Goal: Information Seeking & Learning: Learn about a topic

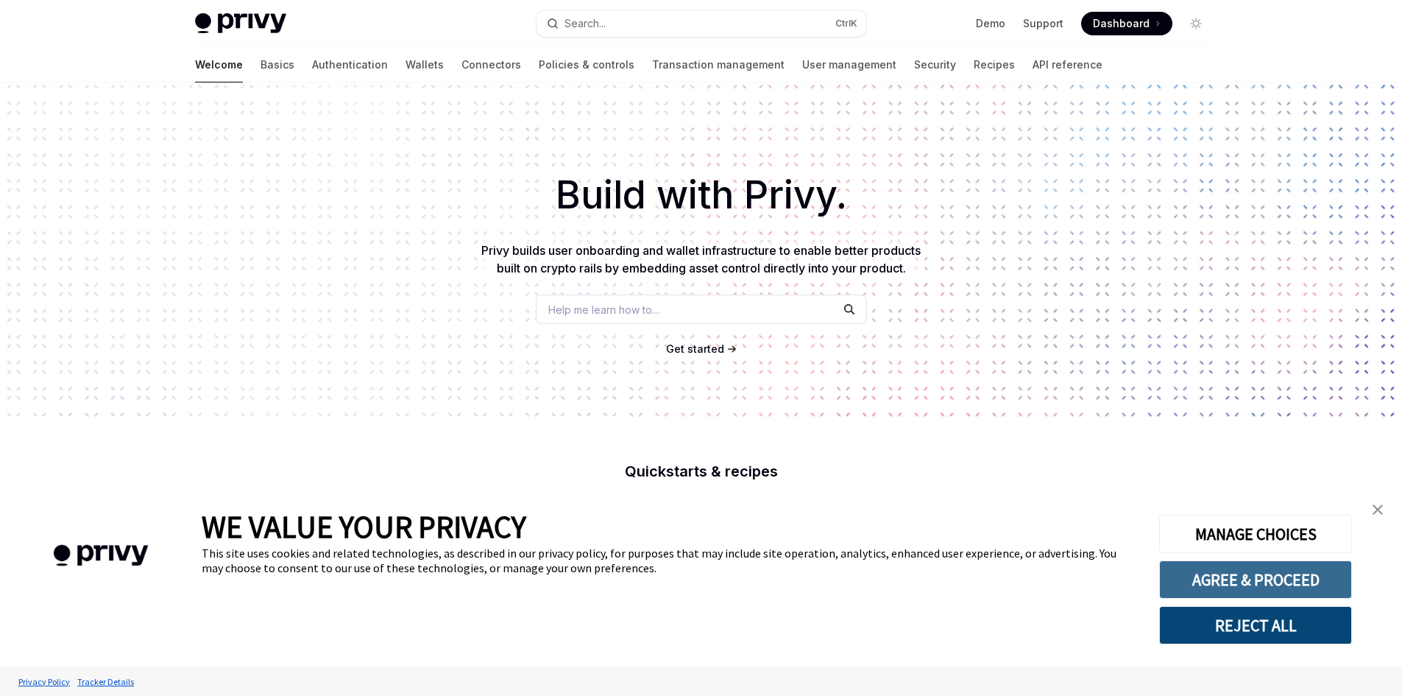
click at [1287, 573] on button "AGREE & PROCEED" at bounding box center [1256, 579] width 193 height 38
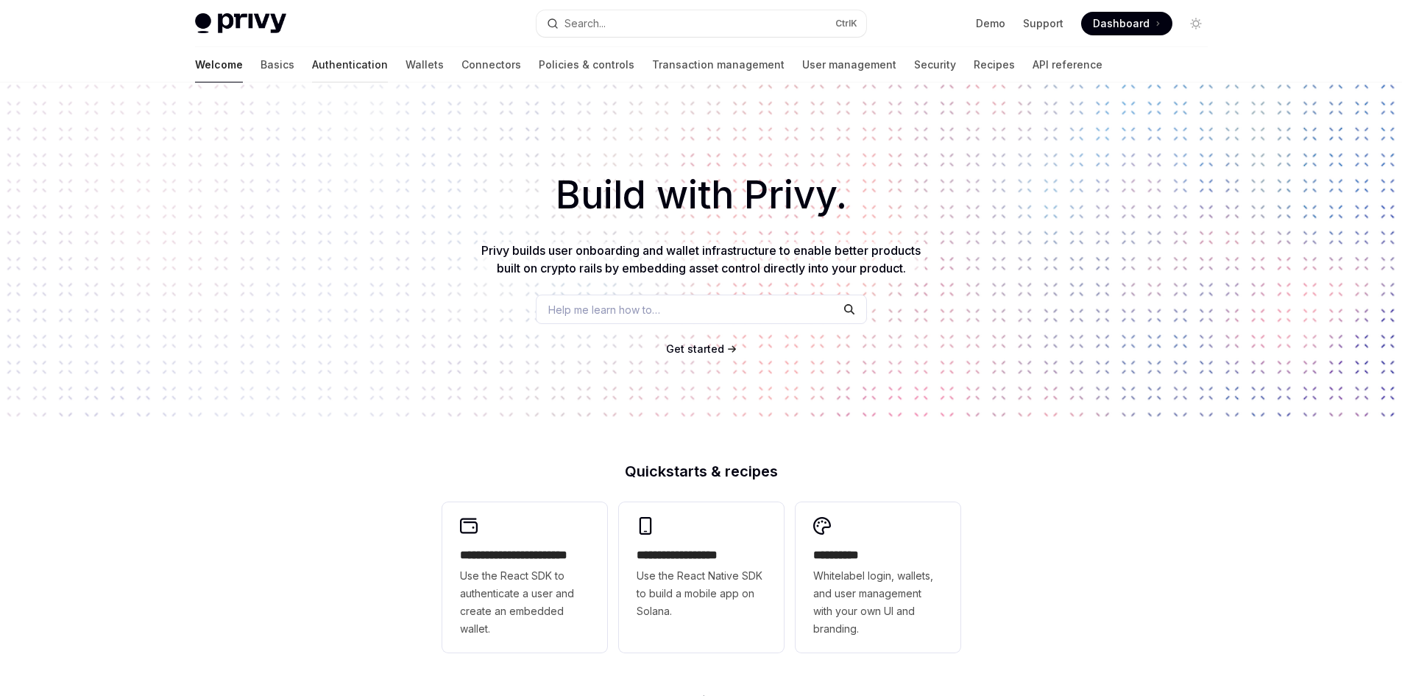
click at [312, 64] on link "Authentication" at bounding box center [350, 64] width 76 height 35
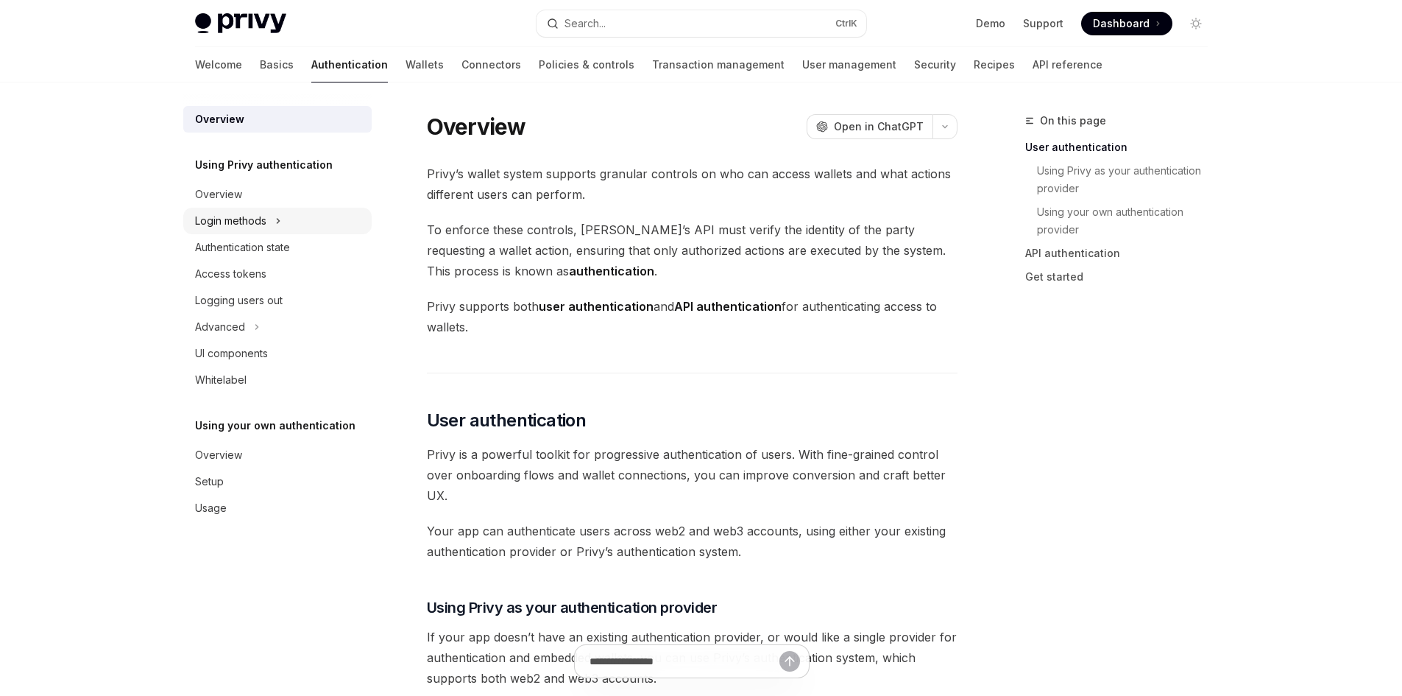
click at [250, 225] on div "Login methods" at bounding box center [230, 221] width 71 height 18
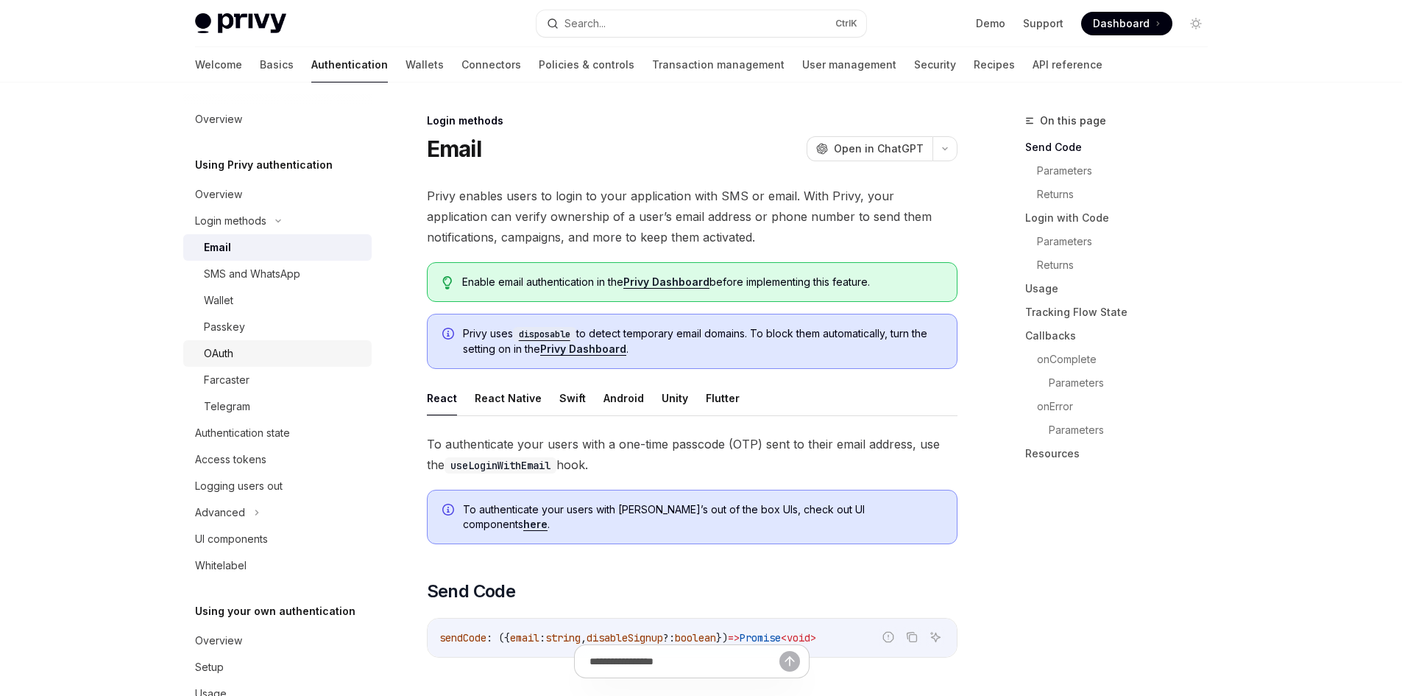
click at [231, 347] on div "OAuth" at bounding box center [218, 354] width 29 height 18
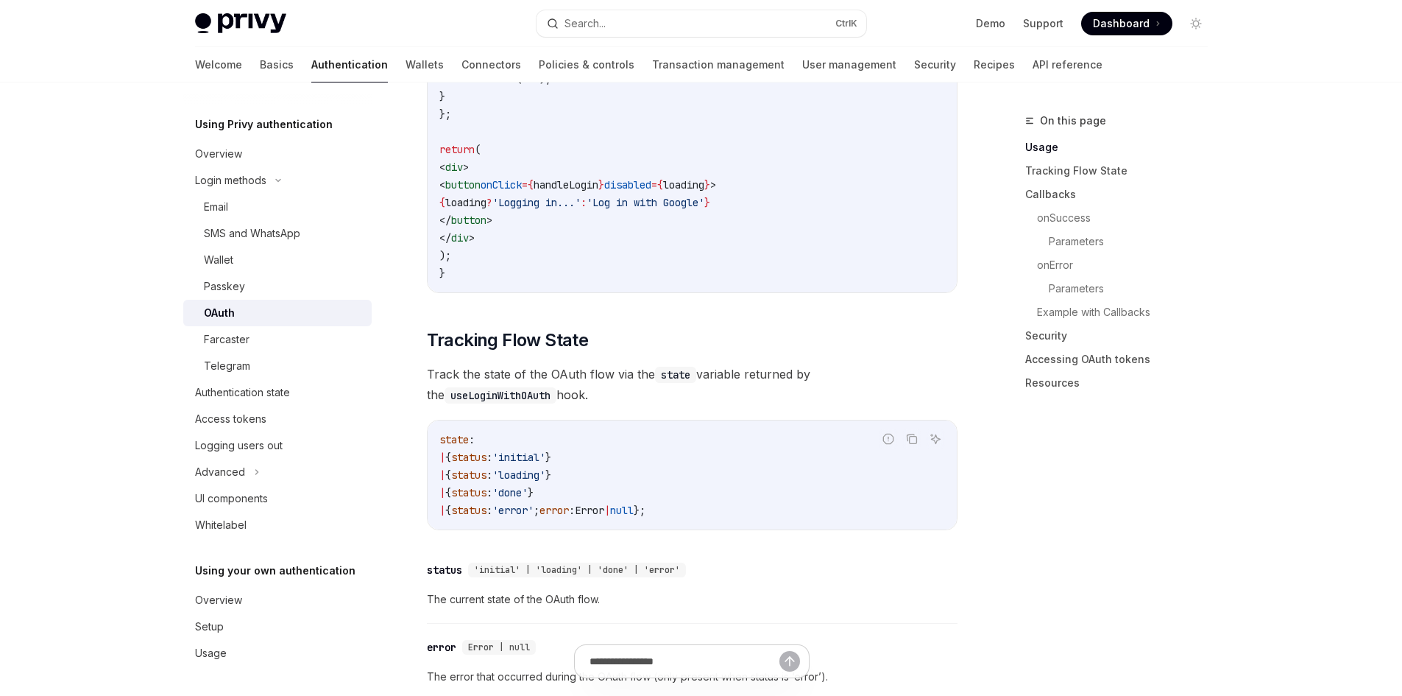
scroll to position [1178, 0]
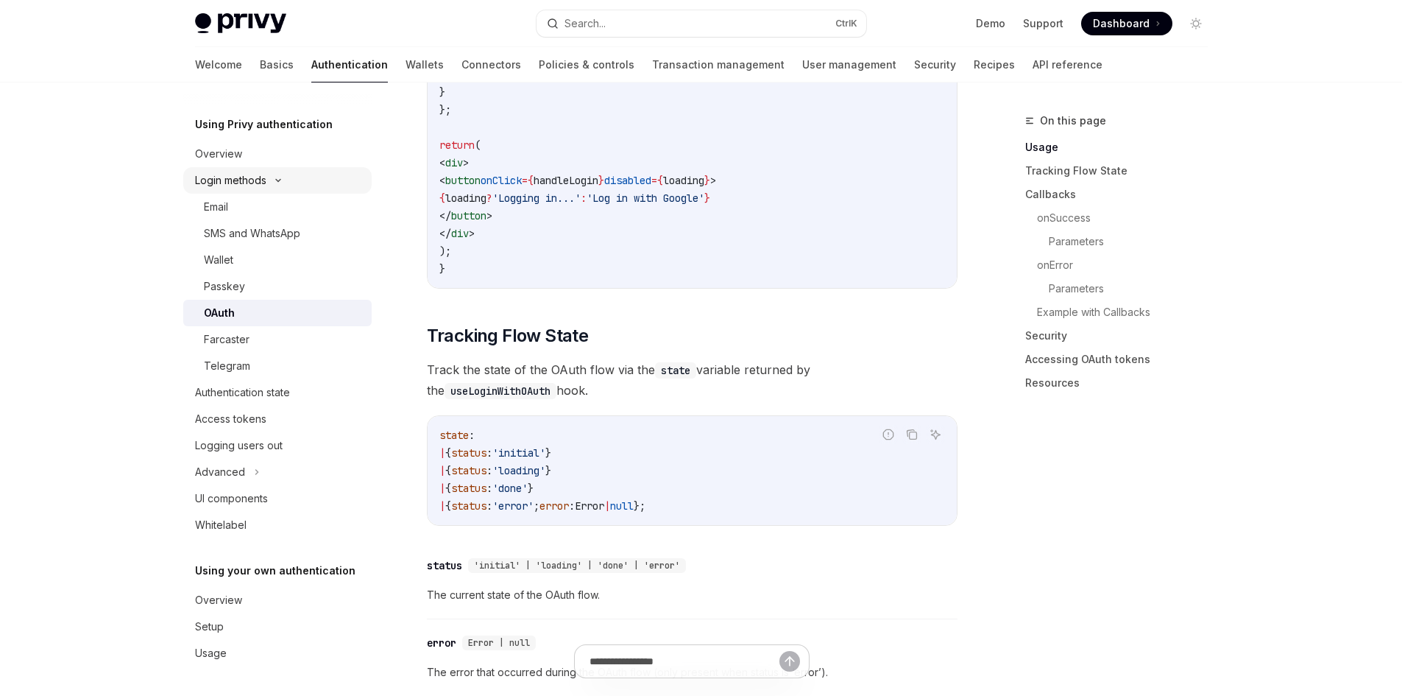
click at [258, 183] on div "Login methods" at bounding box center [230, 181] width 71 height 18
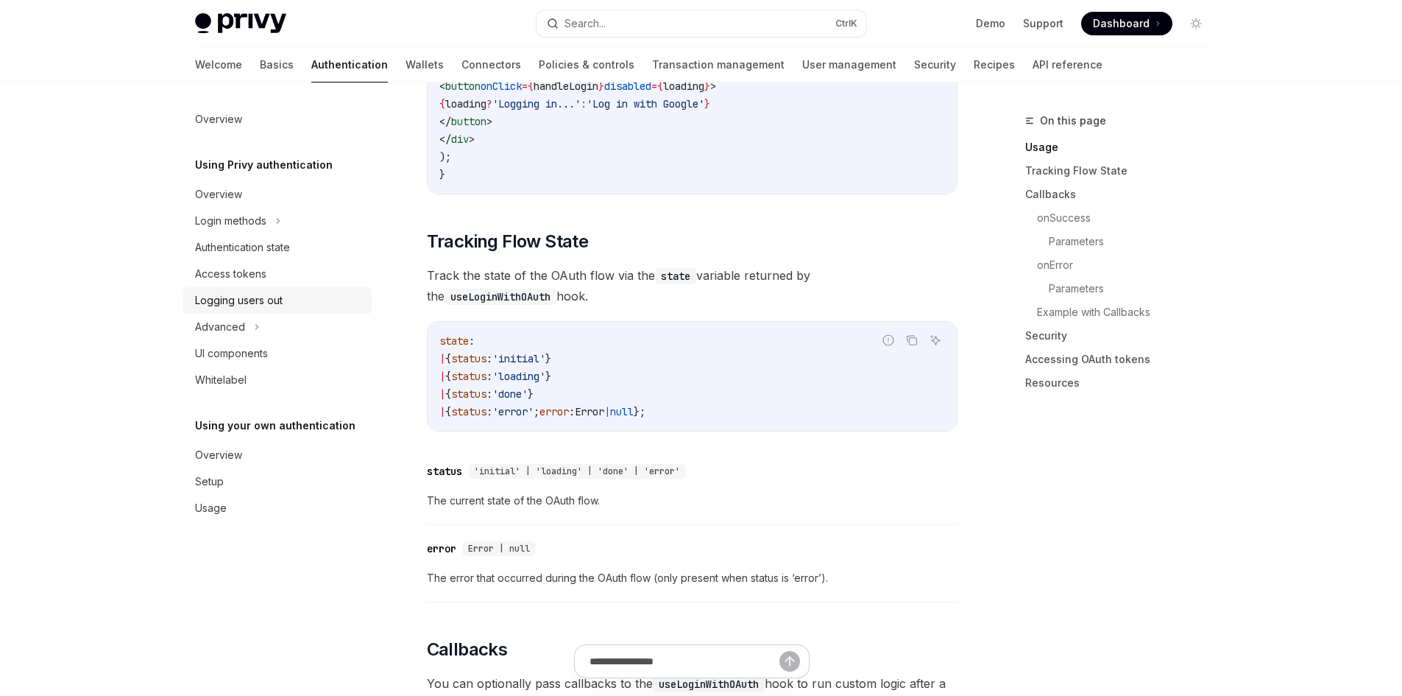
scroll to position [1399, 0]
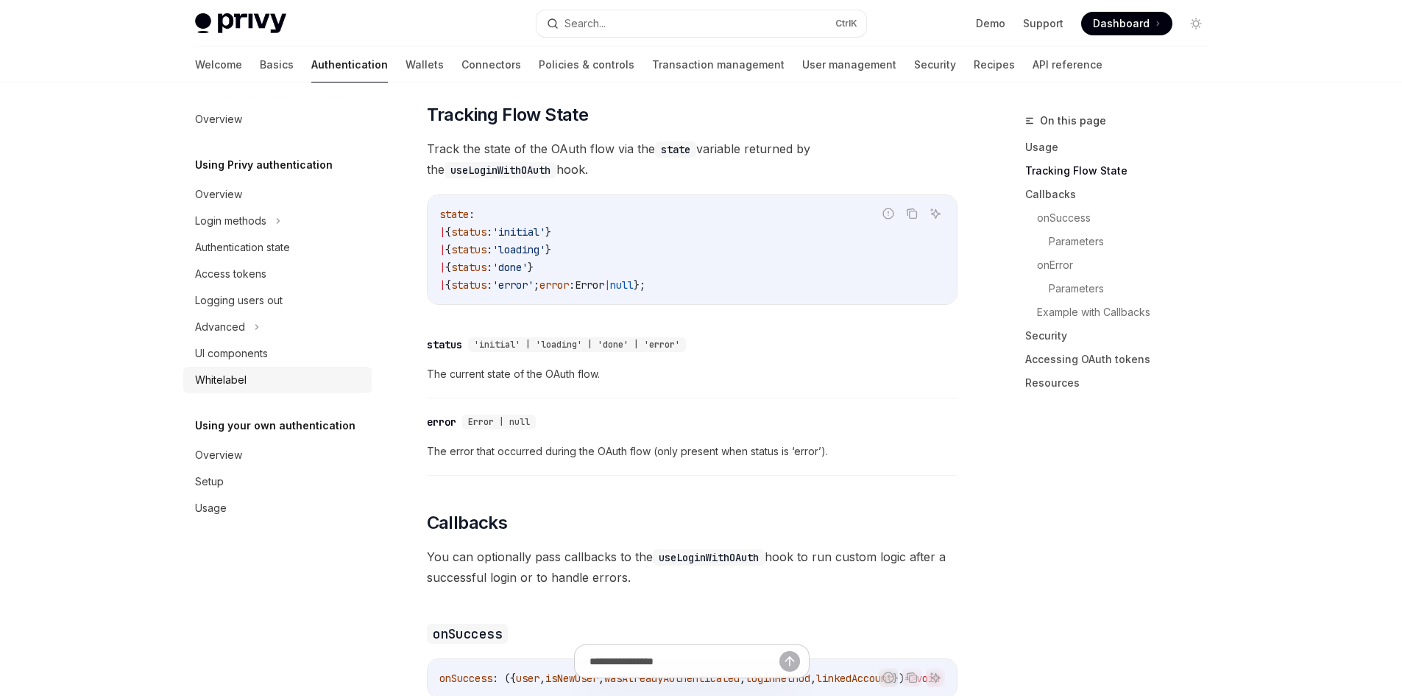
click at [225, 378] on div "Whitelabel" at bounding box center [221, 380] width 52 height 18
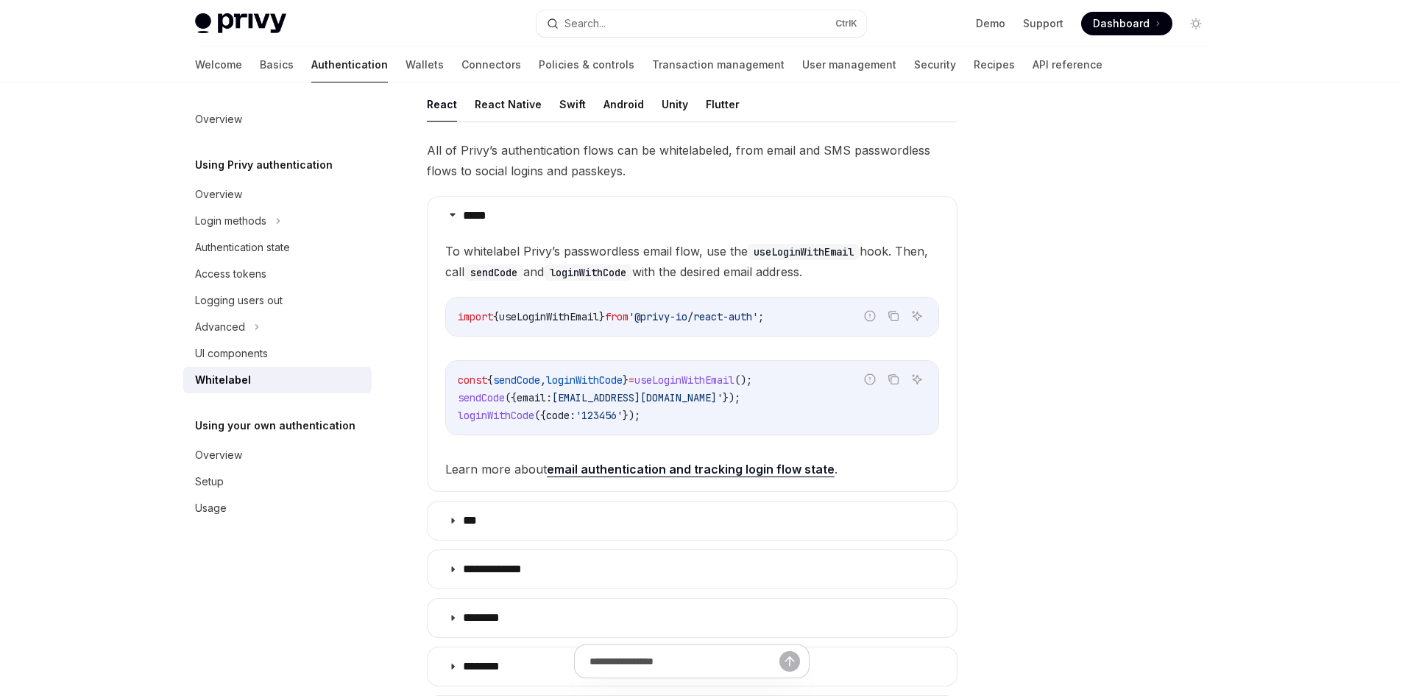
scroll to position [368, 0]
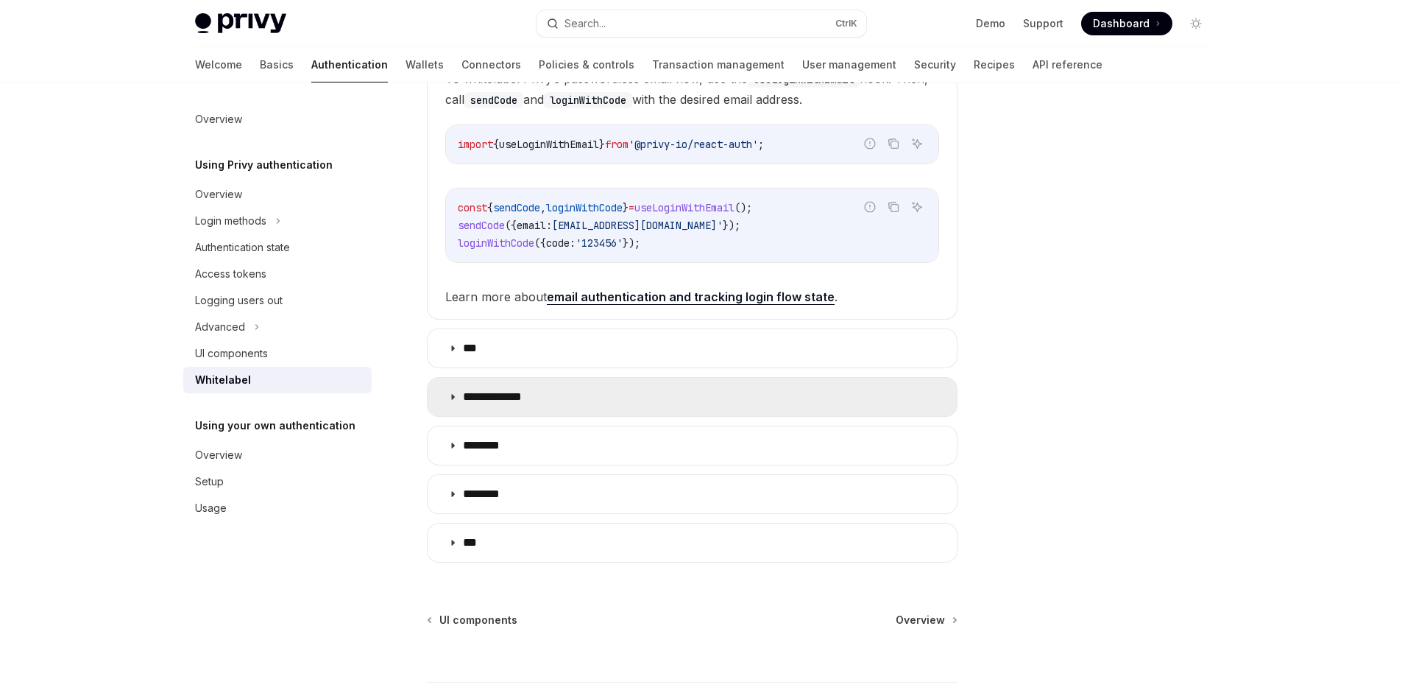
click at [521, 400] on p "**********" at bounding box center [498, 396] width 71 height 15
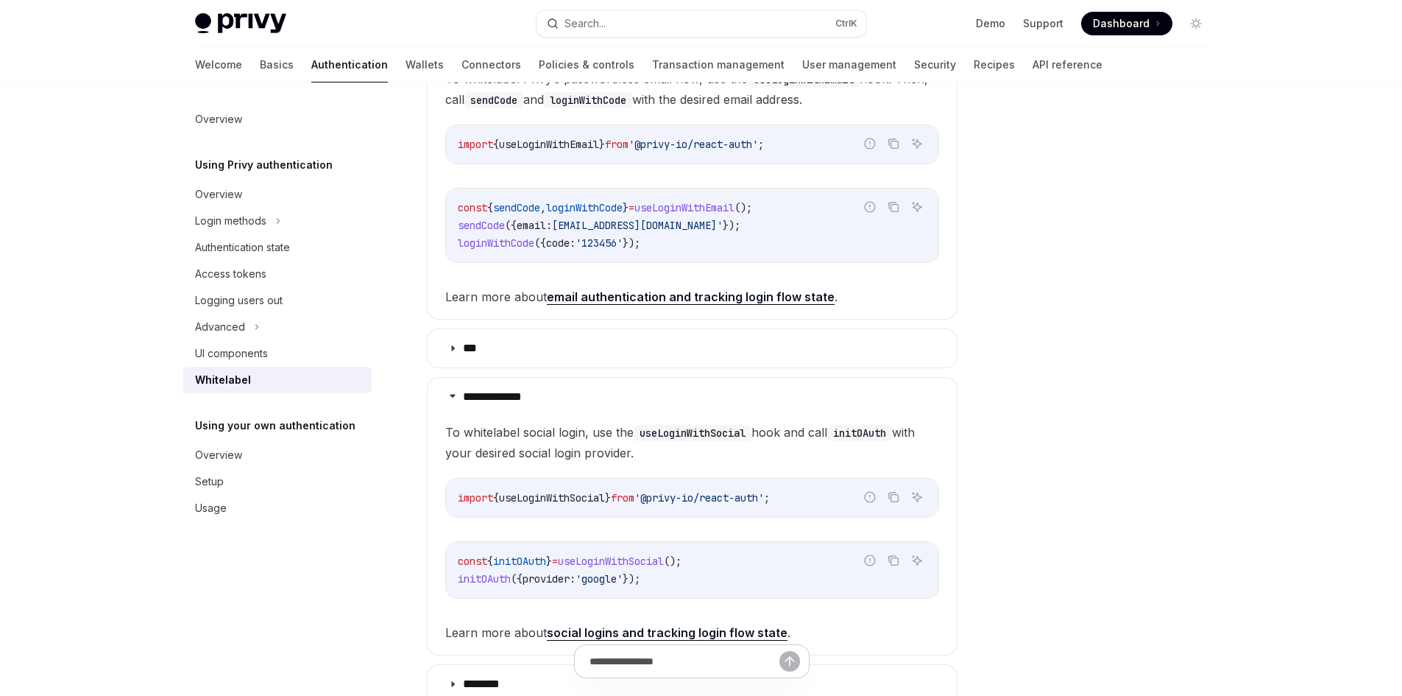
drag, startPoint x: 556, startPoint y: 458, endPoint x: 687, endPoint y: 461, distance: 131.1
click at [677, 459] on span "To whitelabel social login, use the useLoginWithSocial hook and call initOAuth …" at bounding box center [692, 442] width 494 height 41
click at [705, 465] on children "To whitelabel social login, use the useLoginWithSocial hook and call initOAuth …" at bounding box center [692, 532] width 494 height 221
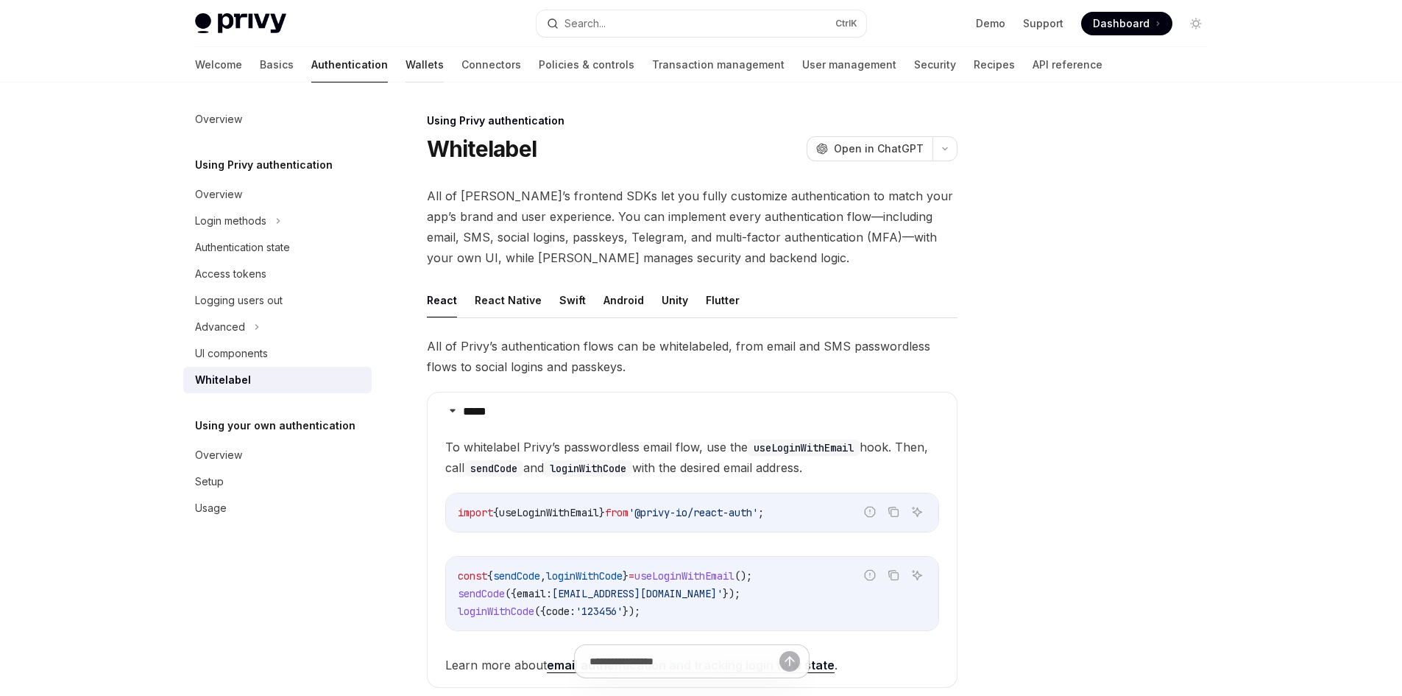
click at [406, 71] on link "Wallets" at bounding box center [425, 64] width 38 height 35
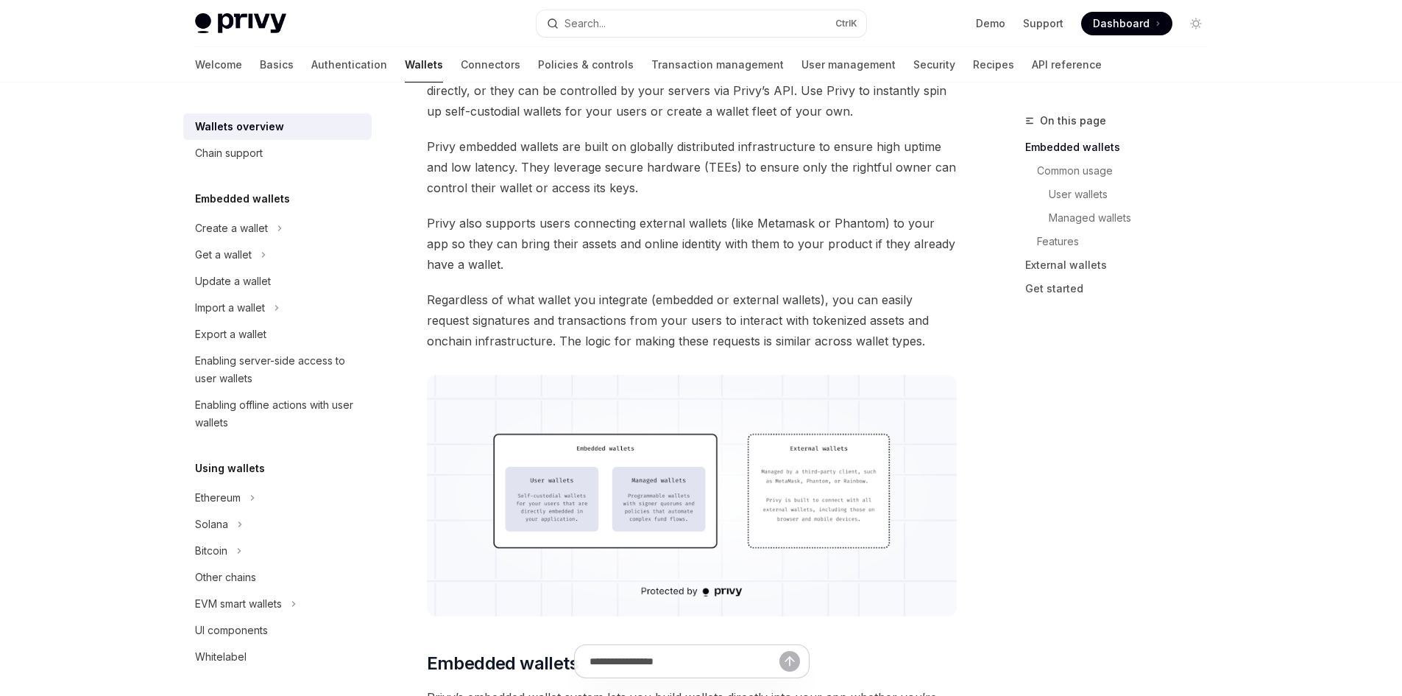
scroll to position [294, 0]
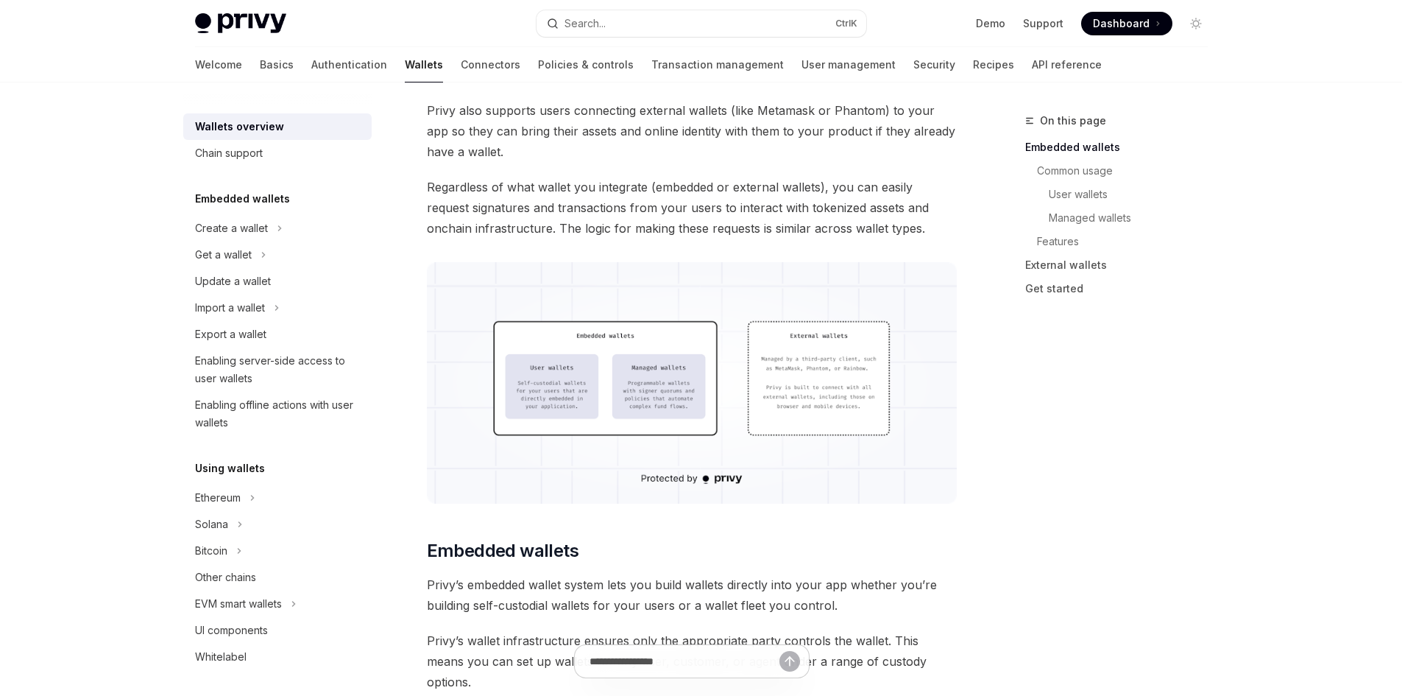
click at [645, 402] on img at bounding box center [692, 382] width 531 height 241
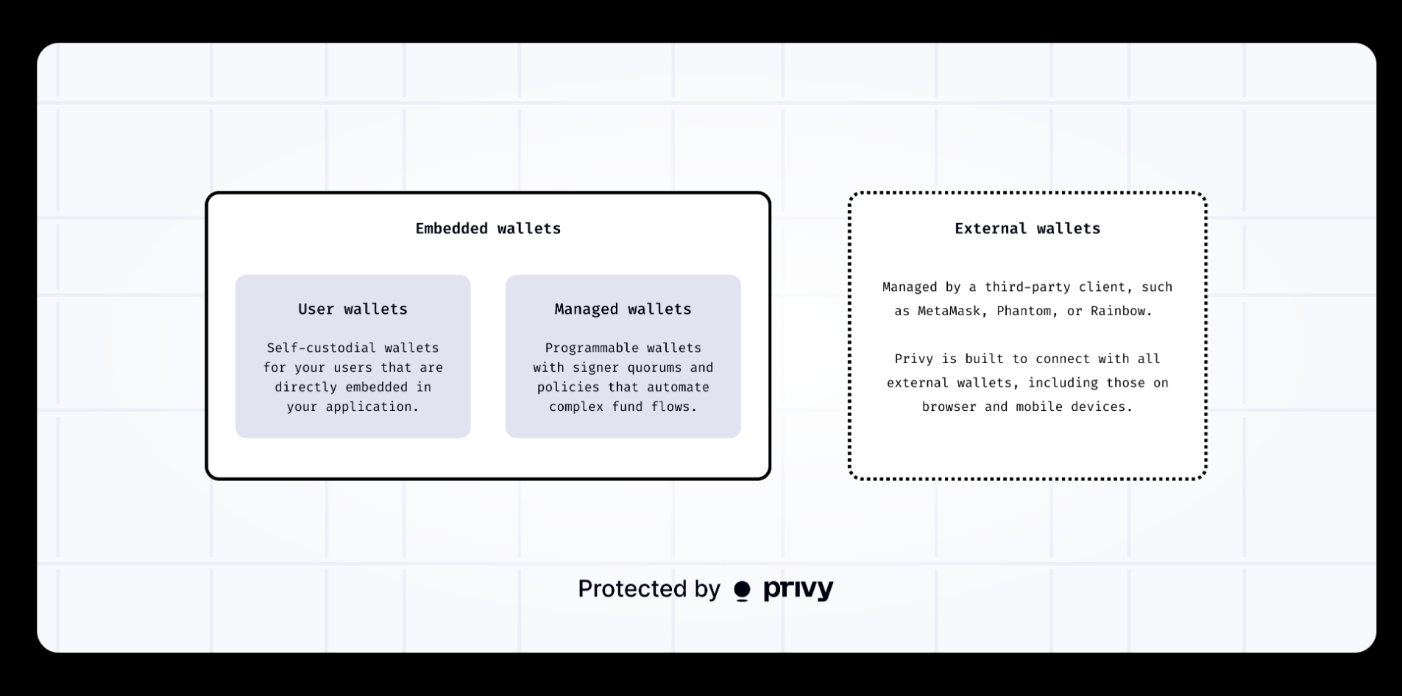
click at [253, 304] on img at bounding box center [707, 348] width 1340 height 610
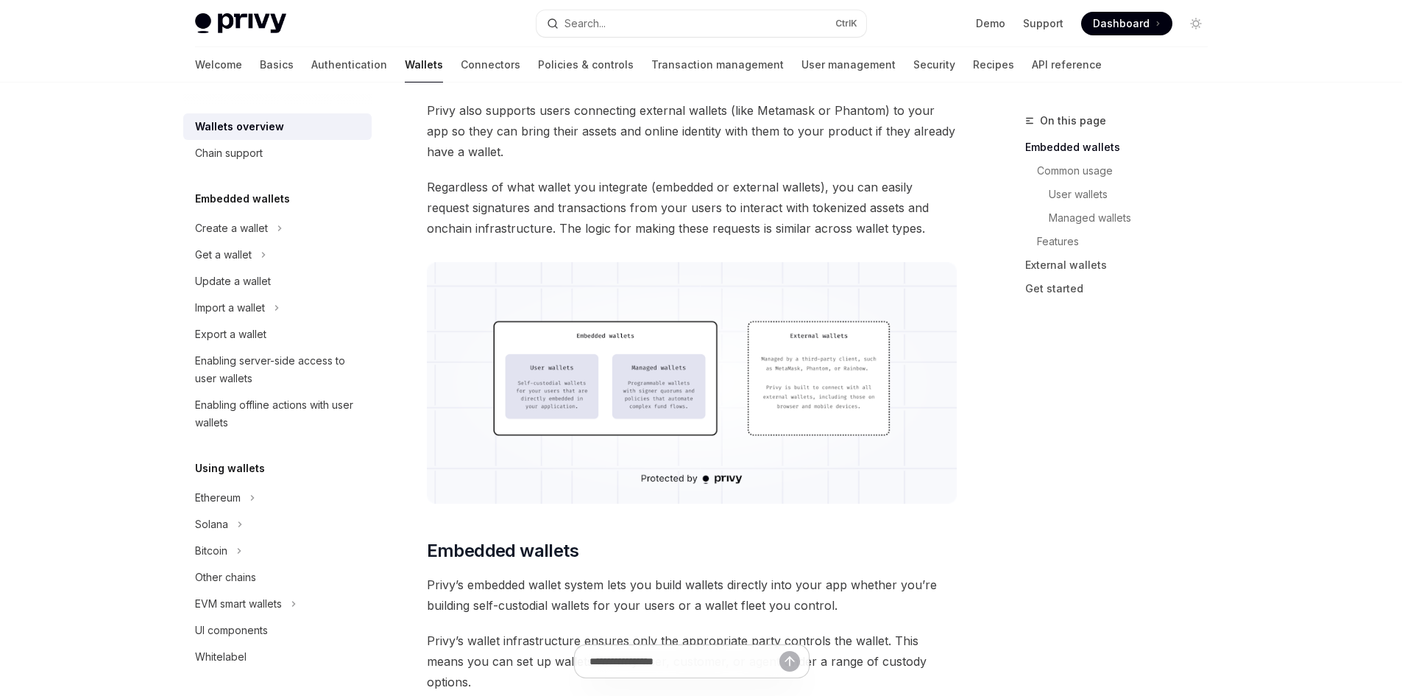
scroll to position [589, 0]
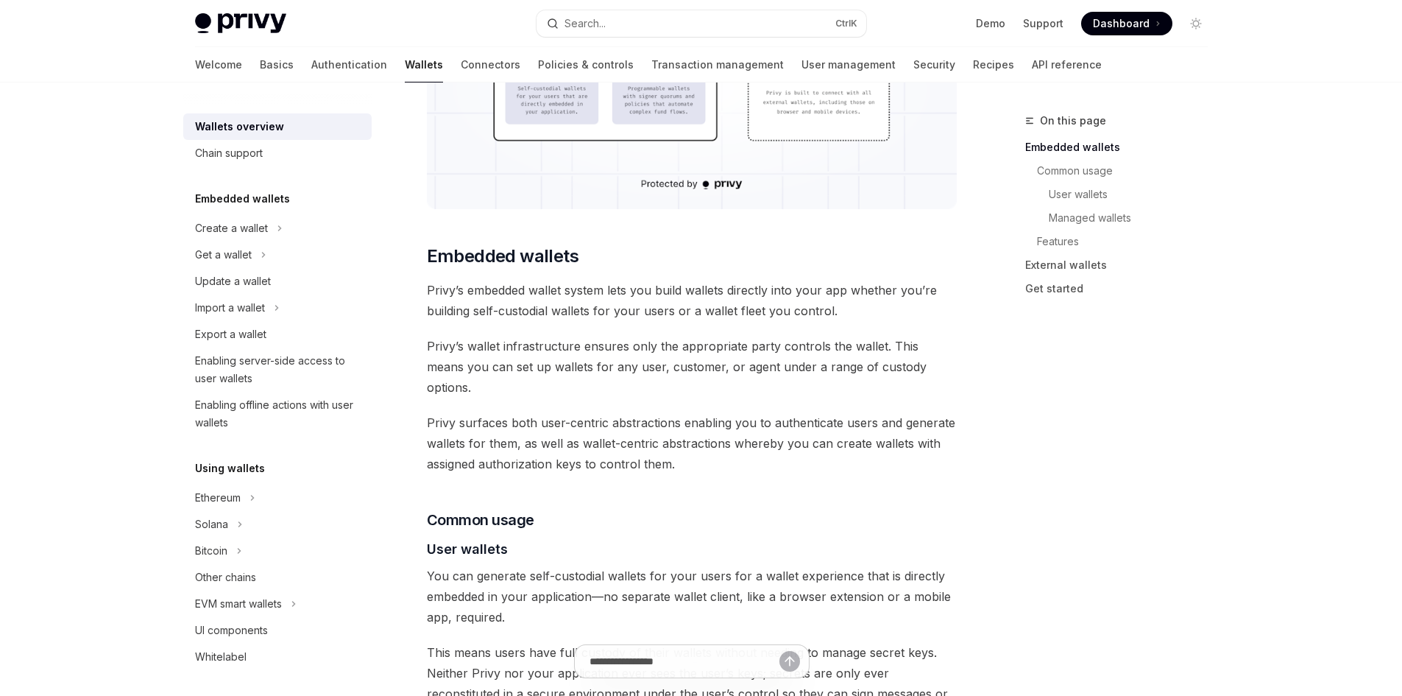
drag, startPoint x: 481, startPoint y: 292, endPoint x: 747, endPoint y: 292, distance: 265.8
click at [744, 292] on span "Privy’s embedded wallet system lets you build wallets directly into your app wh…" at bounding box center [692, 300] width 531 height 41
drag, startPoint x: 877, startPoint y: 306, endPoint x: 908, endPoint y: 314, distance: 32.7
click at [911, 309] on span "Privy’s embedded wallet system lets you build wallets directly into your app wh…" at bounding box center [692, 300] width 531 height 41
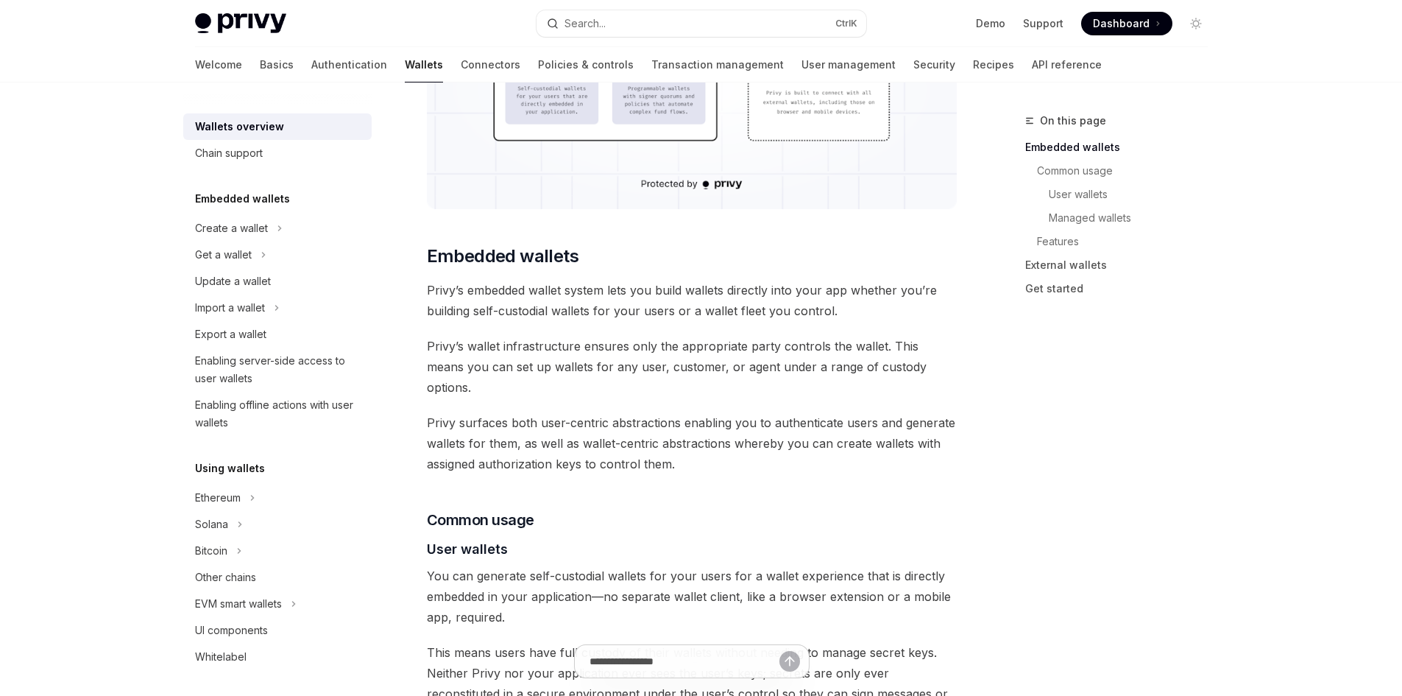
click at [908, 314] on span "Privy’s embedded wallet system lets you build wallets directly into your app wh…" at bounding box center [692, 300] width 531 height 41
drag, startPoint x: 462, startPoint y: 308, endPoint x: 700, endPoint y: 314, distance: 238.6
click at [690, 314] on span "Privy’s embedded wallet system lets you build wallets directly into your app wh…" at bounding box center [692, 300] width 531 height 41
click at [738, 350] on span "Privy’s wallet infrastructure ensures only the appropriate party controls the w…" at bounding box center [692, 367] width 531 height 62
drag, startPoint x: 716, startPoint y: 322, endPoint x: 808, endPoint y: 333, distance: 93.4
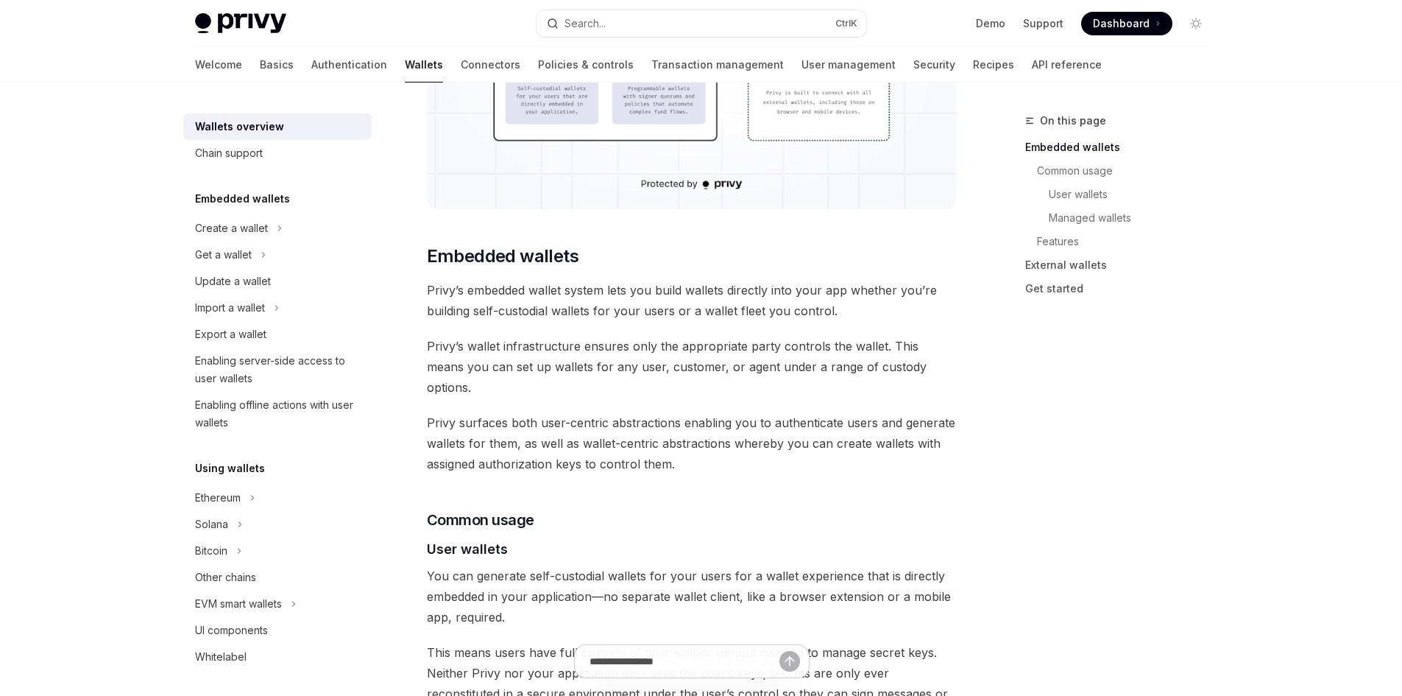
click at [807, 340] on span "Privy’s wallet infrastructure ensures only the appropriate party controls the w…" at bounding box center [692, 367] width 531 height 62
click at [1091, 200] on link "User wallets" at bounding box center [1123, 195] width 194 height 24
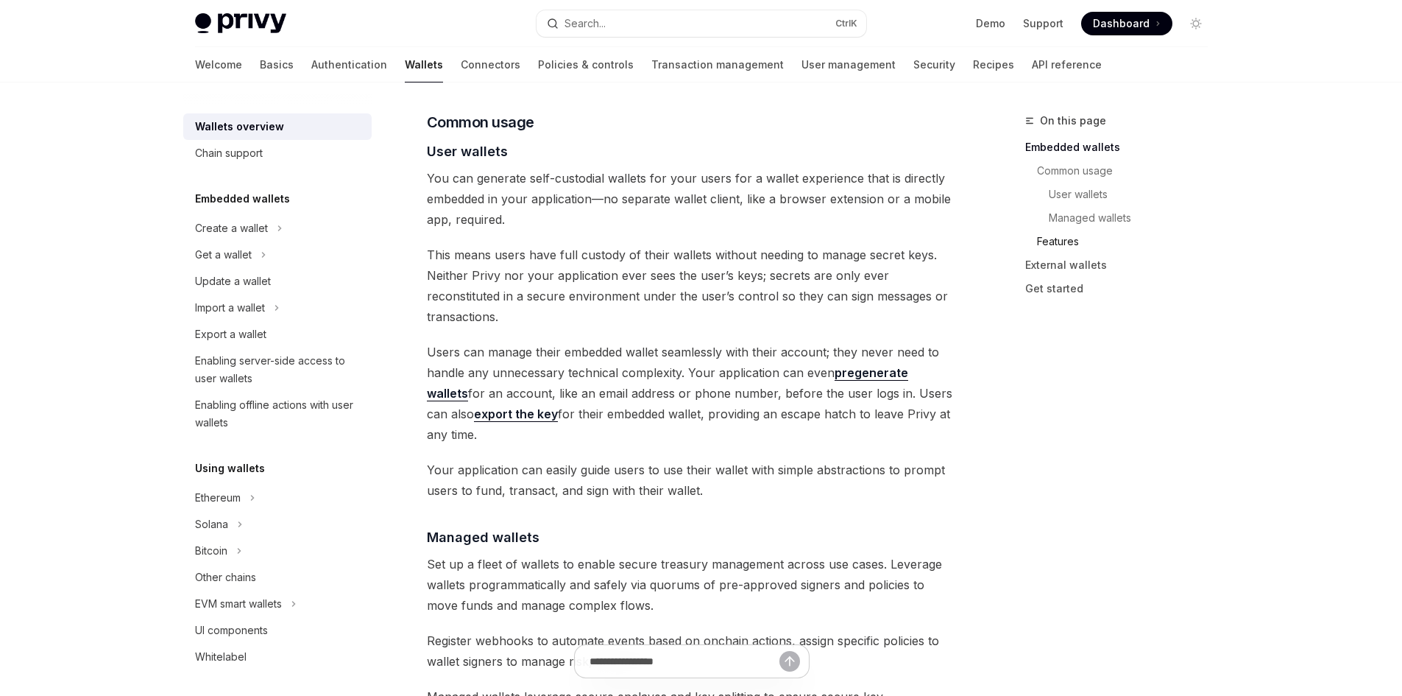
scroll to position [995, 0]
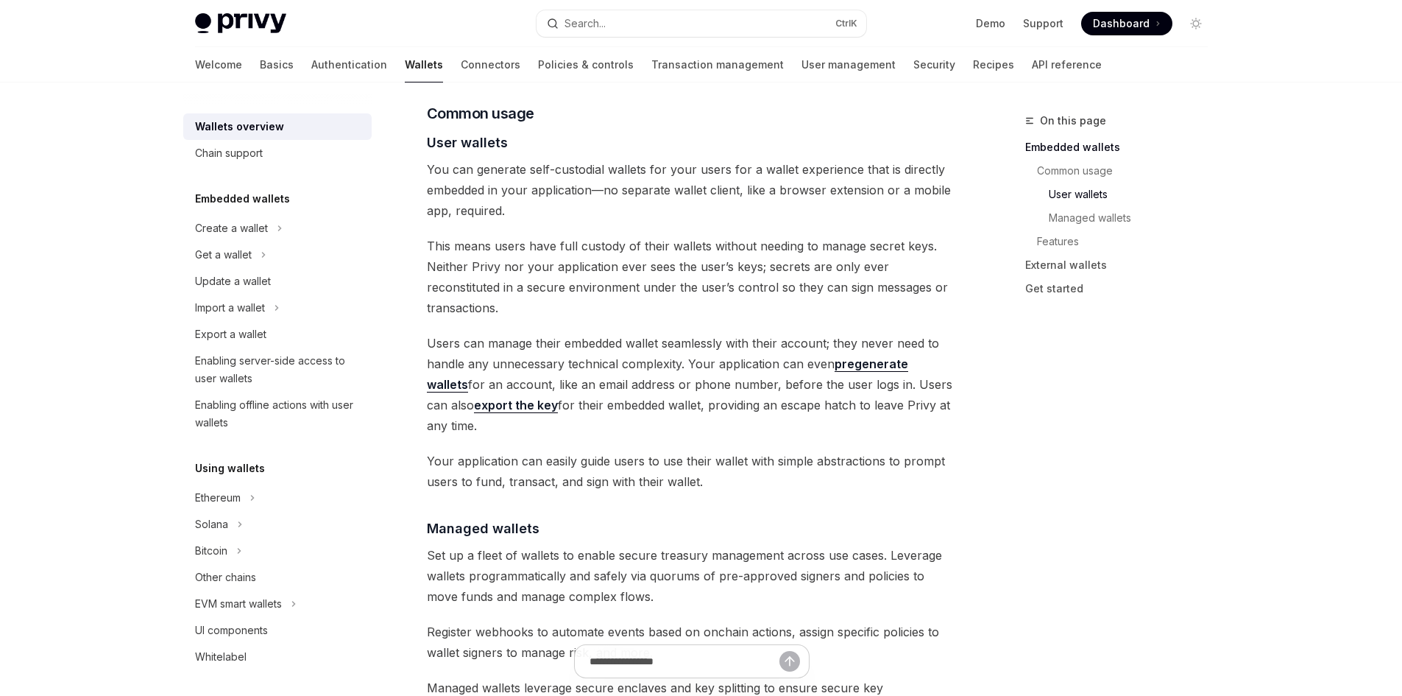
drag, startPoint x: 528, startPoint y: 350, endPoint x: 796, endPoint y: 361, distance: 268.2
click at [792, 359] on span "Users can manage their embedded wallet seamlessly with their account; they neve…" at bounding box center [692, 384] width 531 height 103
click at [808, 373] on span "Users can manage their embedded wallet seamlessly with their account; they neve…" at bounding box center [692, 384] width 531 height 103
drag, startPoint x: 654, startPoint y: 370, endPoint x: 844, endPoint y: 356, distance: 191.2
click at [844, 356] on span "Users can manage their embedded wallet seamlessly with their account; they neve…" at bounding box center [692, 384] width 531 height 103
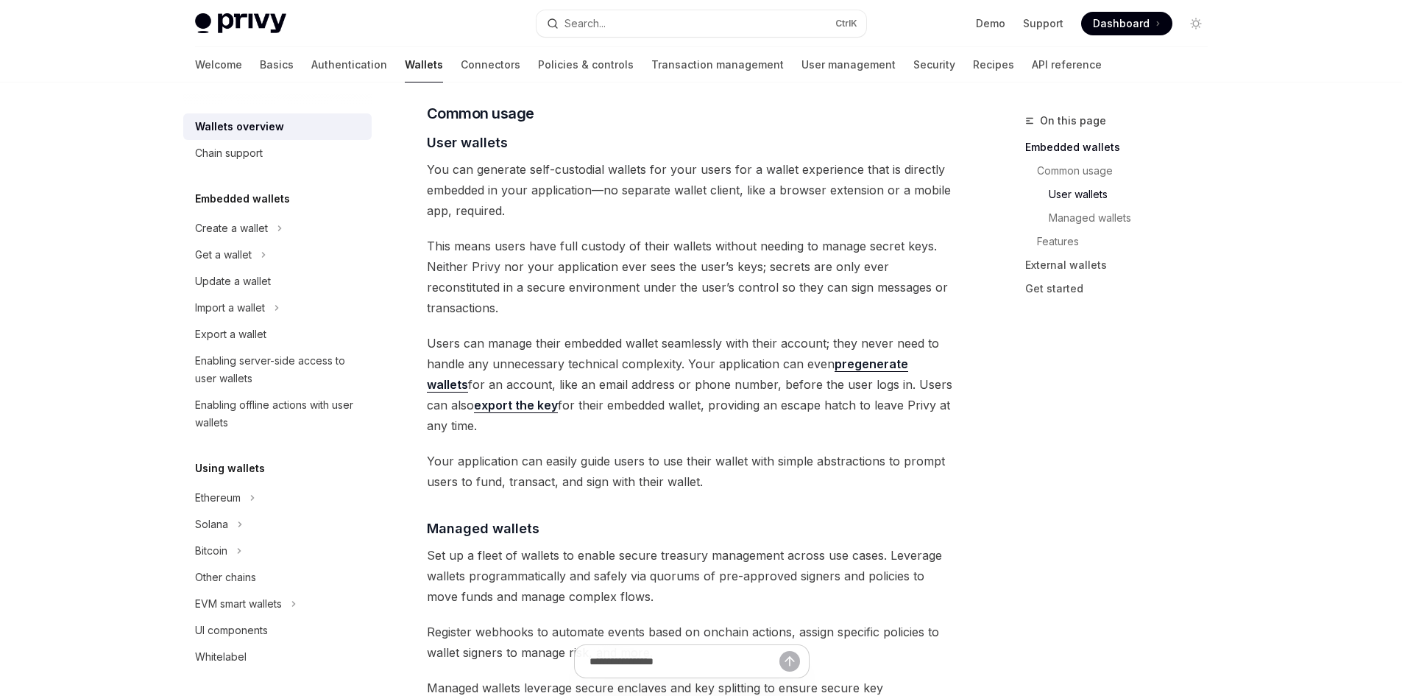
click at [849, 384] on div "Privy builds wallet infrastructure that empowers users and applications to tran…" at bounding box center [692, 494] width 531 height 2609
drag, startPoint x: 760, startPoint y: 361, endPoint x: 977, endPoint y: 373, distance: 216.8
click at [975, 371] on div "On this page Embedded wallets Common usage User wallets Managed wallets Feature…" at bounding box center [701, 562] width 1037 height 2950
click at [977, 373] on div "On this page Embedded wallets Common usage User wallets Managed wallets Feature…" at bounding box center [701, 562] width 1037 height 2950
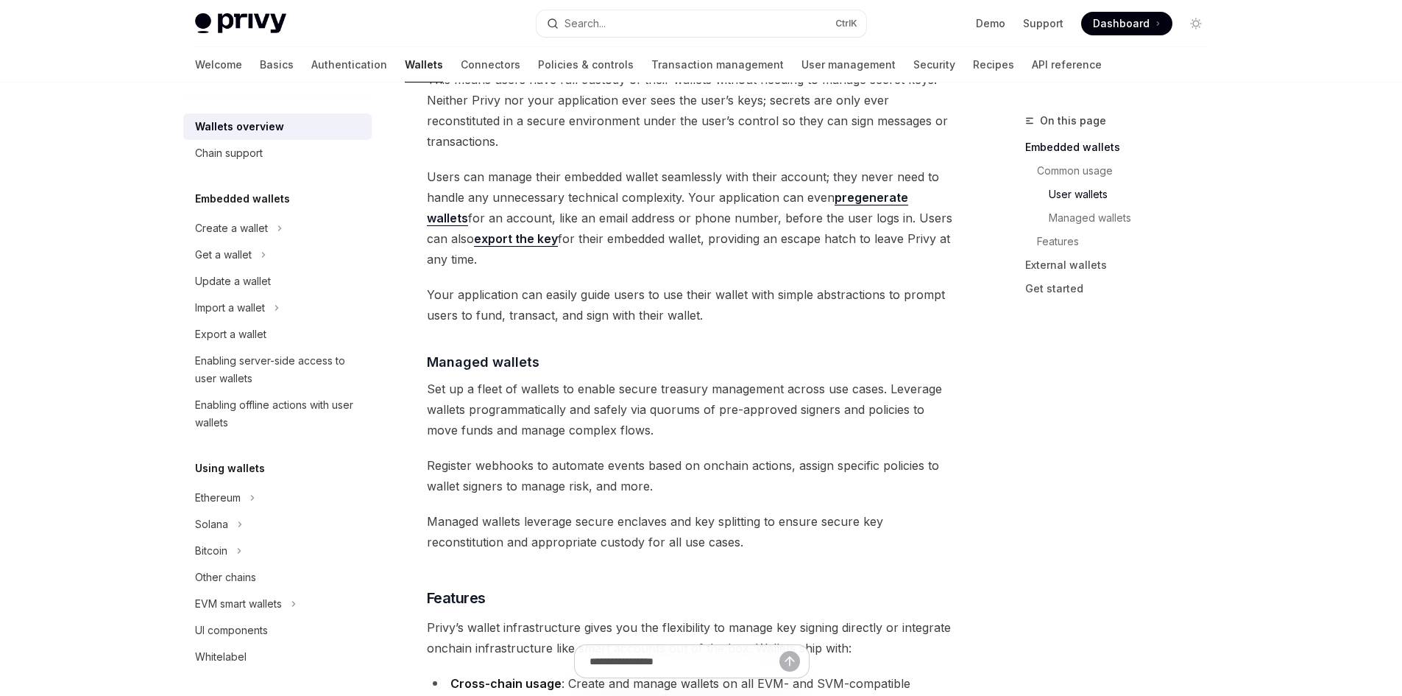
scroll to position [1363, 0]
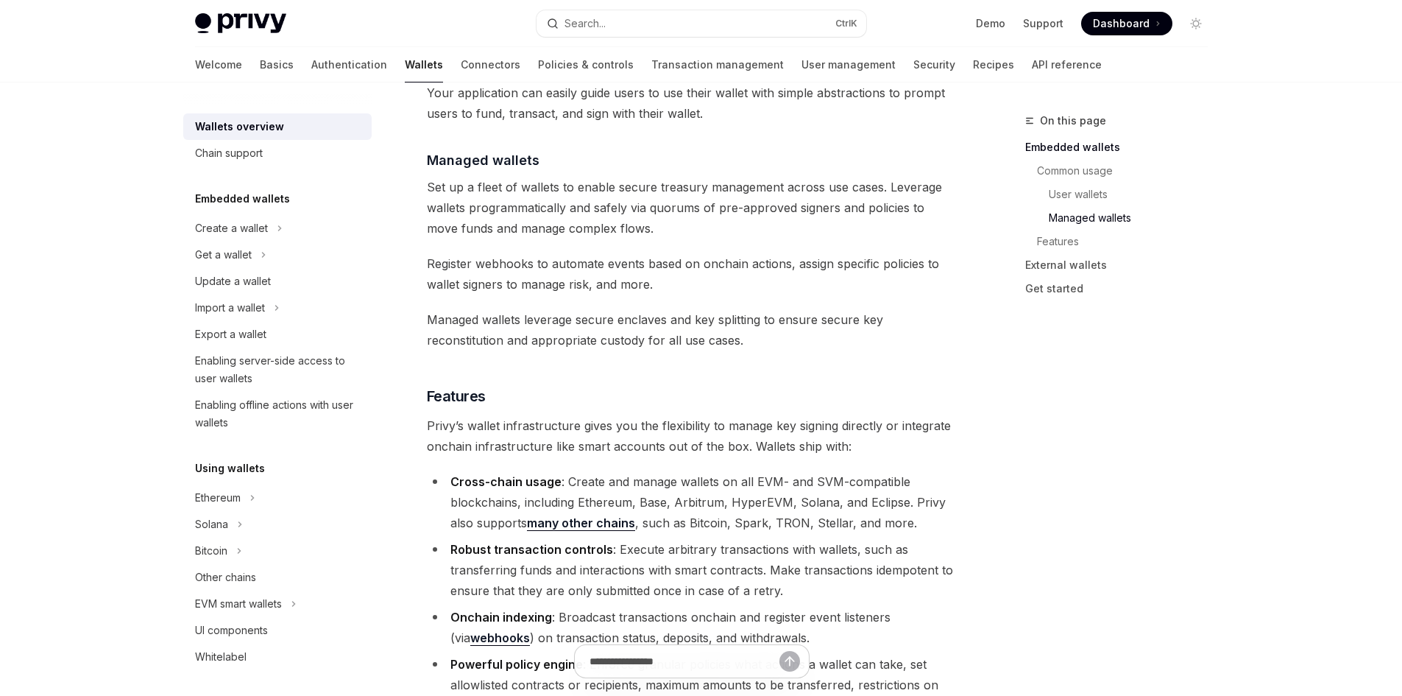
drag, startPoint x: 534, startPoint y: 447, endPoint x: 704, endPoint y: 451, distance: 170.1
click at [704, 471] on li "Cross-chain usage : Create and manage wallets on all EVM- and SVM-compatible bl…" at bounding box center [692, 502] width 531 height 62
click at [780, 471] on li "Cross-chain usage : Create and manage wallets on all EVM- and SVM-compatible bl…" at bounding box center [692, 502] width 531 height 62
click at [862, 471] on li "Cross-chain usage : Create and manage wallets on all EVM- and SVM-compatible bl…" at bounding box center [692, 502] width 531 height 62
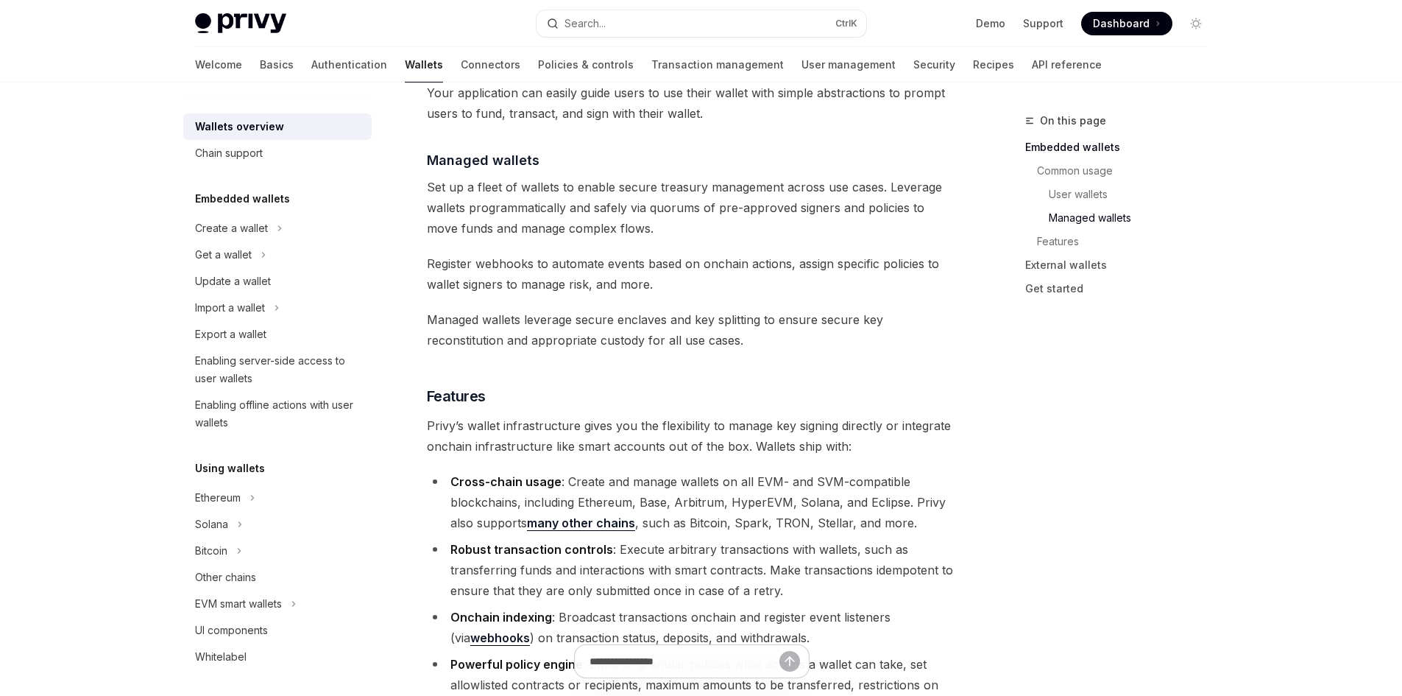
click at [1039, 456] on div "On this page Embedded wallets Common usage User wallets Managed wallets Feature…" at bounding box center [701, 194] width 1037 height 2950
click at [1011, 453] on div "On this page Embedded wallets Common usage User wallets Managed wallets Feature…" at bounding box center [1108, 404] width 224 height 584
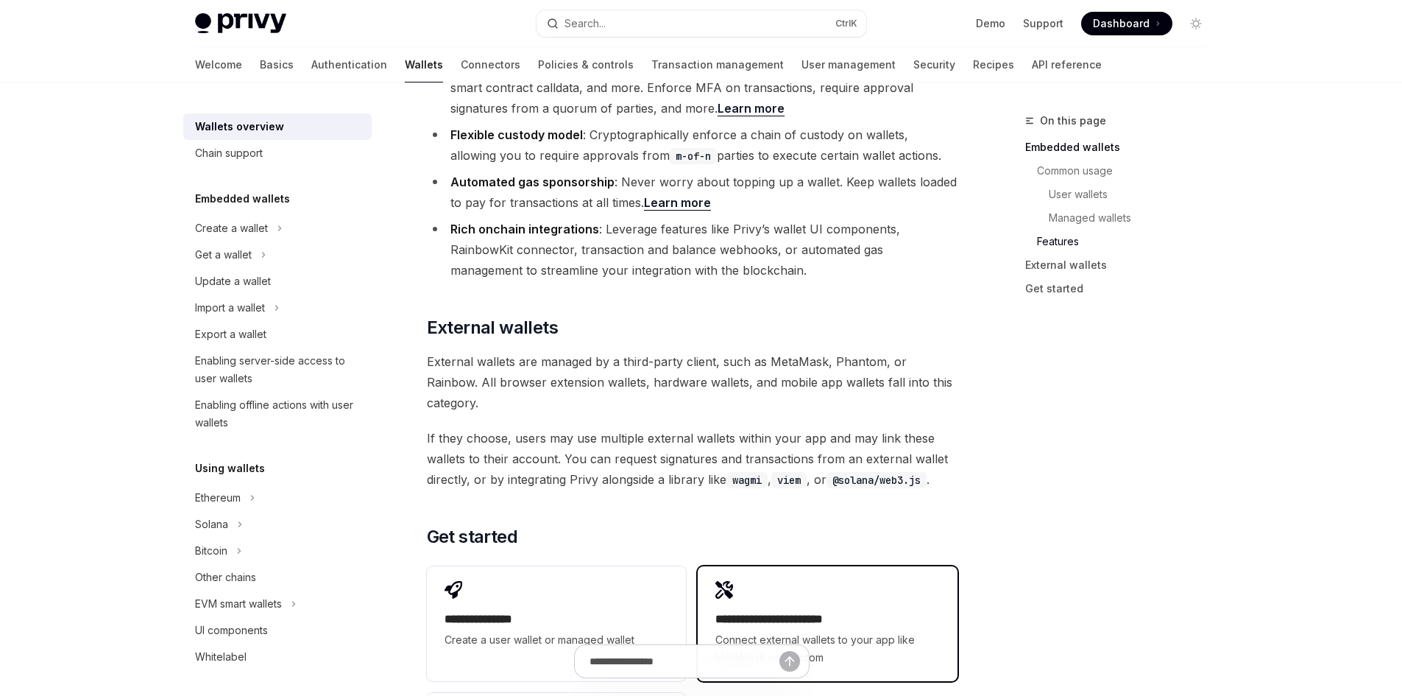
scroll to position [2100, 0]
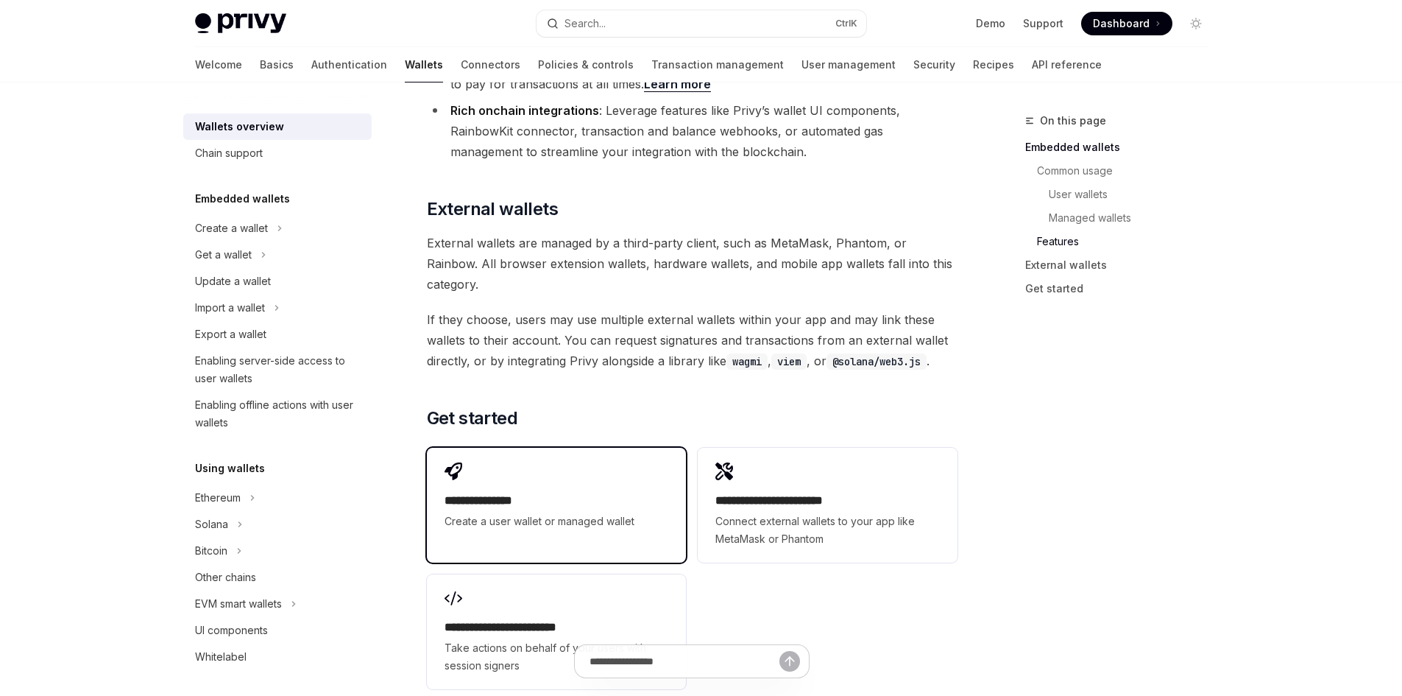
click at [546, 512] on span "Create a user wallet or managed wallet" at bounding box center [557, 521] width 224 height 18
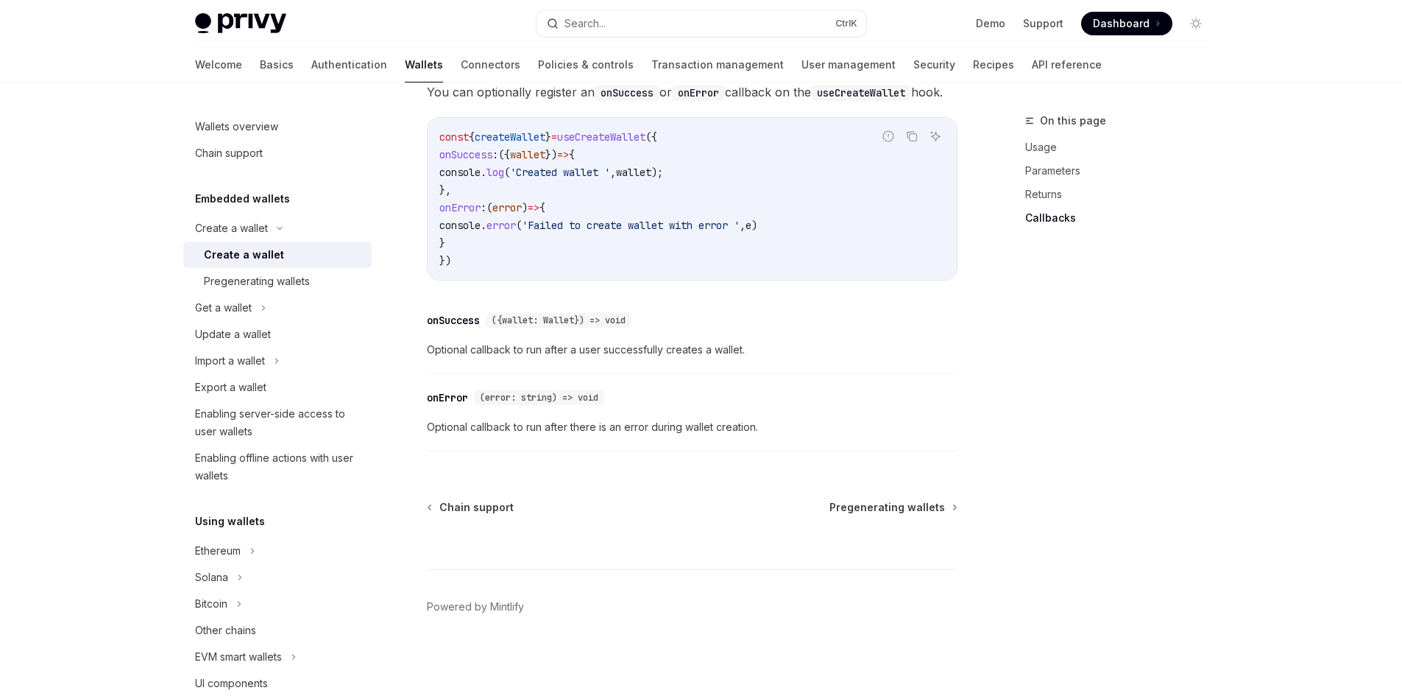
scroll to position [1096, 0]
click at [260, 61] on link "Basics" at bounding box center [277, 64] width 34 height 35
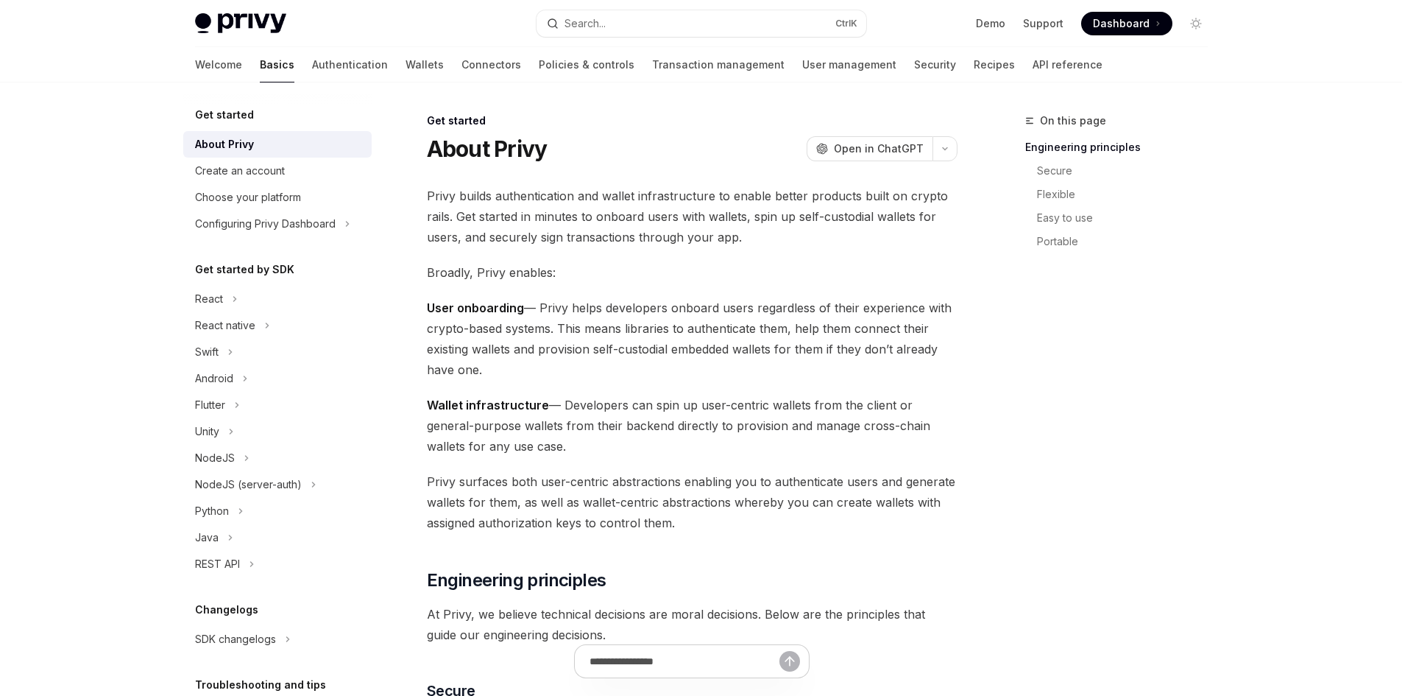
click at [226, 29] on img at bounding box center [240, 23] width 91 height 21
type textarea "*"
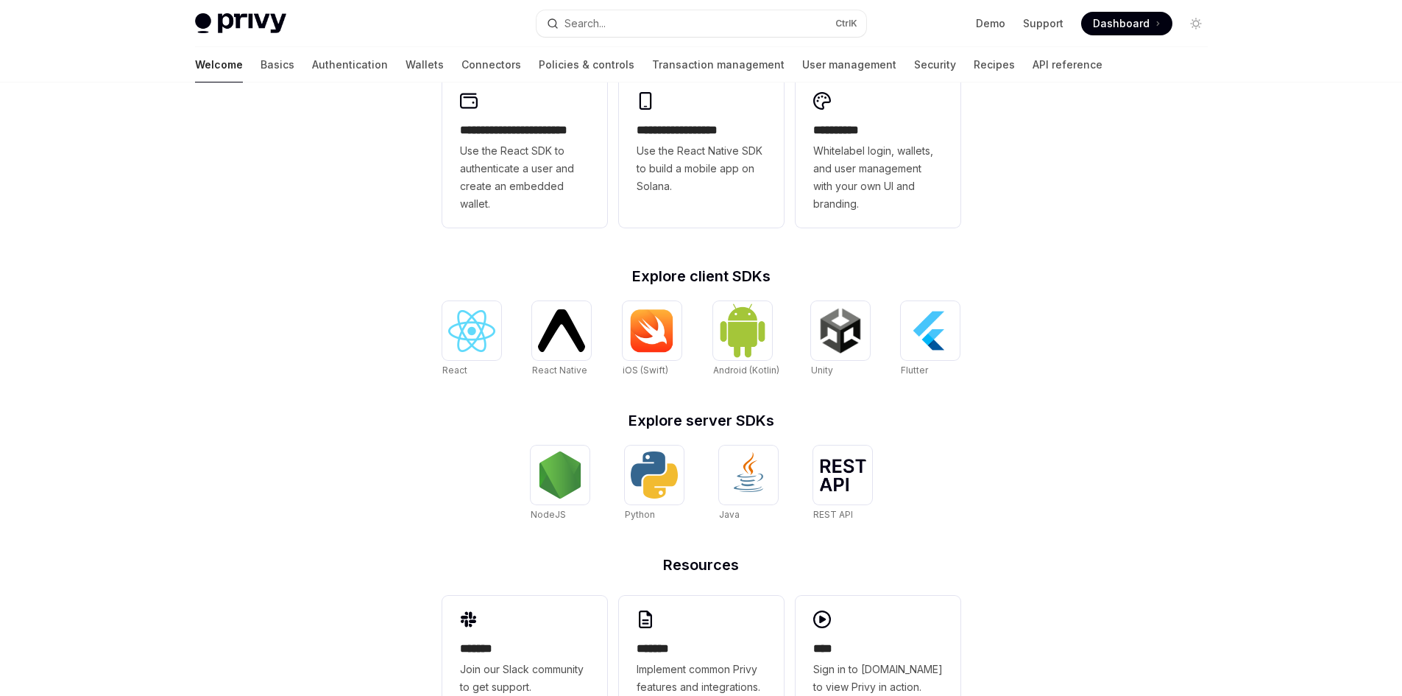
scroll to position [328, 0]
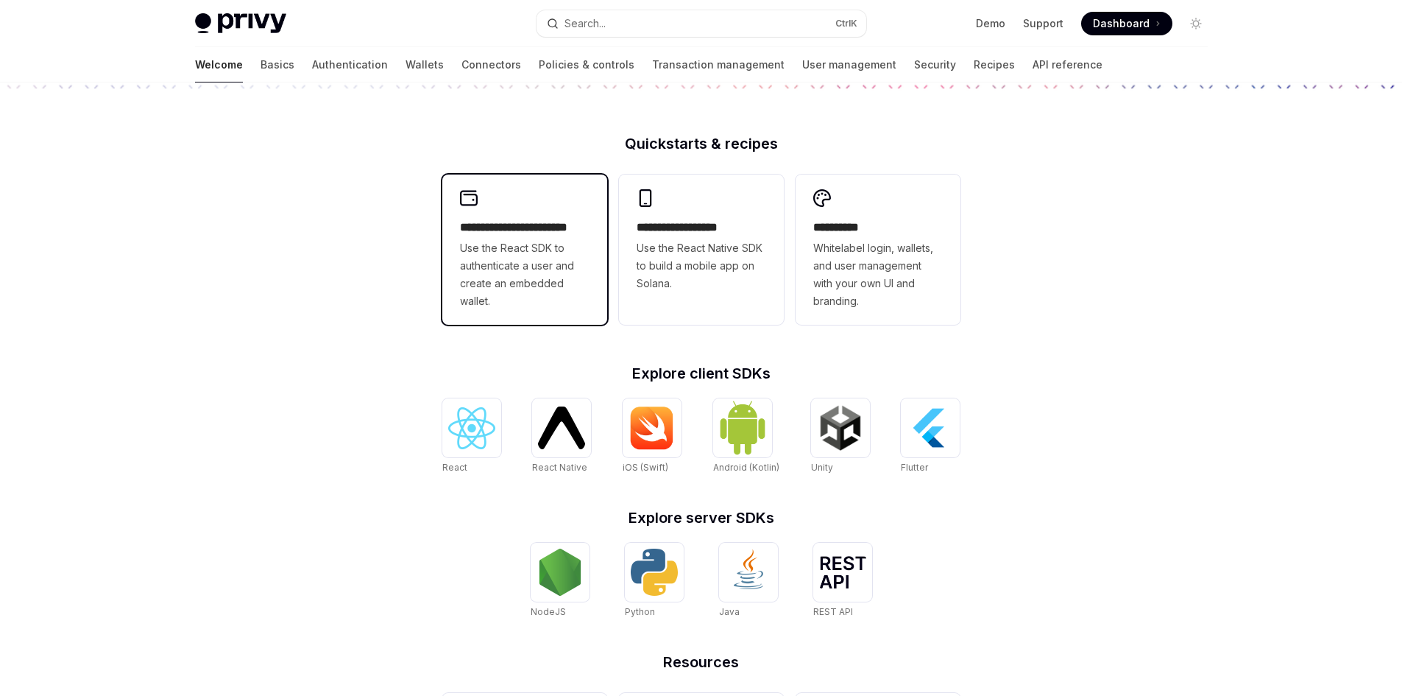
click at [524, 224] on h2 "**********" at bounding box center [525, 228] width 130 height 18
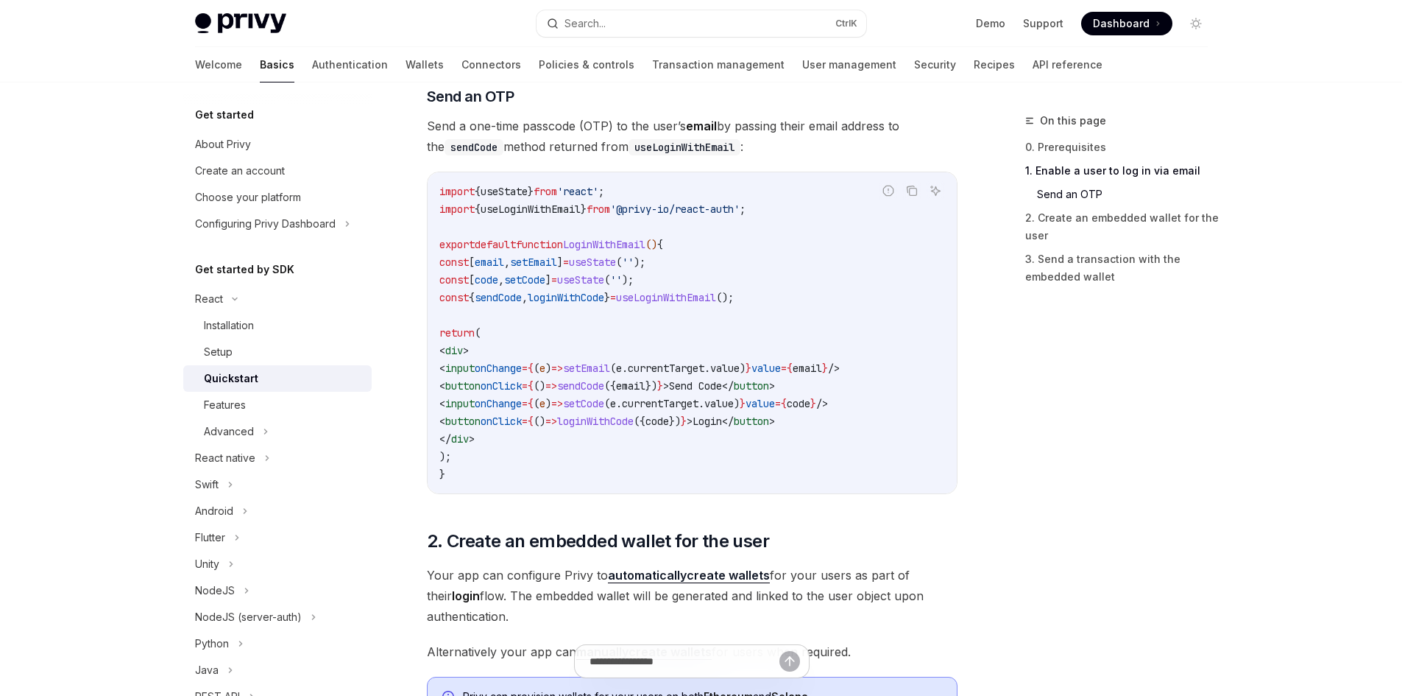
scroll to position [810, 0]
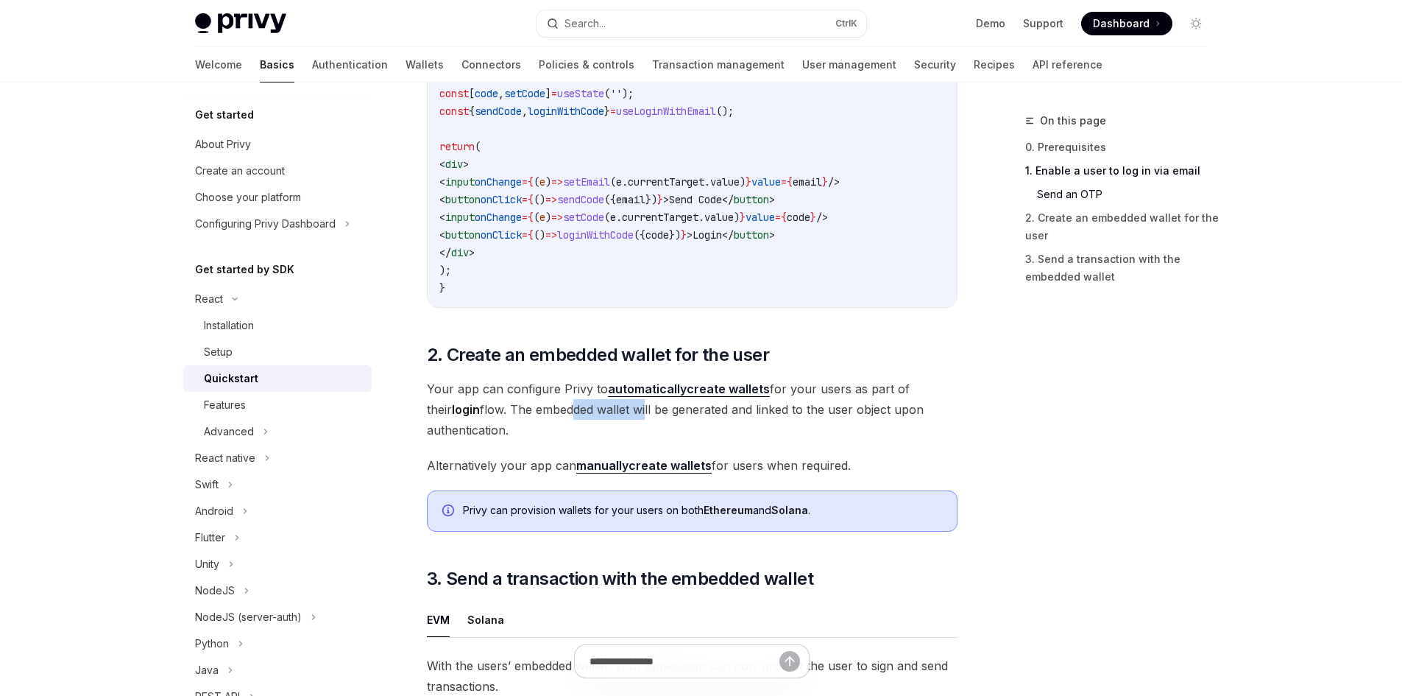
drag, startPoint x: 542, startPoint y: 412, endPoint x: 716, endPoint y: 420, distance: 174.7
click at [714, 420] on span "Your app can configure Privy to automatically create wallets for your users as …" at bounding box center [692, 409] width 531 height 62
click at [747, 428] on span "Your app can configure Privy to automatically create wallets for your users as …" at bounding box center [692, 409] width 531 height 62
drag, startPoint x: 812, startPoint y: 423, endPoint x: 904, endPoint y: 425, distance: 92.1
click at [872, 423] on span "Your app can configure Privy to automatically create wallets for your users as …" at bounding box center [692, 409] width 531 height 62
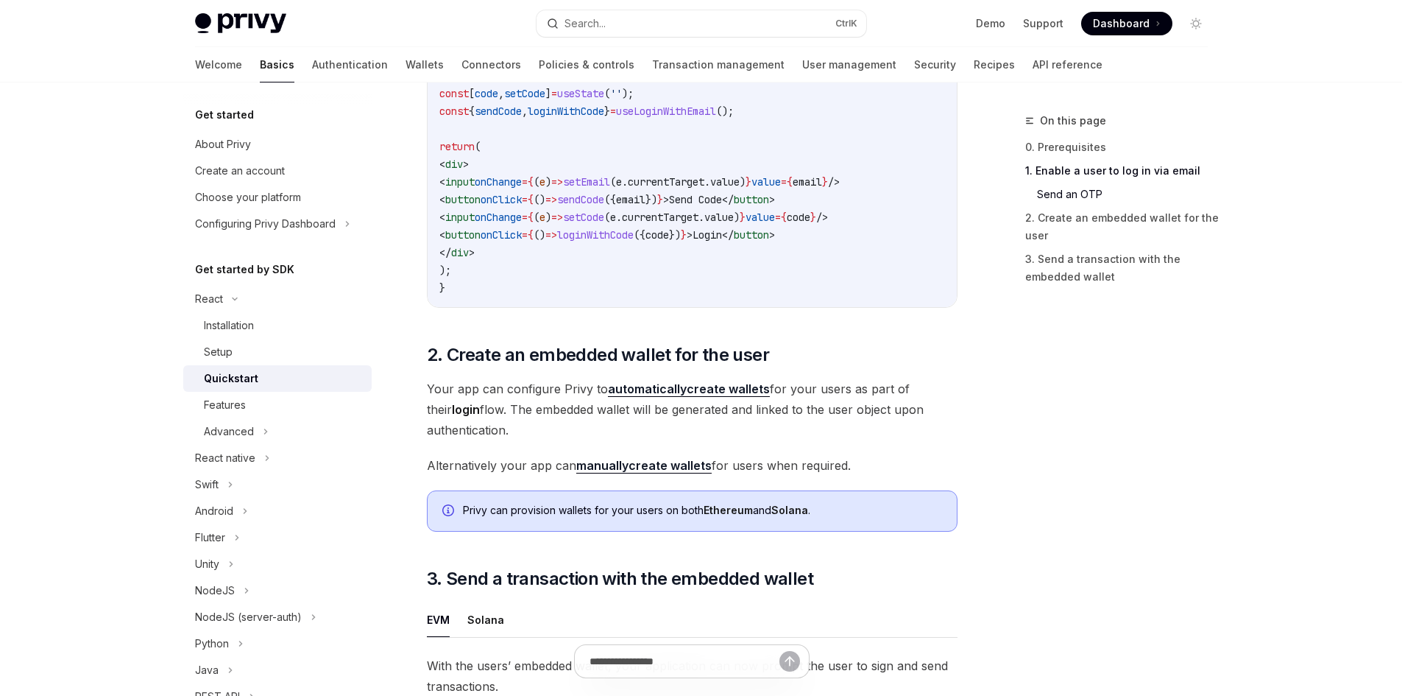
click at [914, 434] on span "Your app can configure Privy to automatically create wallets for your users as …" at bounding box center [692, 409] width 531 height 62
drag, startPoint x: 718, startPoint y: 519, endPoint x: 525, endPoint y: 531, distance: 193.2
click at [525, 531] on div "Privy can provision wallets for your users on both Ethereum and Solana ." at bounding box center [692, 510] width 531 height 41
click at [525, 530] on div "Privy can provision wallets for your users on both Ethereum and Solana ." at bounding box center [692, 510] width 531 height 41
click at [554, 529] on div "Privy can provision wallets for your users on both Ethereum and Solana ." at bounding box center [692, 510] width 531 height 41
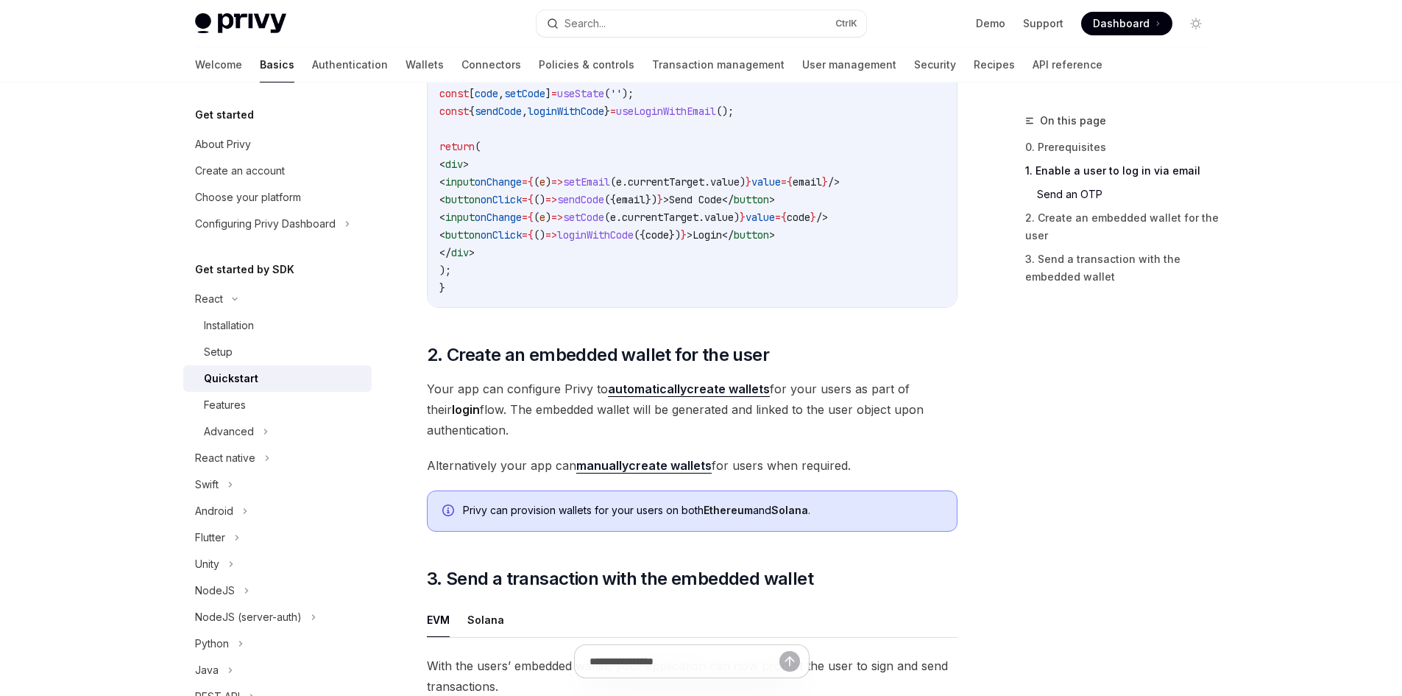
drag, startPoint x: 599, startPoint y: 518, endPoint x: 783, endPoint y: 527, distance: 183.6
click at [777, 526] on div "Privy can provision wallets for your users on both Ethereum and Solana ." at bounding box center [692, 510] width 531 height 41
click at [816, 532] on div "Privy can provision wallets for your users on both Ethereum and Solana ." at bounding box center [692, 510] width 531 height 41
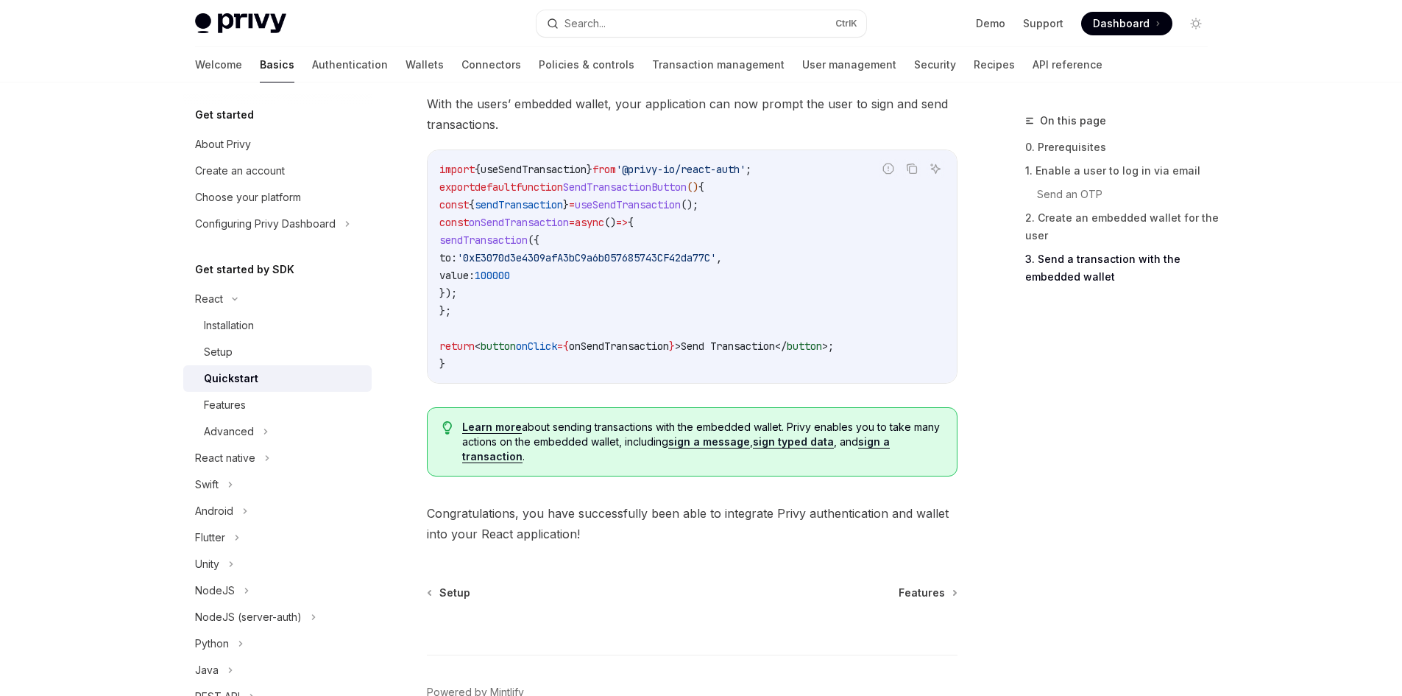
scroll to position [1464, 0]
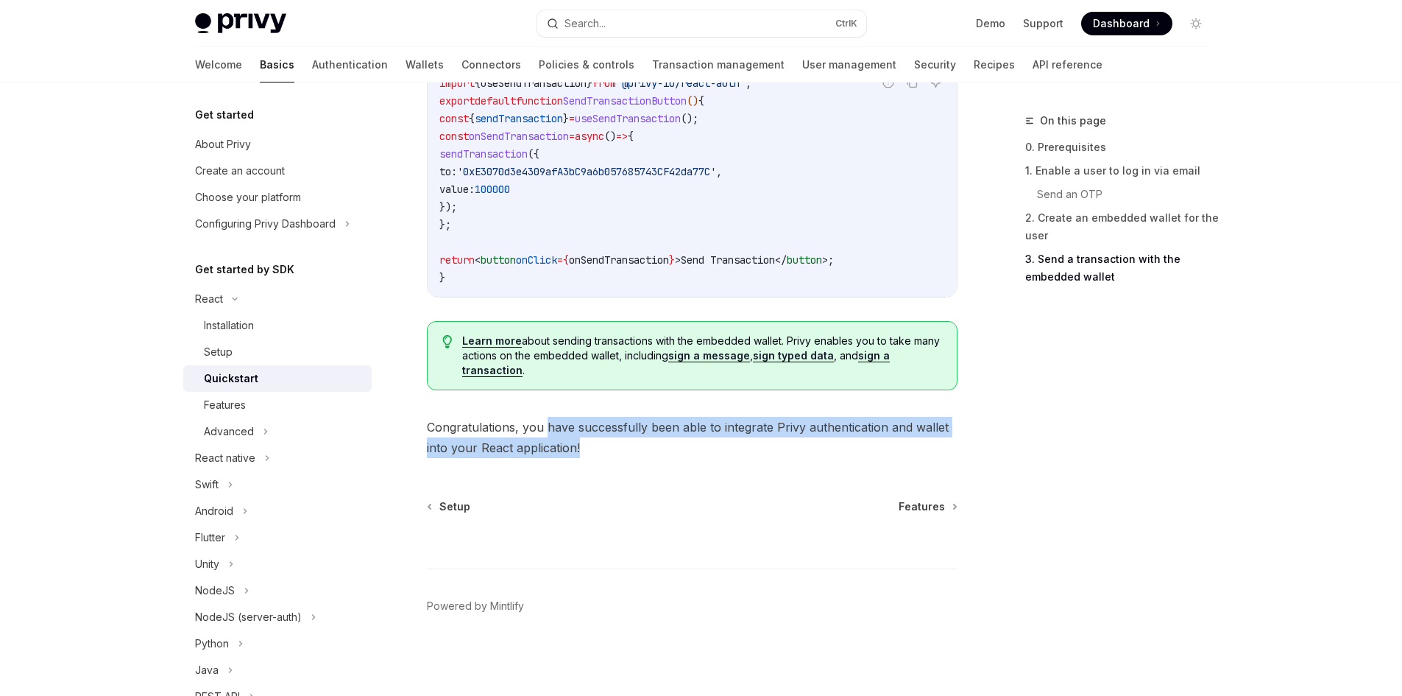
drag, startPoint x: 546, startPoint y: 431, endPoint x: 842, endPoint y: 446, distance: 297.1
click at [841, 446] on span "Congratulations, you have successfully been able to integrate Privy authenticat…" at bounding box center [692, 437] width 531 height 41
click at [844, 447] on span "Congratulations, you have successfully been able to integrate Privy authenticat…" at bounding box center [692, 437] width 531 height 41
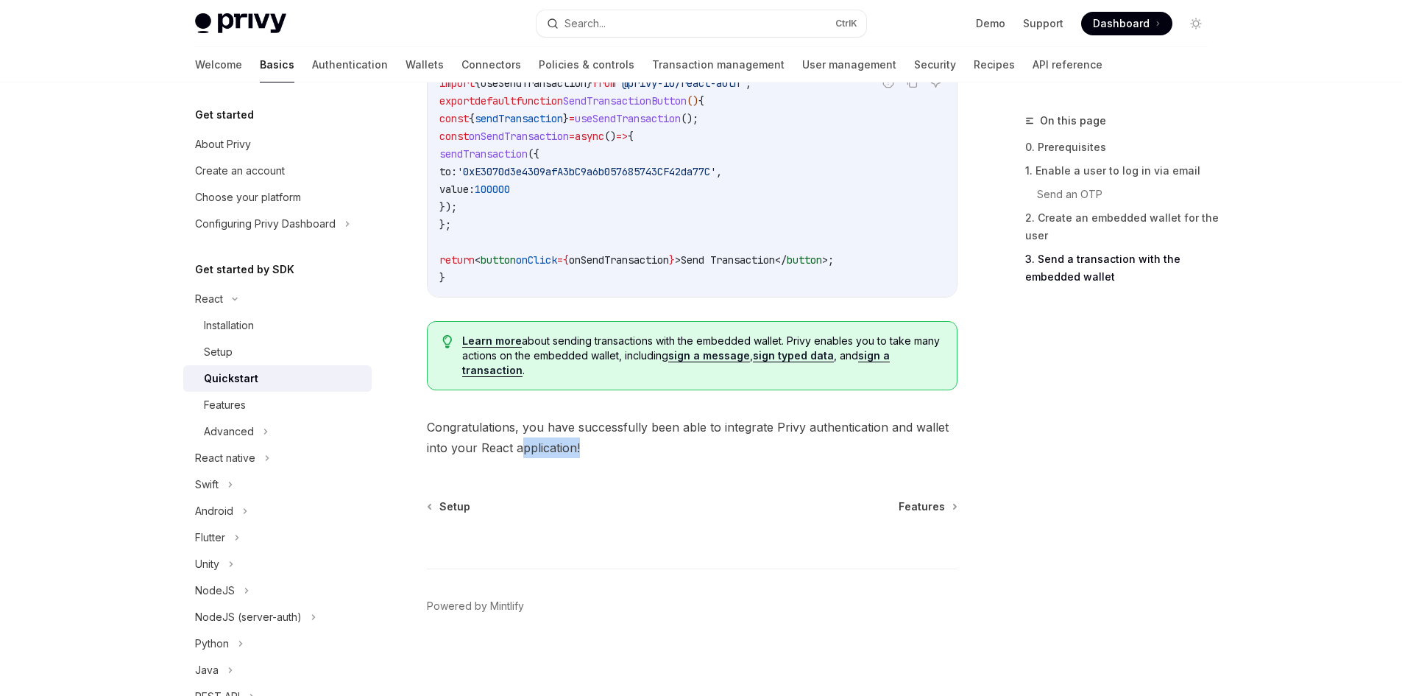
drag, startPoint x: 518, startPoint y: 448, endPoint x: 626, endPoint y: 448, distance: 107.5
click at [624, 448] on span "Congratulations, you have successfully been able to integrate Privy authenticat…" at bounding box center [692, 437] width 531 height 41
click at [628, 448] on span "Congratulations, you have successfully been able to integrate Privy authenticat…" at bounding box center [692, 437] width 531 height 41
drag, startPoint x: 561, startPoint y: 342, endPoint x: 738, endPoint y: 338, distance: 177.5
click at [738, 338] on span "Learn more about sending transactions with the embedded wallet. Privy enables y…" at bounding box center [701, 355] width 479 height 44
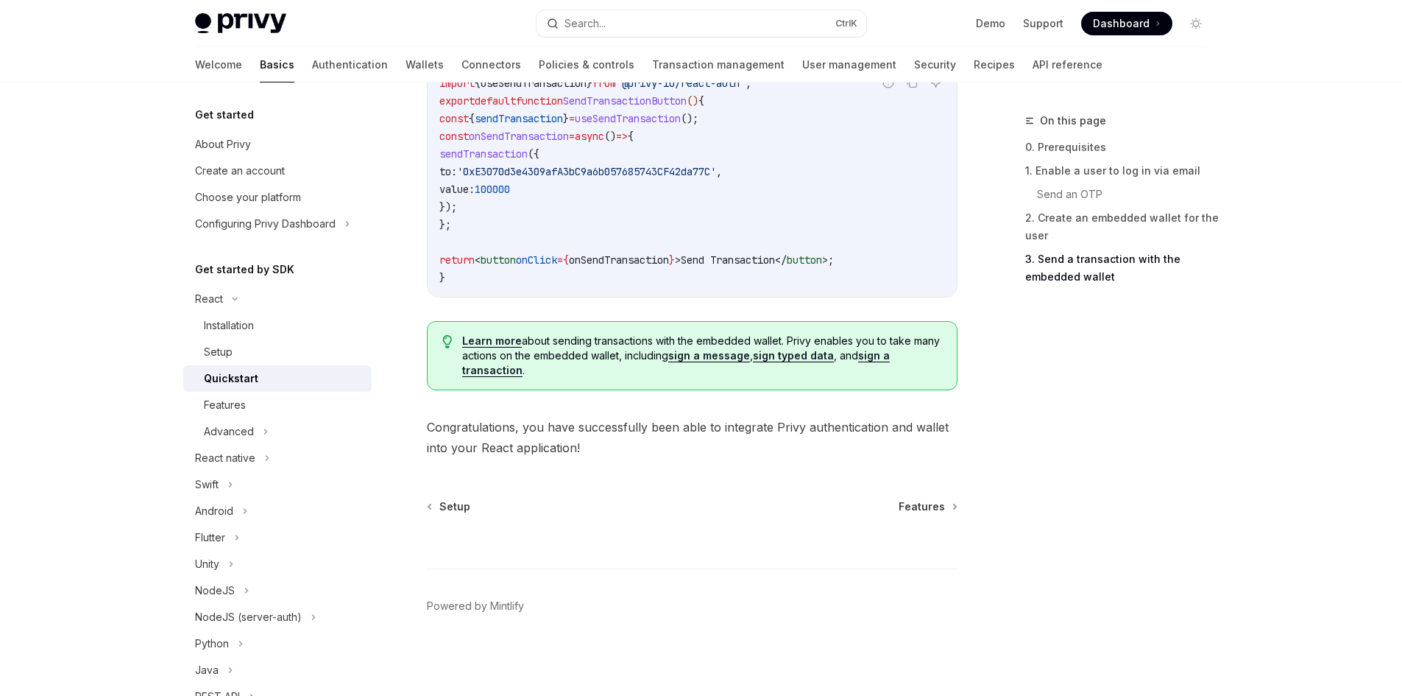
click at [774, 339] on span "Learn more about sending transactions with the embedded wallet. Privy enables y…" at bounding box center [701, 355] width 479 height 44
click at [910, 340] on span "Learn more about sending transactions with the embedded wallet. Privy enables y…" at bounding box center [701, 355] width 479 height 44
click at [954, 352] on div "Learn more about sending transactions with the embedded wallet. Privy enables y…" at bounding box center [692, 355] width 531 height 69
click at [255, 425] on button "Advanced" at bounding box center [277, 431] width 188 height 27
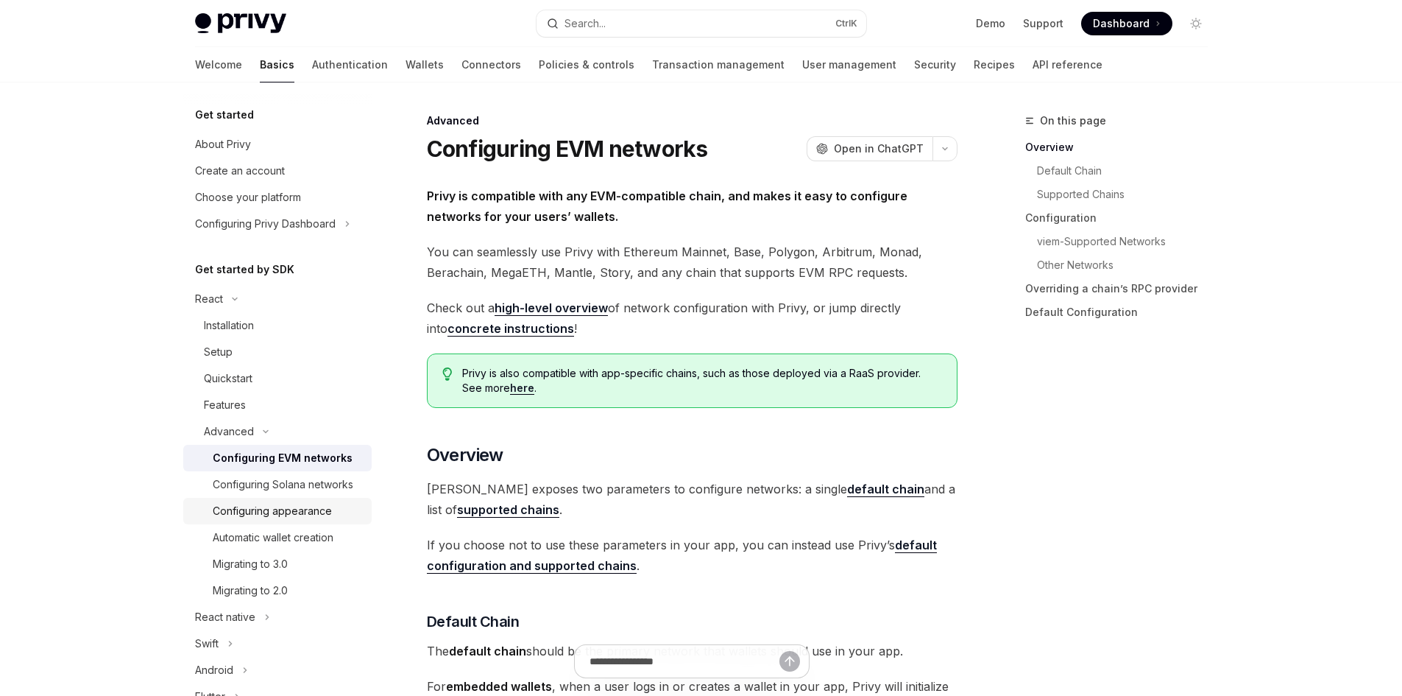
click at [292, 520] on div "Configuring appearance" at bounding box center [272, 511] width 119 height 18
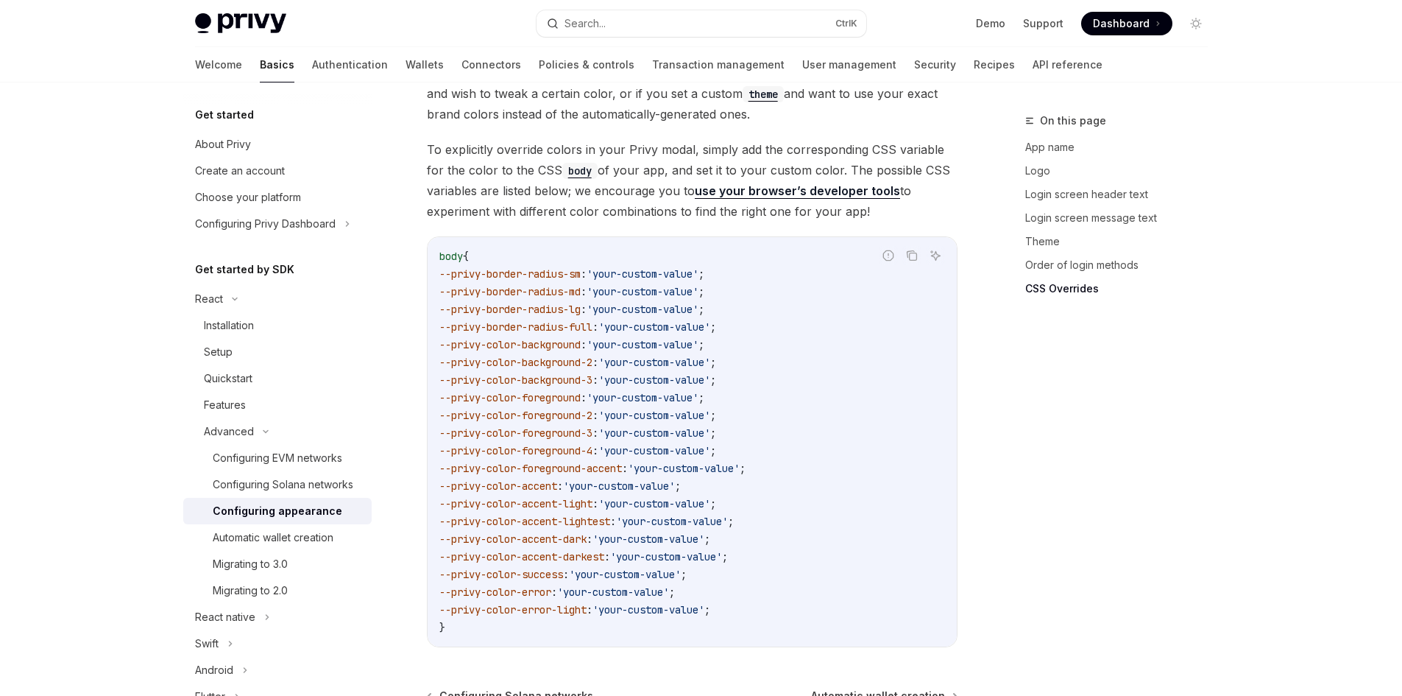
scroll to position [3719, 0]
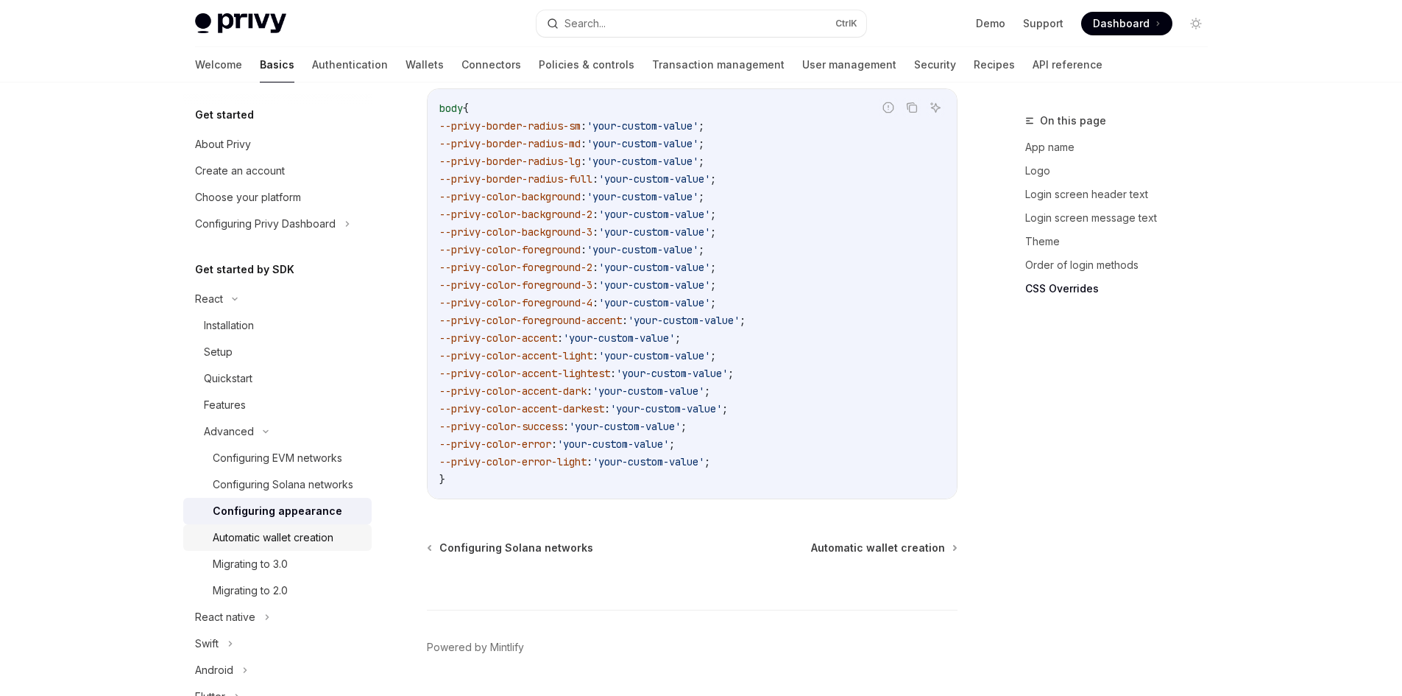
click at [314, 546] on div "Automatic wallet creation" at bounding box center [273, 538] width 121 height 18
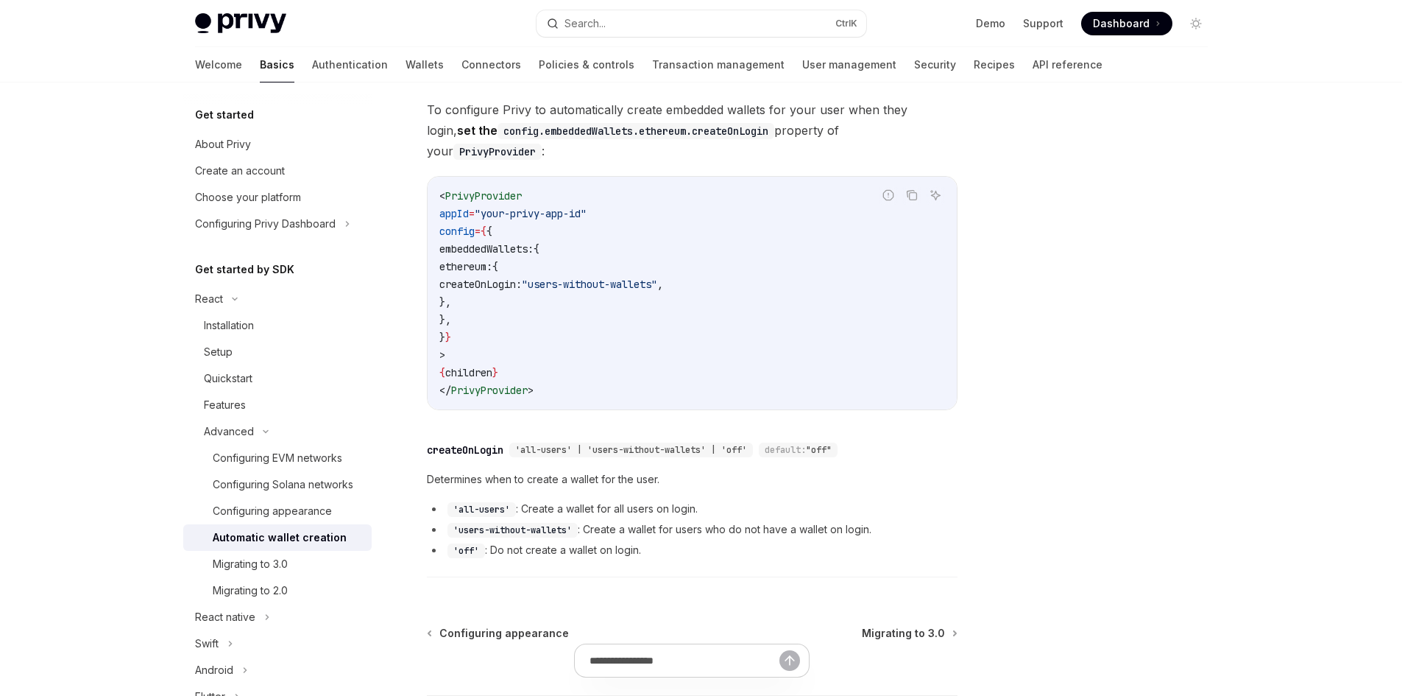
scroll to position [463, 0]
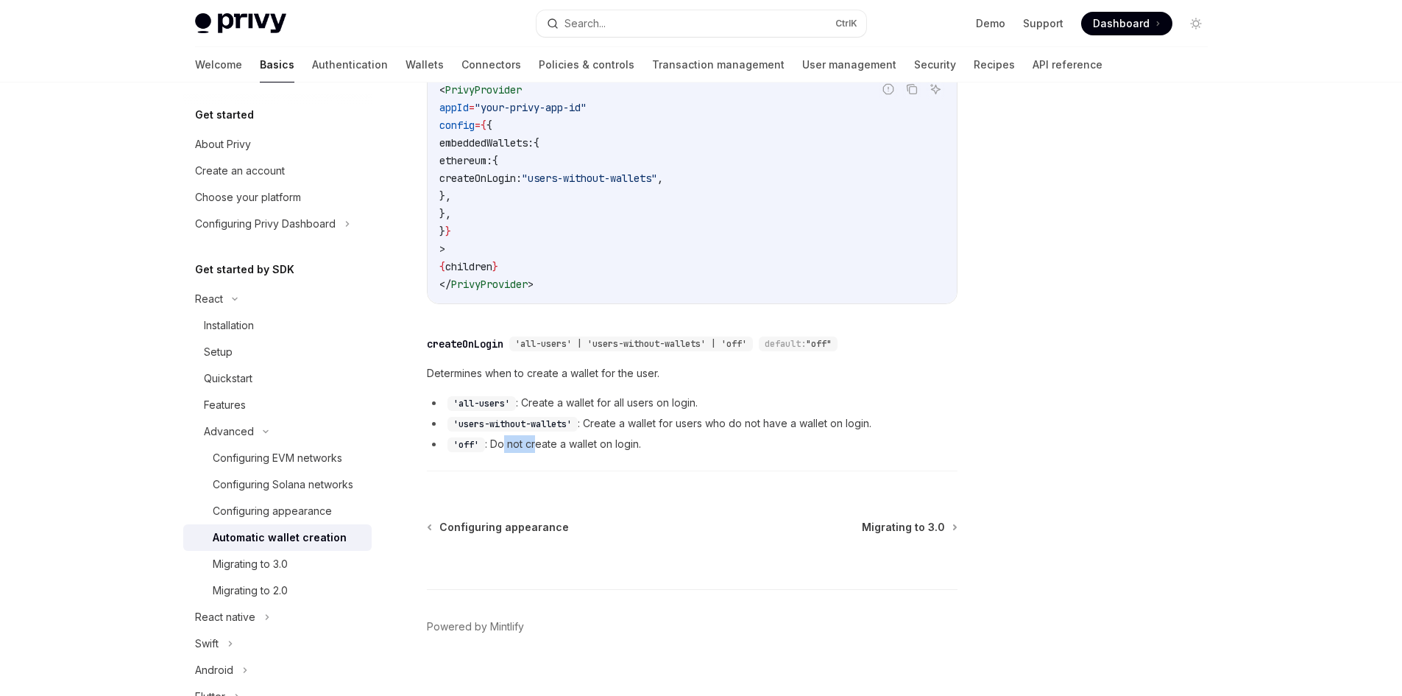
drag, startPoint x: 504, startPoint y: 433, endPoint x: 624, endPoint y: 431, distance: 119.3
click at [591, 431] on div "​ createOnLogin 'all-users' | 'users-without-wallets' | 'off' default: "off" De…" at bounding box center [692, 400] width 531 height 144
click at [626, 435] on li "'off' : Do not create a wallet on login." at bounding box center [692, 444] width 531 height 18
click at [707, 394] on li "'all-users' : Create a wallet for all users on login." at bounding box center [692, 403] width 531 height 18
drag, startPoint x: 651, startPoint y: 411, endPoint x: 774, endPoint y: 421, distance: 124.1
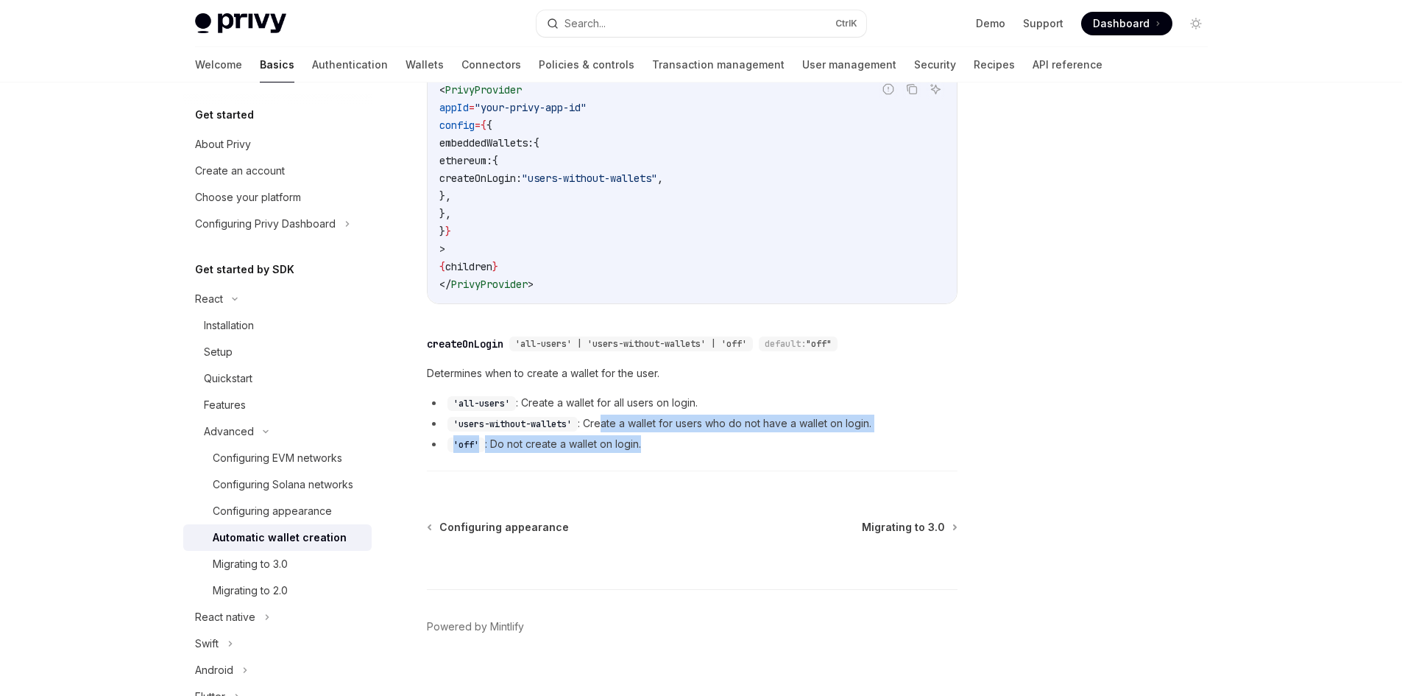
click at [774, 421] on ul "'all-users' : Create a wallet for all users on login. 'users-without-wallets' :…" at bounding box center [692, 423] width 531 height 59
click at [774, 435] on li "'off' : Do not create a wallet on login." at bounding box center [692, 444] width 531 height 18
drag, startPoint x: 710, startPoint y: 409, endPoint x: 903, endPoint y: 420, distance: 192.5
click at [902, 420] on ul "'all-users' : Create a wallet for all users on login. 'users-without-wallets' :…" at bounding box center [692, 423] width 531 height 59
click at [903, 435] on li "'off' : Do not create a wallet on login." at bounding box center [692, 444] width 531 height 18
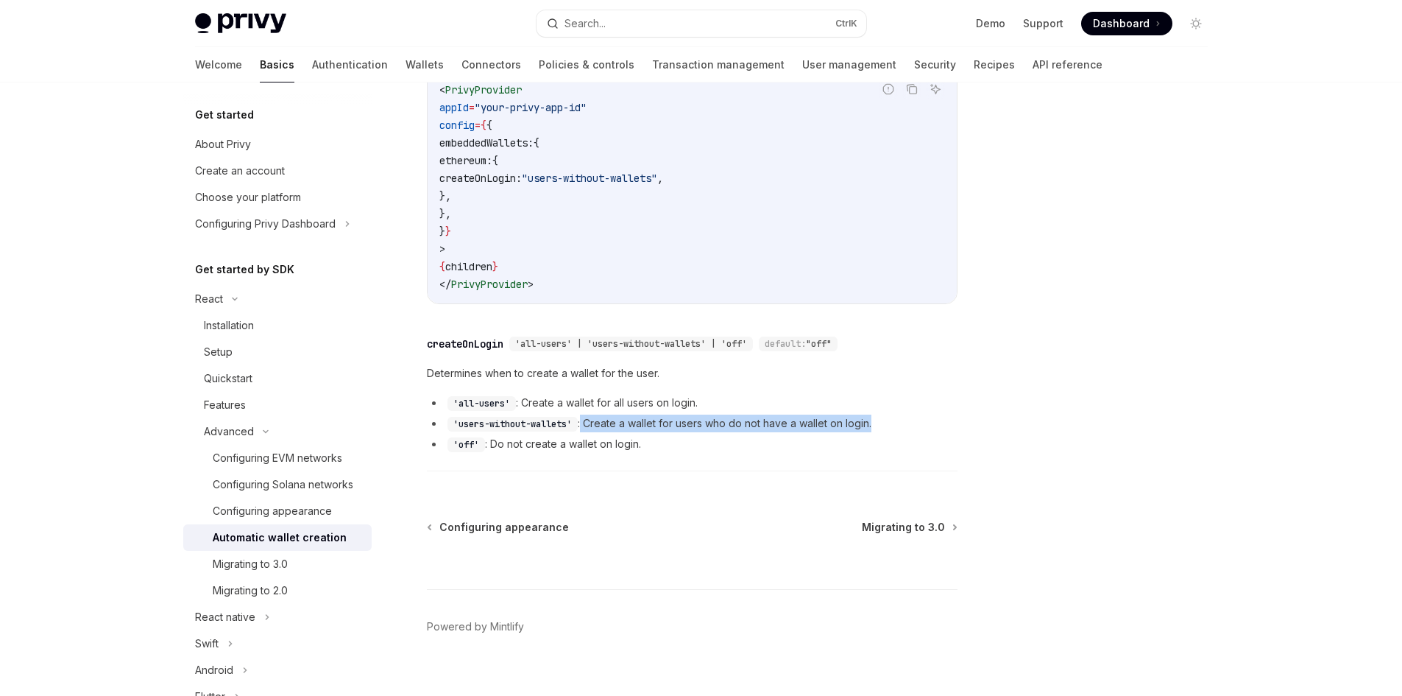
drag, startPoint x: 585, startPoint y: 401, endPoint x: 897, endPoint y: 406, distance: 312.9
click at [897, 414] on li "'users-without-wallets' : Create a wallet for users who do not have a wallet on…" at bounding box center [692, 423] width 531 height 18
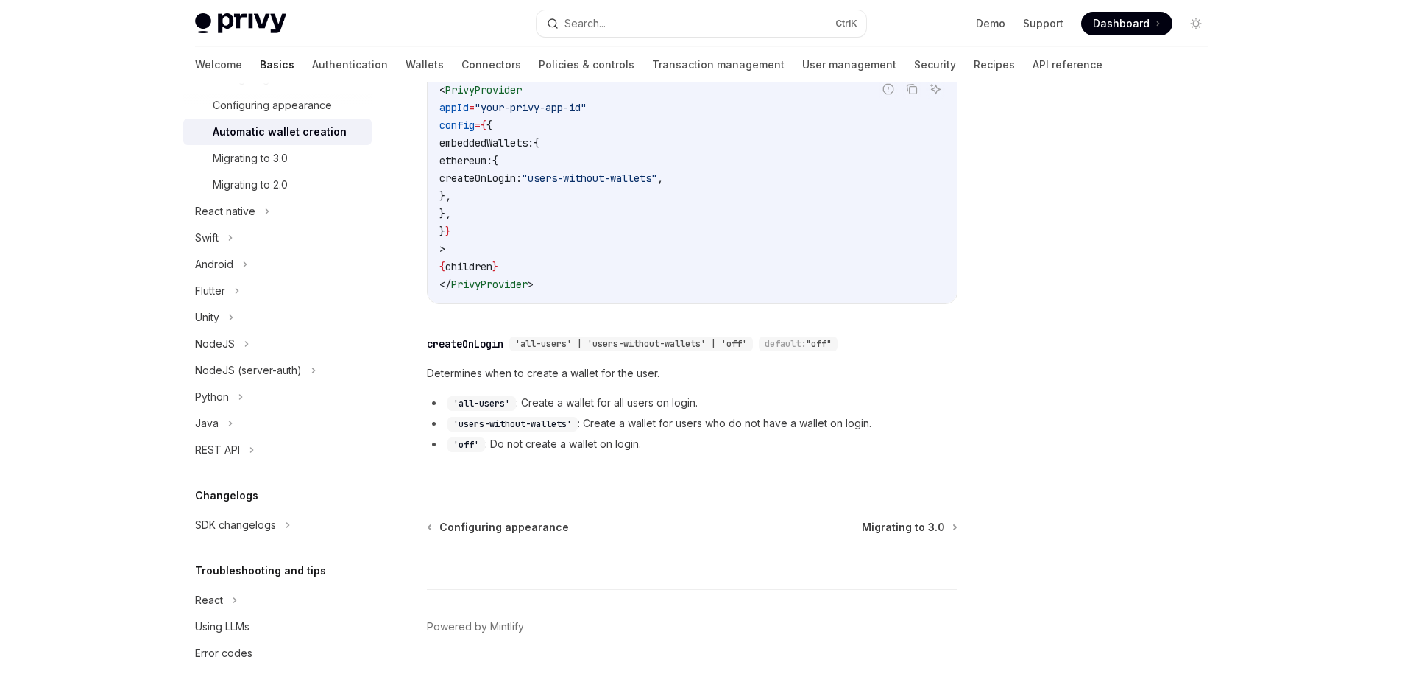
scroll to position [169, 0]
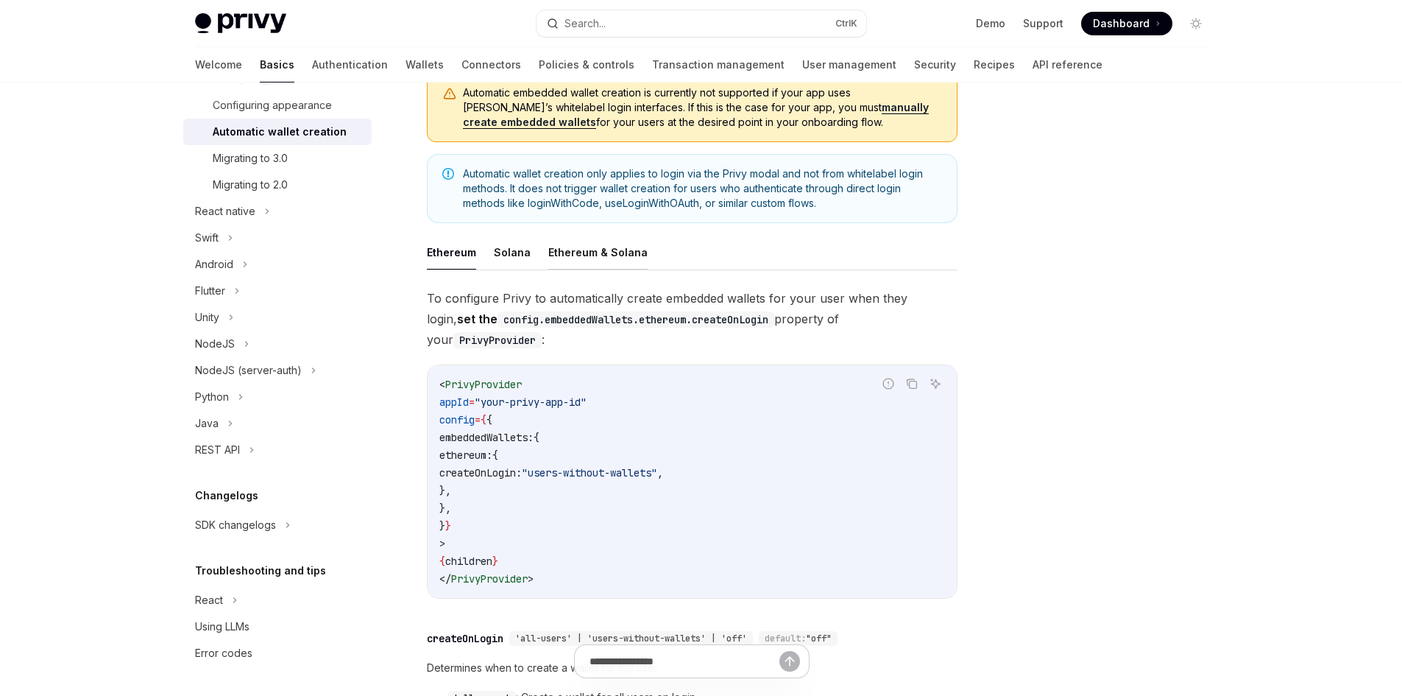
click at [576, 255] on button "Ethereum & Solana" at bounding box center [597, 252] width 99 height 35
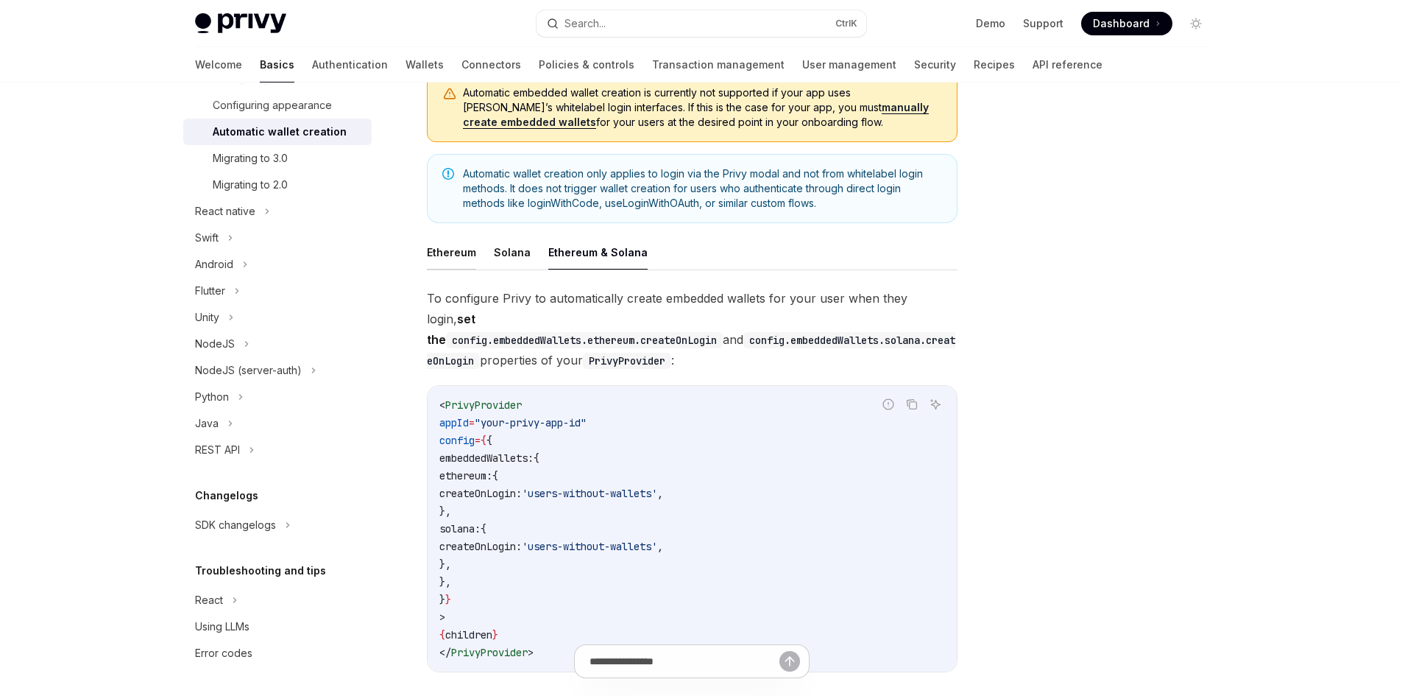
click at [442, 253] on button "Ethereum" at bounding box center [451, 252] width 49 height 35
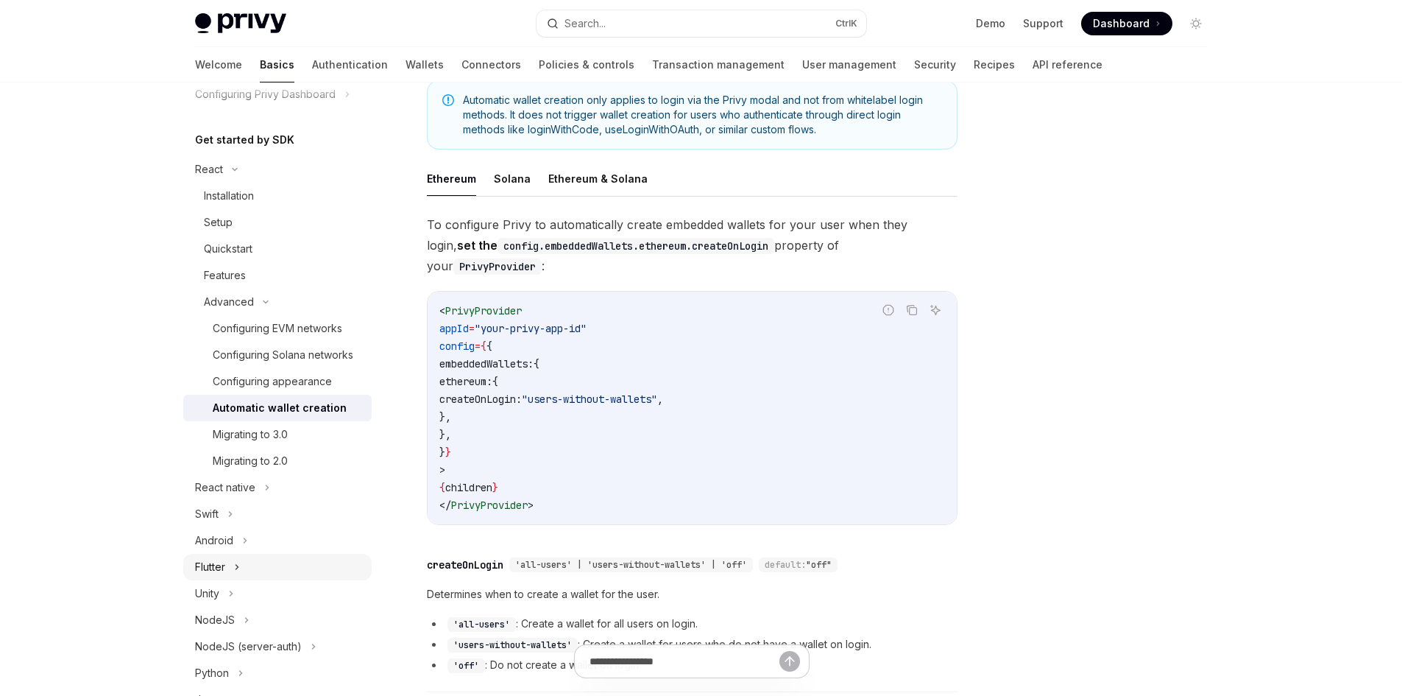
scroll to position [129, 0]
click at [406, 70] on link "Wallets" at bounding box center [425, 64] width 38 height 35
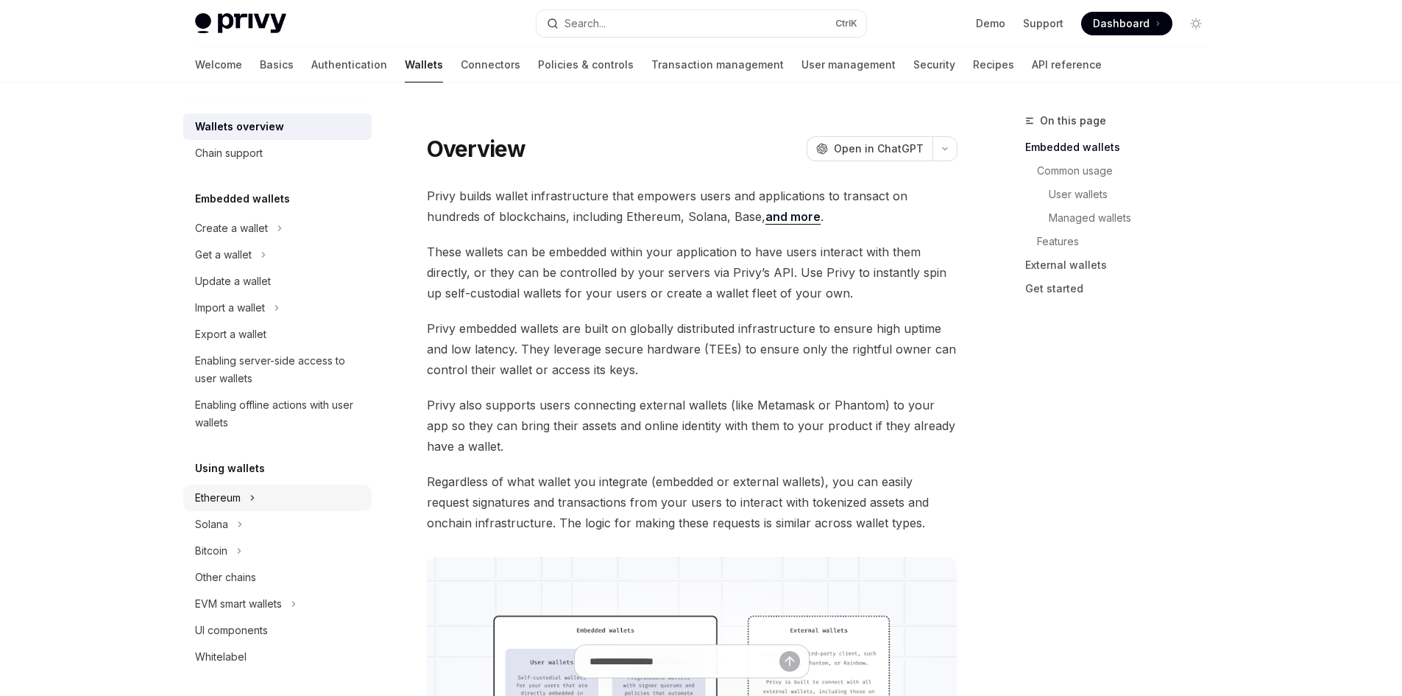
click at [244, 504] on button "Ethereum" at bounding box center [277, 497] width 188 height 27
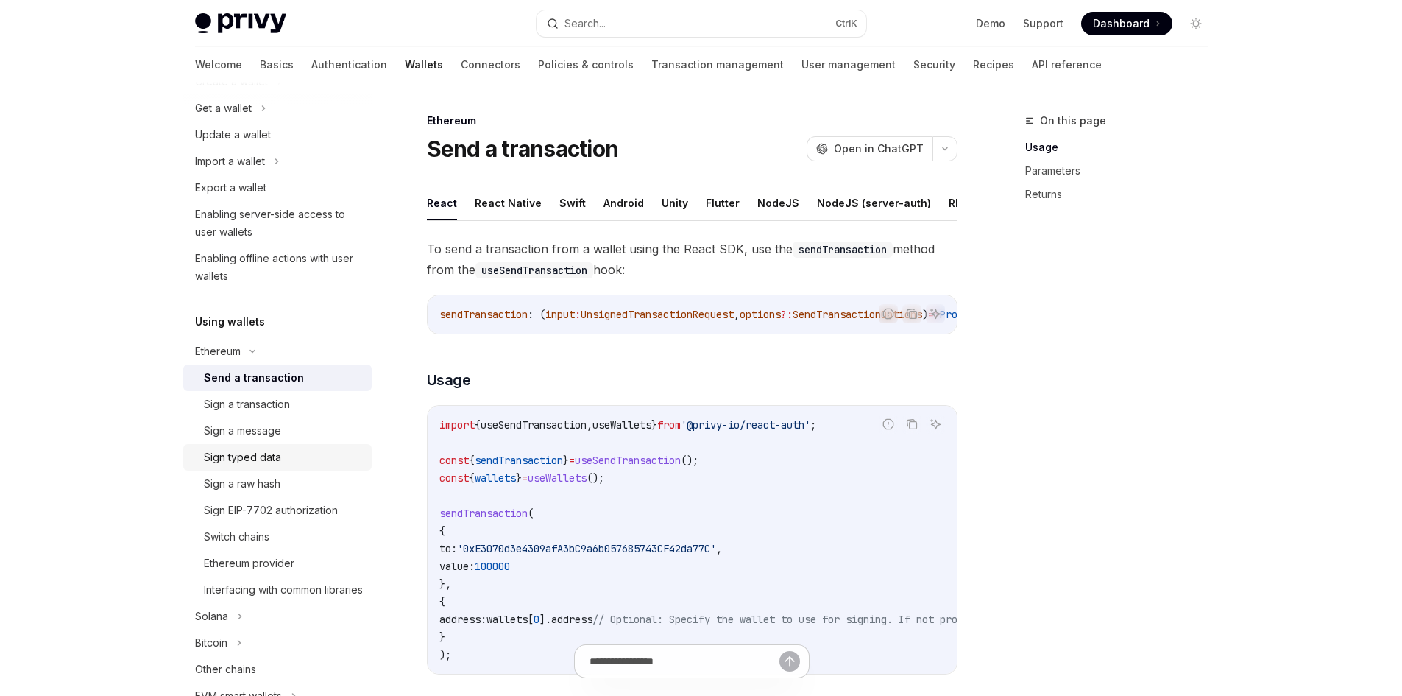
scroll to position [147, 0]
click at [233, 350] on div "Ethereum" at bounding box center [218, 351] width 46 height 18
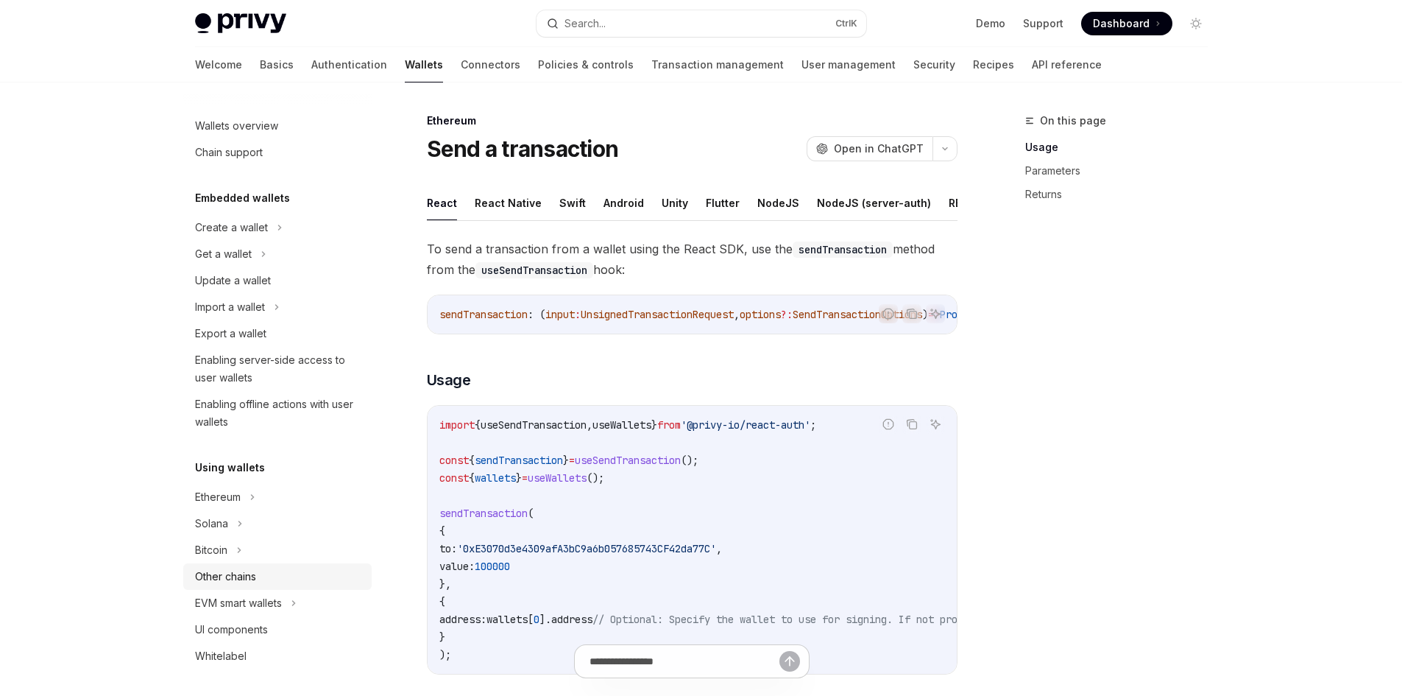
scroll to position [0, 0]
click at [242, 236] on div "Create a wallet" at bounding box center [231, 228] width 73 height 18
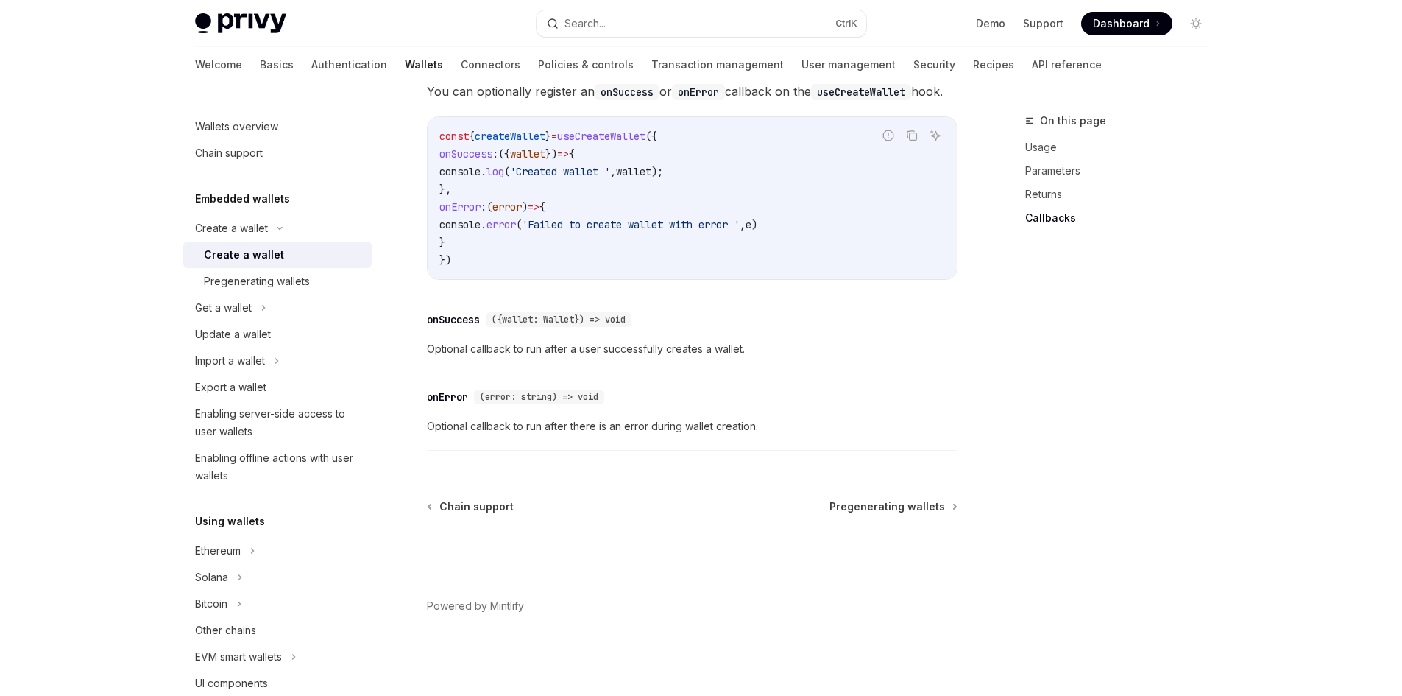
scroll to position [1096, 0]
click at [241, 307] on div "Get a wallet" at bounding box center [223, 308] width 57 height 18
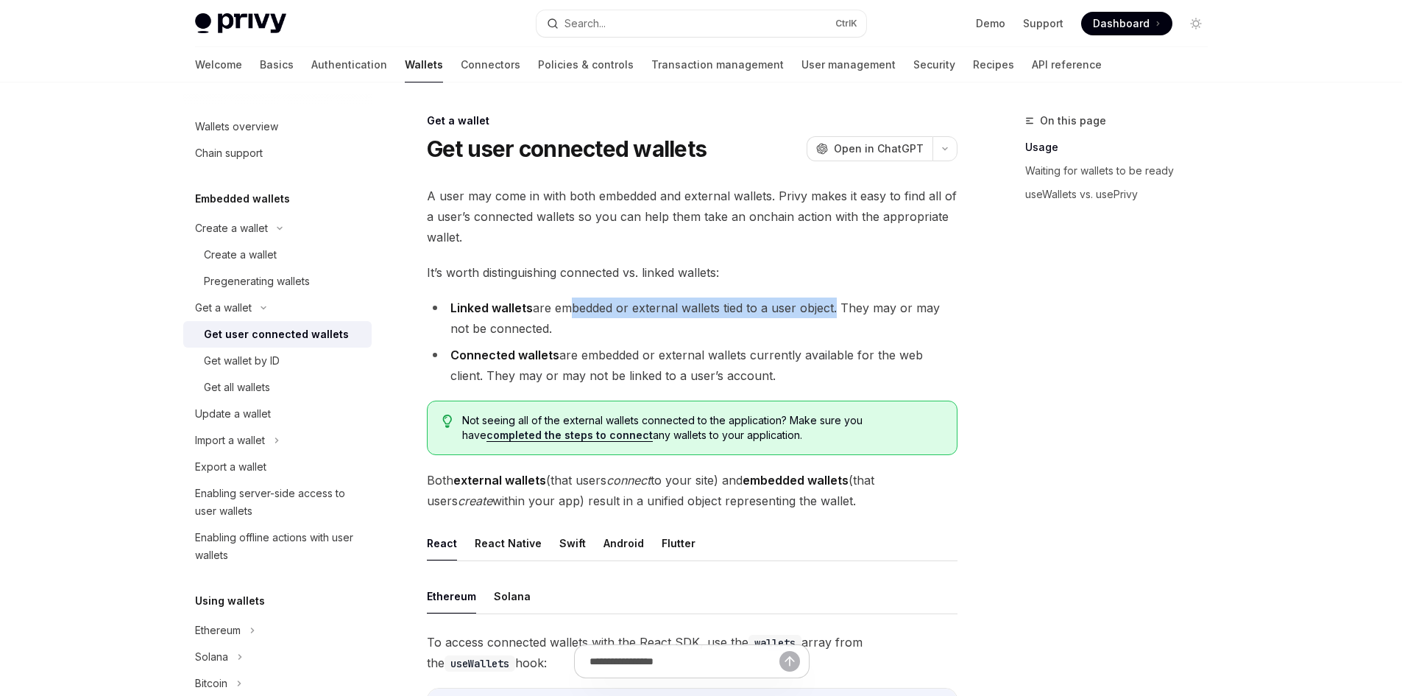
drag, startPoint x: 568, startPoint y: 312, endPoint x: 835, endPoint y: 311, distance: 266.5
click at [835, 311] on li "Linked wallets are embedded or external wallets tied to a user object. They may…" at bounding box center [692, 317] width 531 height 41
click at [797, 325] on li "Linked wallets are embedded or external wallets tied to a user object. They may…" at bounding box center [692, 317] width 531 height 41
drag, startPoint x: 531, startPoint y: 308, endPoint x: 720, endPoint y: 317, distance: 189.4
click at [720, 317] on li "Linked wallets are embedded or external wallets tied to a user object. They may…" at bounding box center [692, 317] width 531 height 41
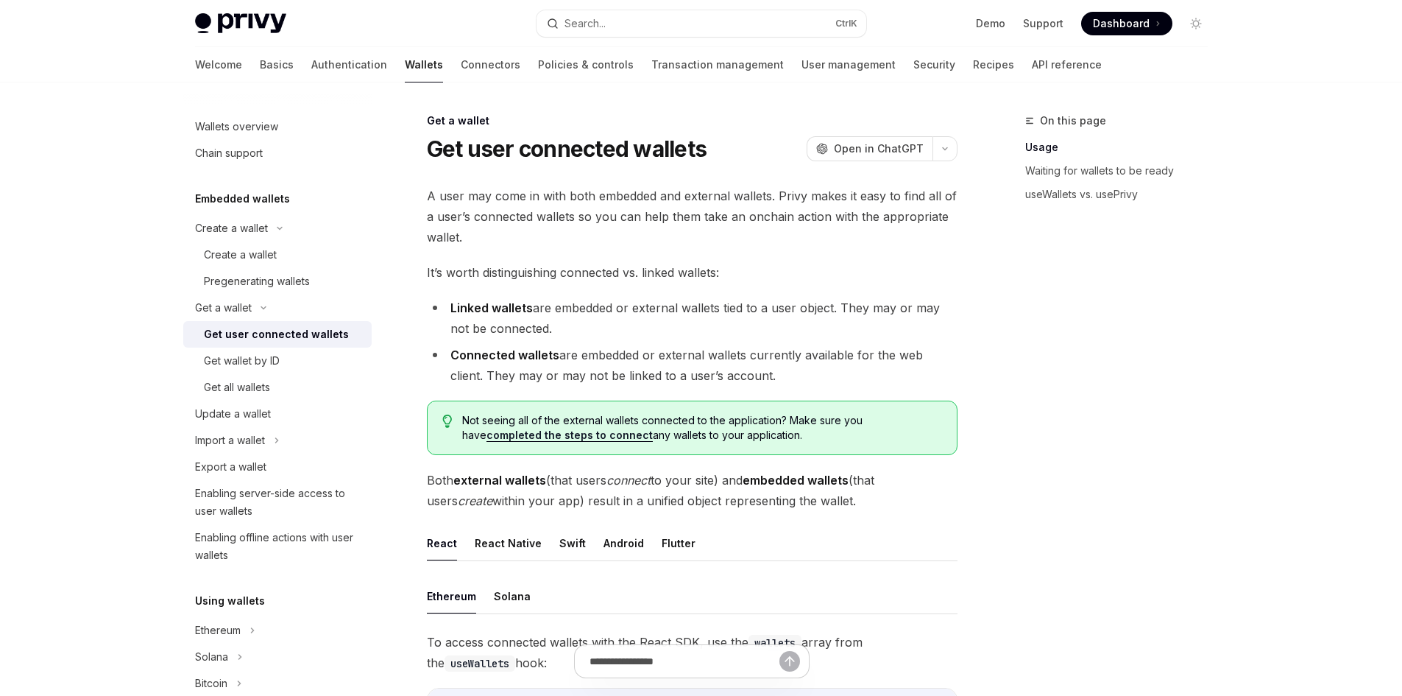
click at [720, 333] on li "Linked wallets are embedded or external wallets tied to a user object. They may…" at bounding box center [692, 317] width 531 height 41
drag, startPoint x: 658, startPoint y: 310, endPoint x: 856, endPoint y: 314, distance: 198.1
click at [856, 314] on li "Linked wallets are embedded or external wallets tied to a user object. They may…" at bounding box center [692, 317] width 531 height 41
click at [850, 325] on li "Linked wallets are embedded or external wallets tied to a user object. They may…" at bounding box center [692, 317] width 531 height 41
click at [753, 358] on li "Connected wallets are embedded or external wallets currently available for the …" at bounding box center [692, 365] width 531 height 41
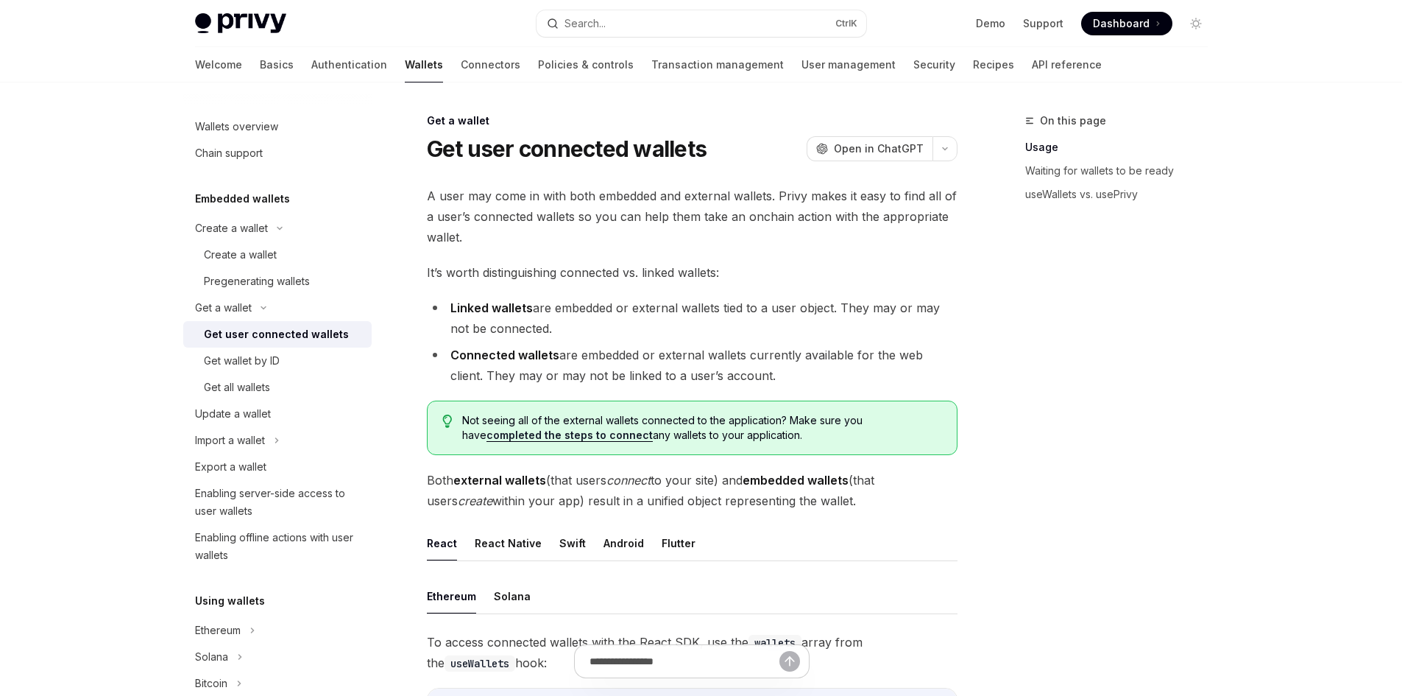
click at [803, 375] on li "Connected wallets are embedded or external wallets currently available for the …" at bounding box center [692, 365] width 531 height 41
drag, startPoint x: 576, startPoint y: 362, endPoint x: 783, endPoint y: 368, distance: 206.2
click at [782, 368] on li "Connected wallets are embedded or external wallets currently available for the …" at bounding box center [692, 365] width 531 height 41
click at [835, 375] on li "Connected wallets are embedded or external wallets currently available for the …" at bounding box center [692, 365] width 531 height 41
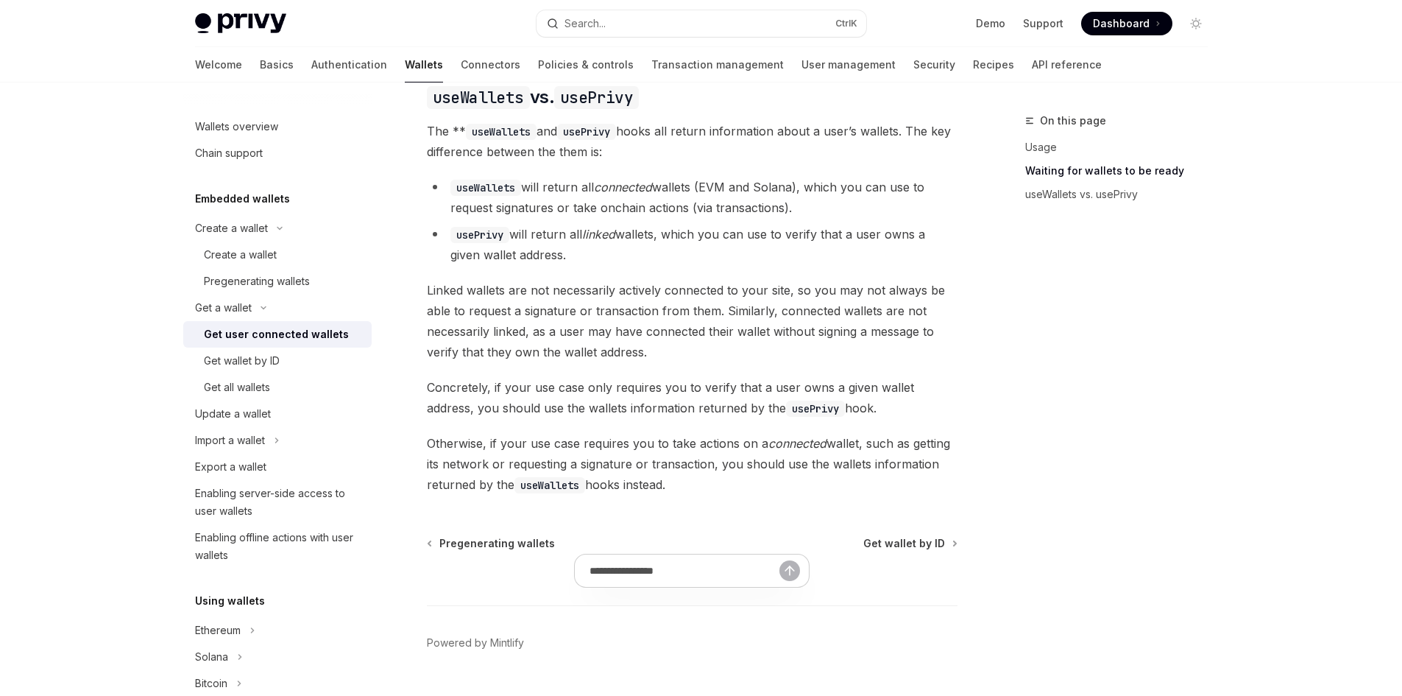
scroll to position [1273, 0]
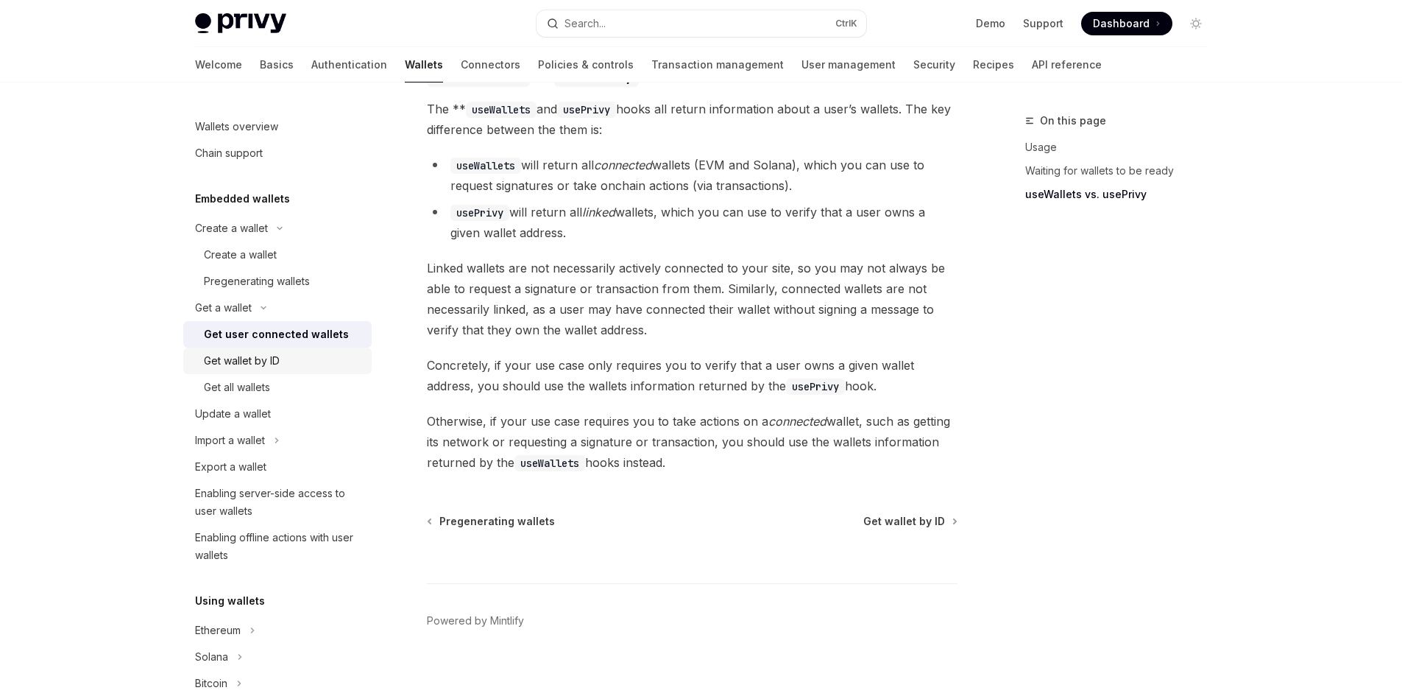
click at [260, 356] on div "Get wallet by ID" at bounding box center [242, 361] width 76 height 18
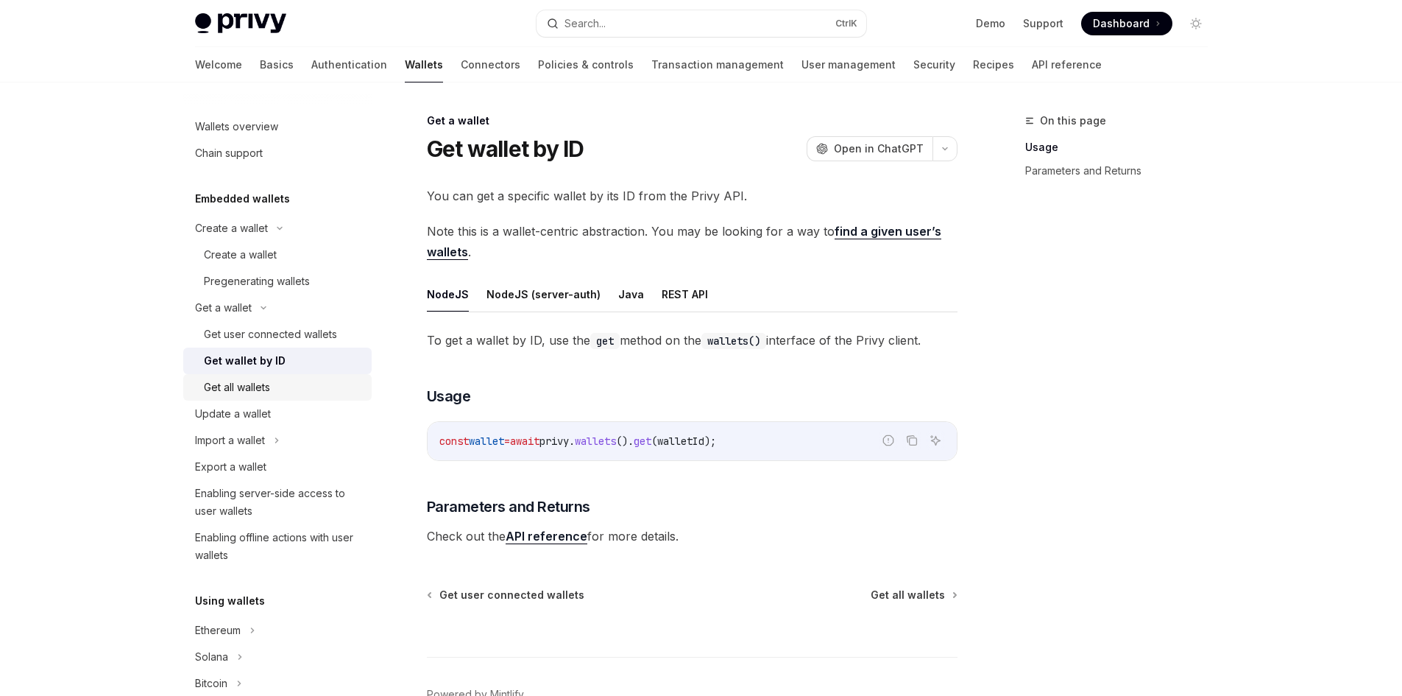
click at [246, 380] on div "Get all wallets" at bounding box center [237, 387] width 66 height 18
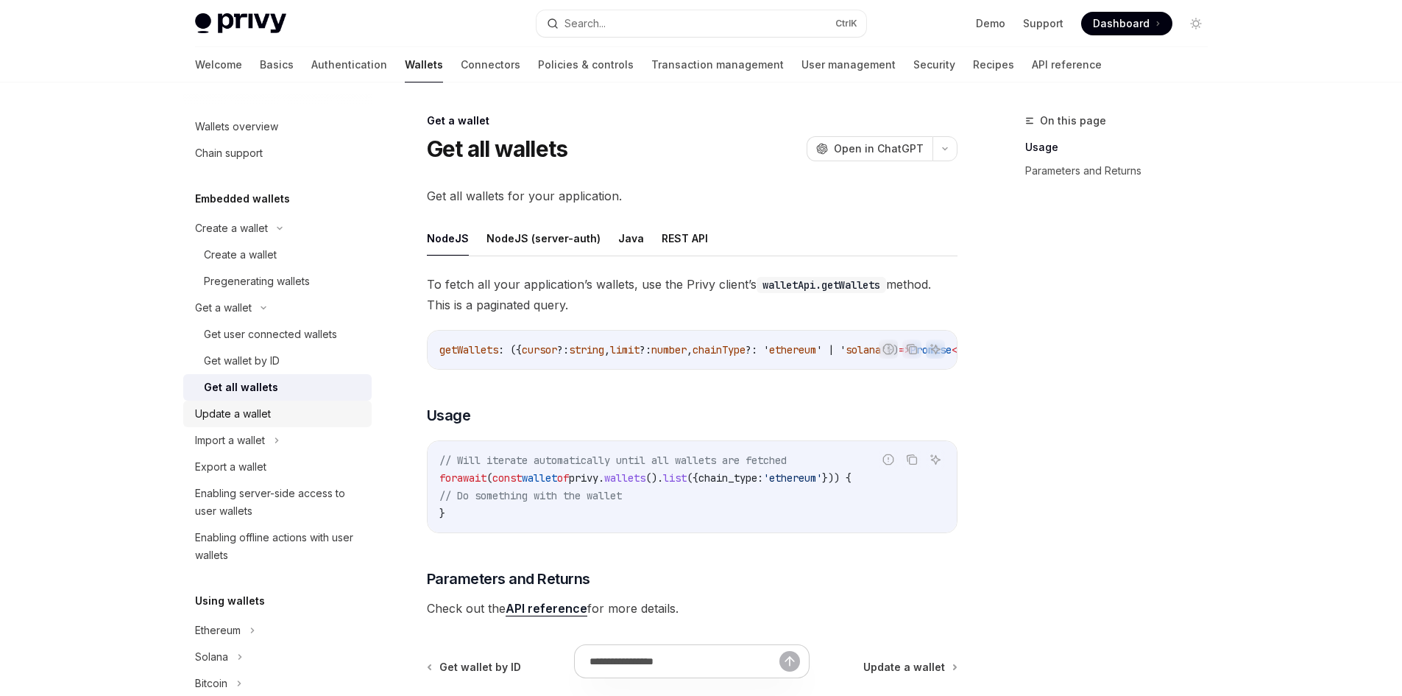
click at [241, 417] on div "Update a wallet" at bounding box center [233, 414] width 76 height 18
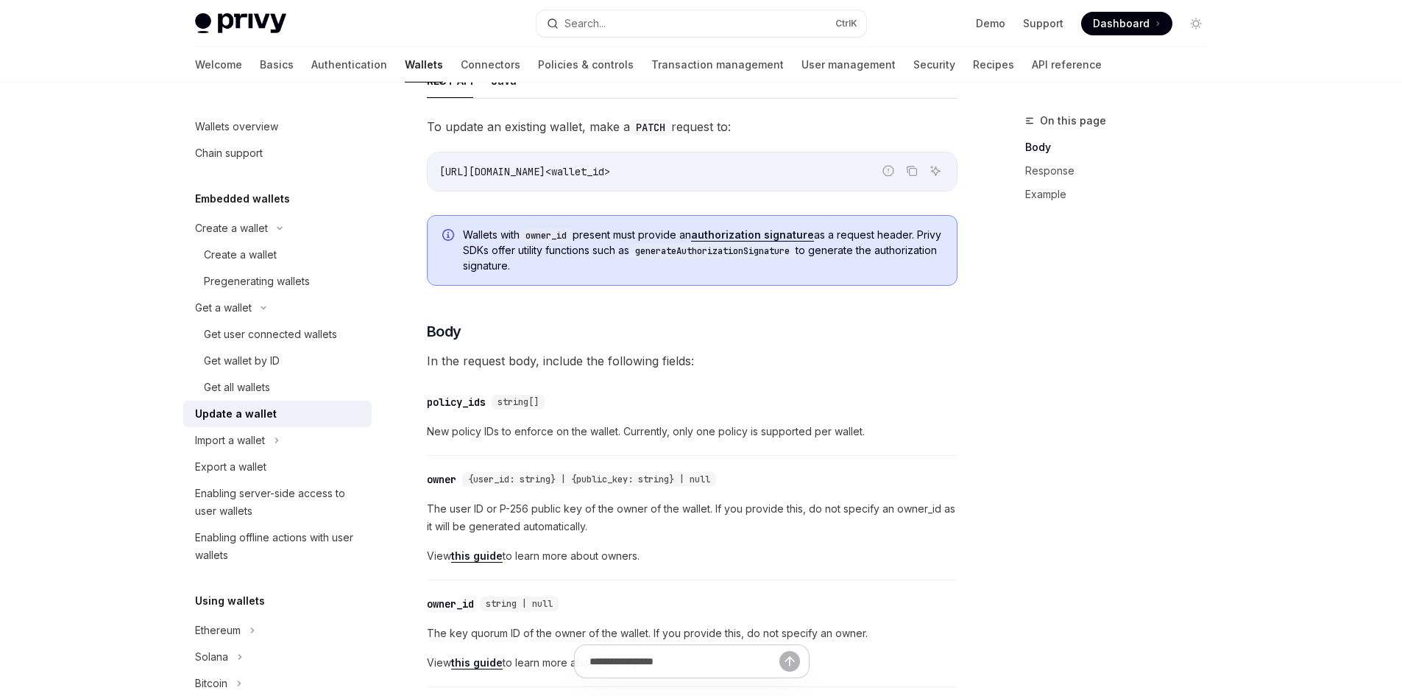
scroll to position [294, 0]
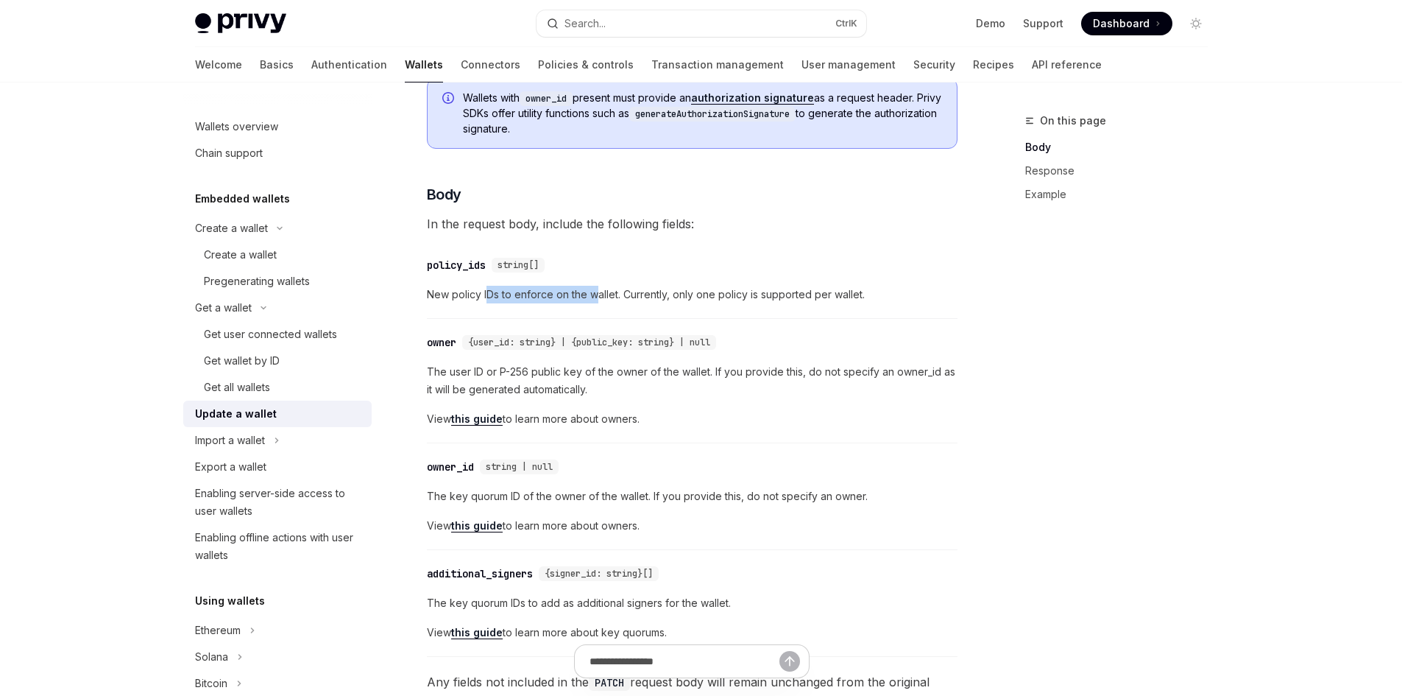
drag, startPoint x: 702, startPoint y: 301, endPoint x: 724, endPoint y: 306, distance: 23.2
click at [717, 302] on span "New policy IDs to enforce on the wallet. Currently, only one policy is supporte…" at bounding box center [692, 295] width 531 height 18
click at [721, 313] on div "​ policy_ids string[] New policy IDs to enforce on the wallet. Currently, only …" at bounding box center [692, 284] width 531 height 70
drag, startPoint x: 610, startPoint y: 294, endPoint x: 836, endPoint y: 314, distance: 226.8
click at [836, 313] on div "​ policy_ids string[] New policy IDs to enforce on the wallet. Currently, only …" at bounding box center [692, 284] width 531 height 70
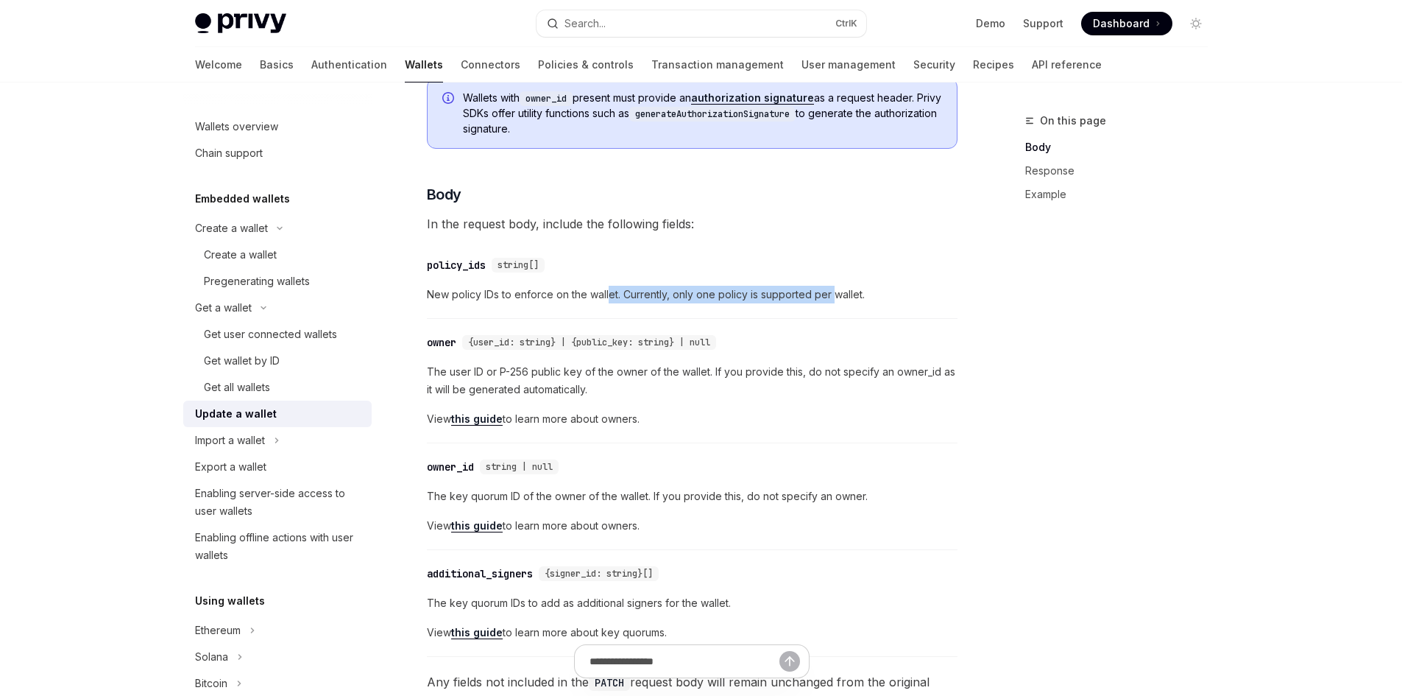
click at [836, 314] on div "​ policy_ids string[] New policy IDs to enforce on the wallet. Currently, only …" at bounding box center [692, 284] width 531 height 70
drag, startPoint x: 425, startPoint y: 370, endPoint x: 555, endPoint y: 373, distance: 130.4
click at [618, 398] on span "The user ID or P-256 public key of the owner of the wallet. If you provide this…" at bounding box center [692, 380] width 531 height 35
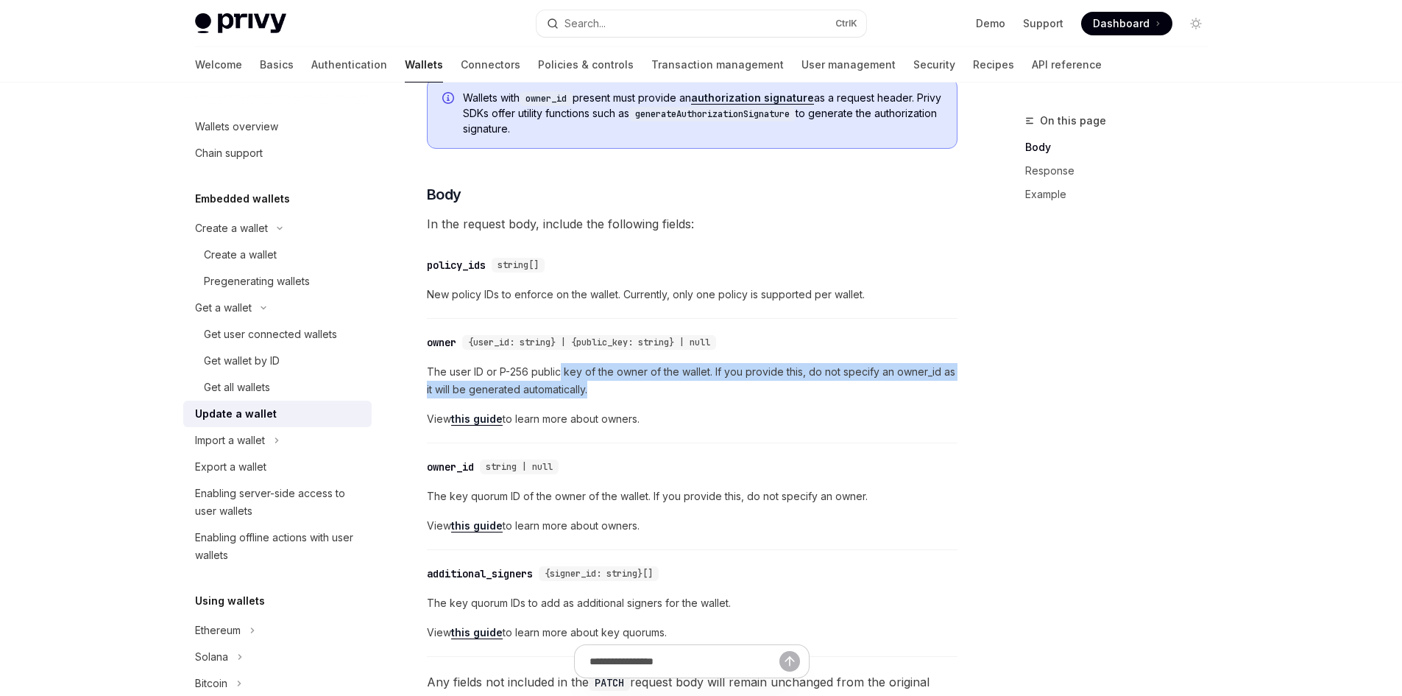
drag, startPoint x: 560, startPoint y: 373, endPoint x: 863, endPoint y: 392, distance: 304.0
click at [863, 392] on span "The user ID or P-256 public key of the owner of the wallet. If you provide this…" at bounding box center [692, 380] width 531 height 35
click at [843, 395] on span "The user ID or P-256 public key of the owner of the wallet. If you provide this…" at bounding box center [692, 380] width 531 height 35
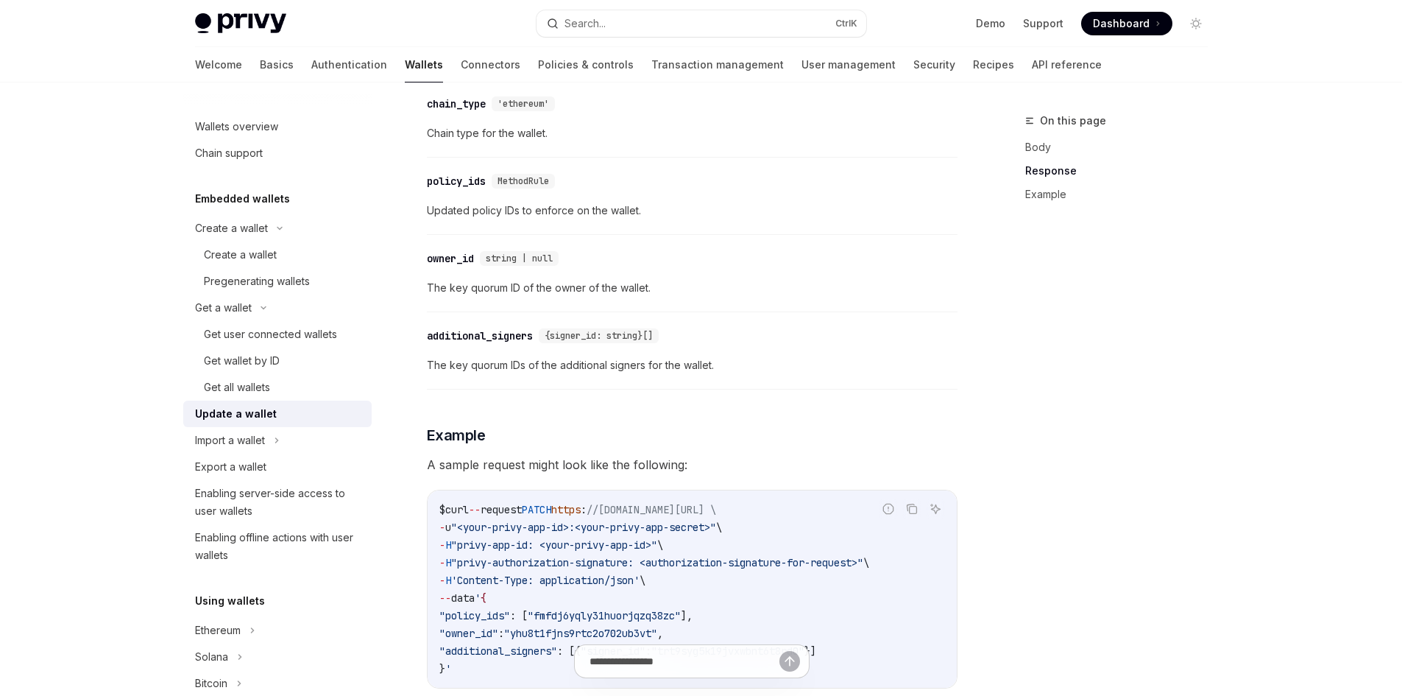
scroll to position [1031, 0]
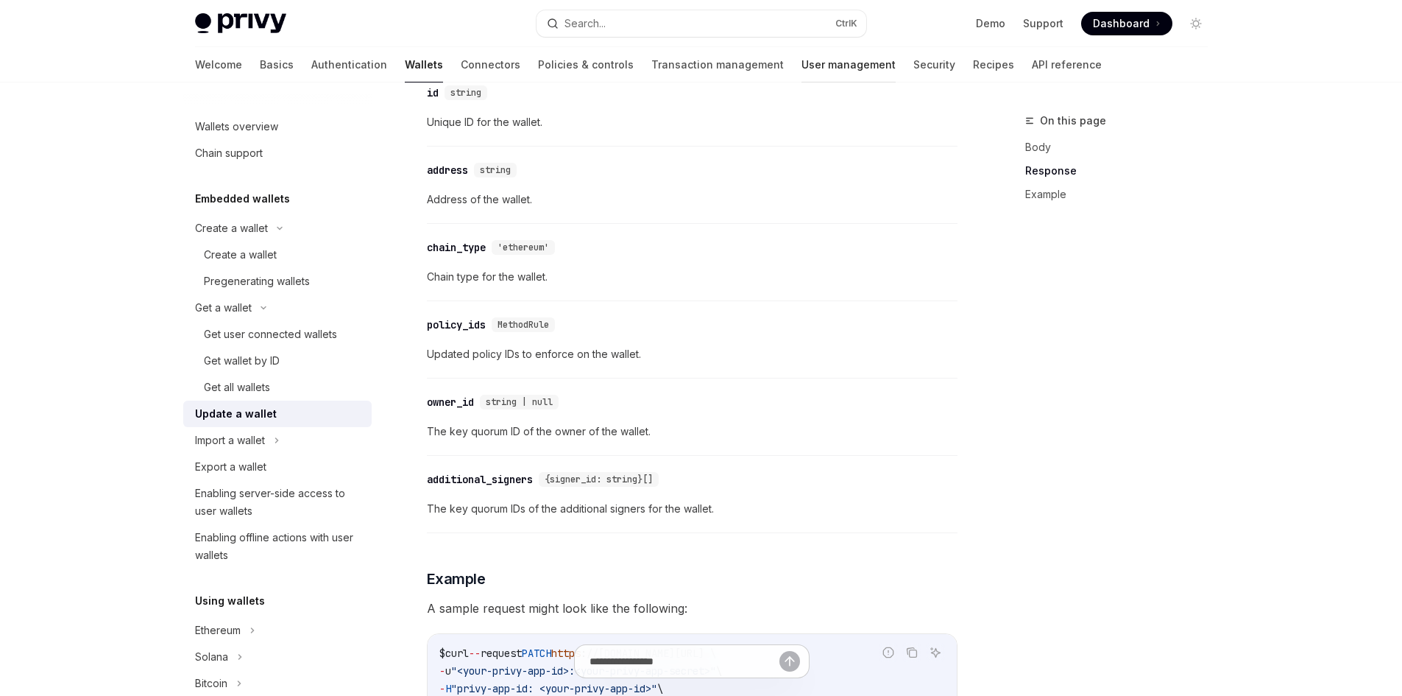
click at [802, 63] on link "User management" at bounding box center [849, 64] width 94 height 35
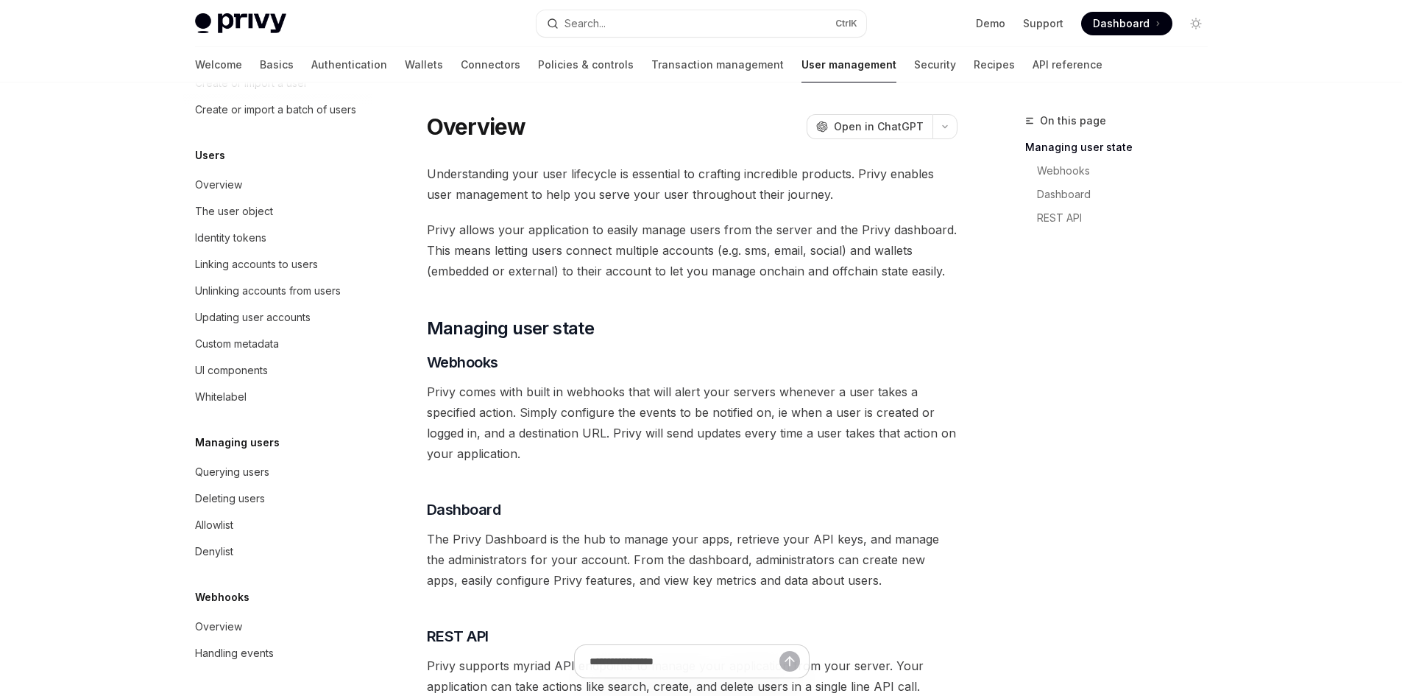
scroll to position [155, 0]
click at [914, 65] on link "Security" at bounding box center [935, 64] width 42 height 35
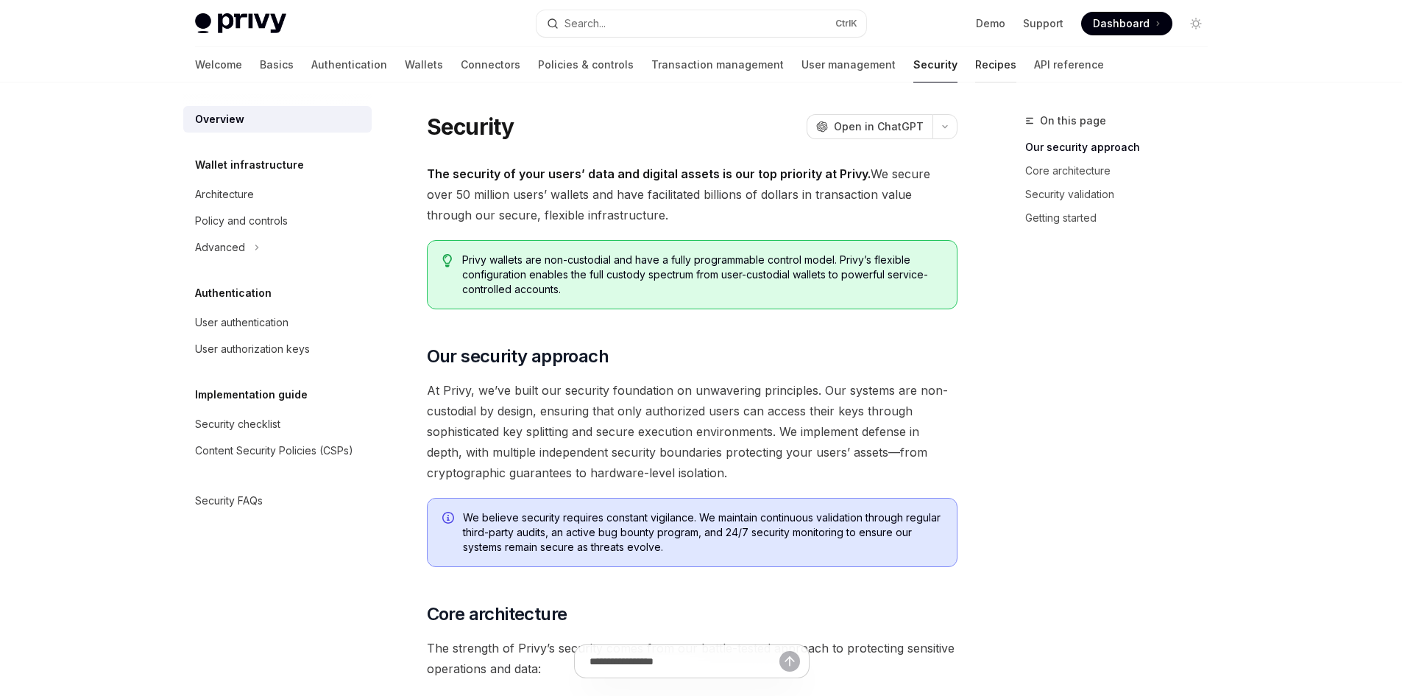
click at [975, 65] on link "Recipes" at bounding box center [995, 64] width 41 height 35
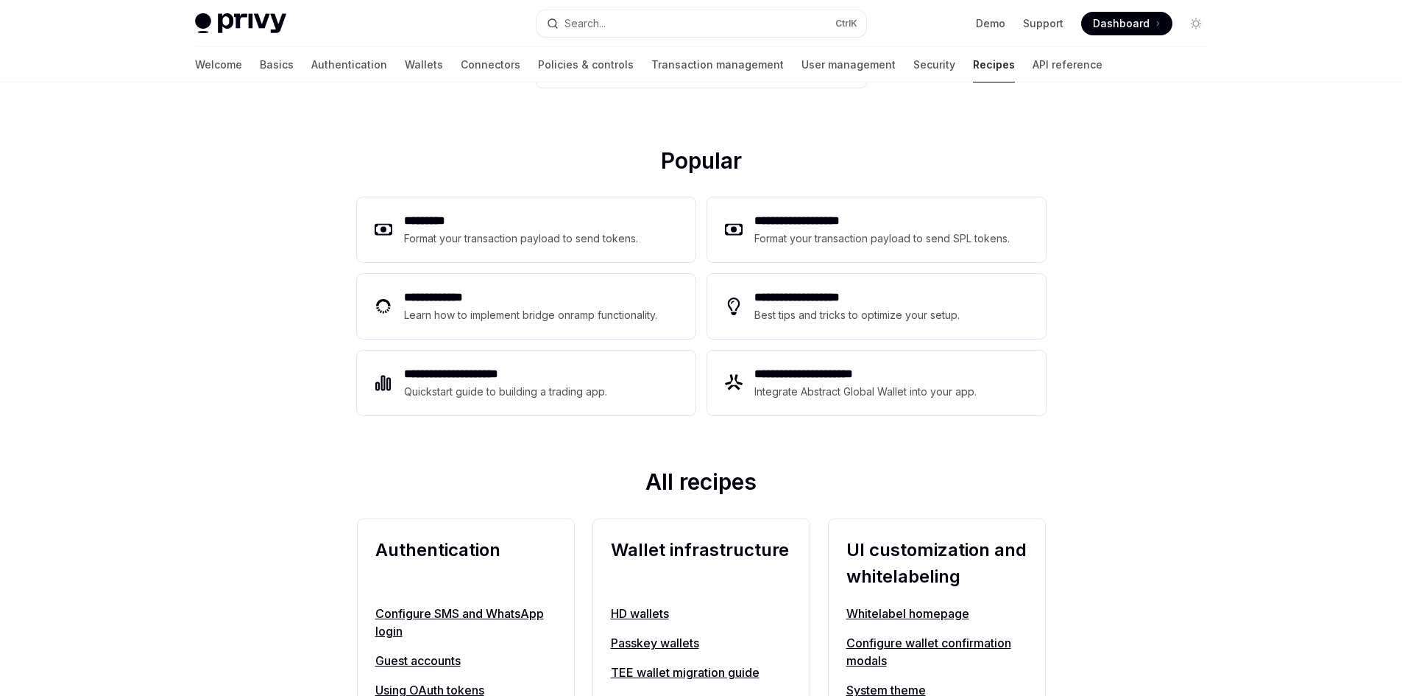
scroll to position [147, 0]
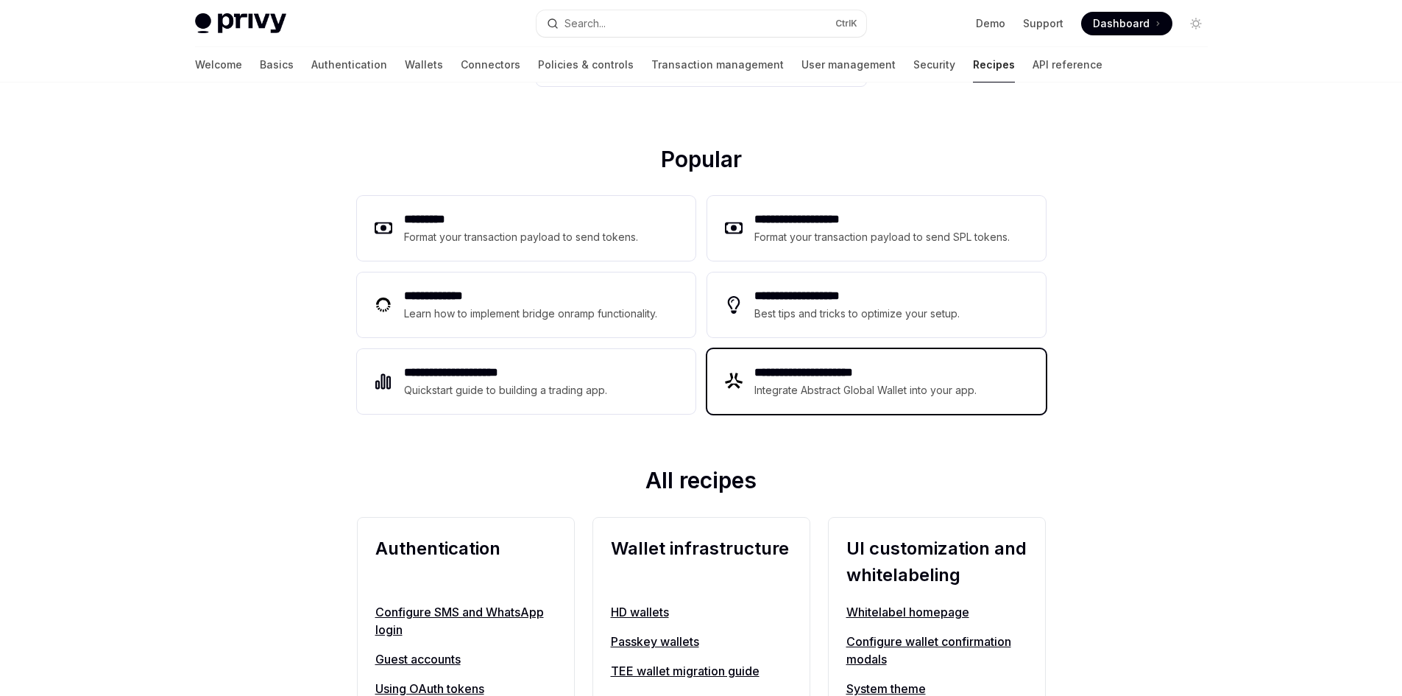
click at [821, 398] on div "Integrate Abstract Global Wallet into your app." at bounding box center [867, 390] width 224 height 18
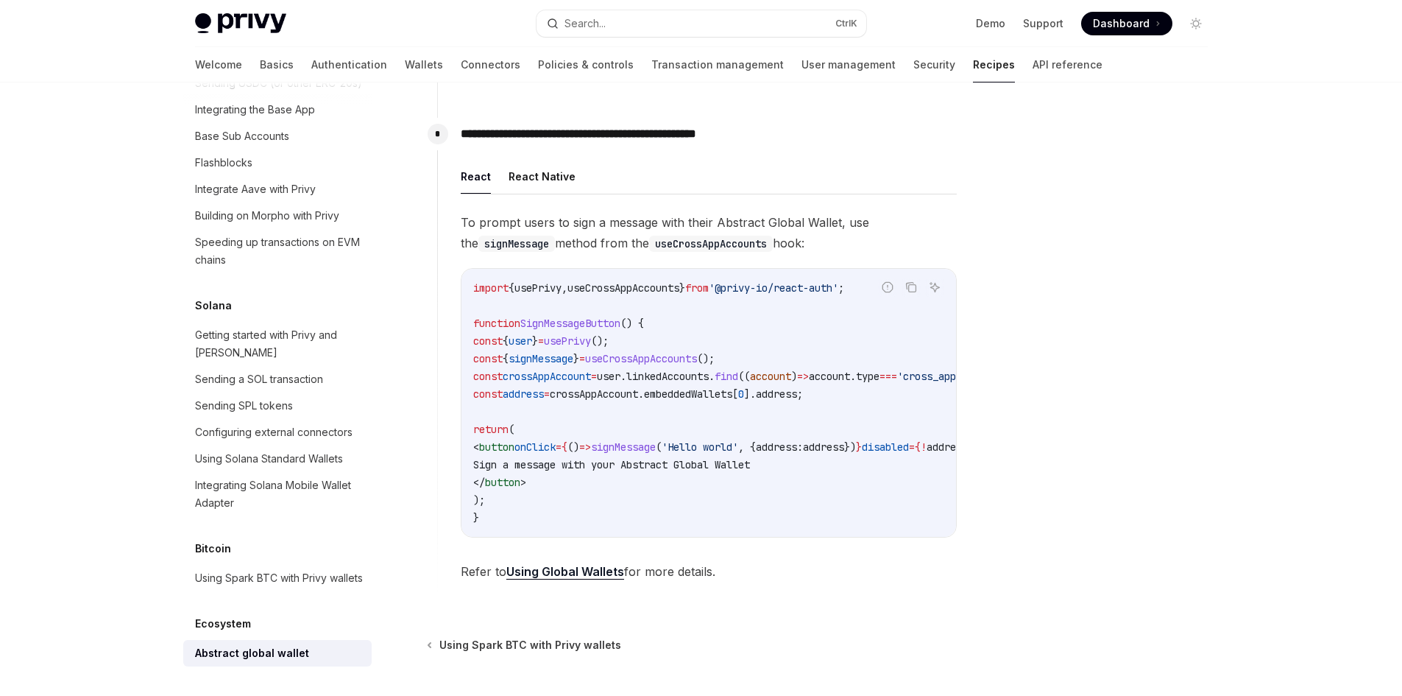
scroll to position [932, 0]
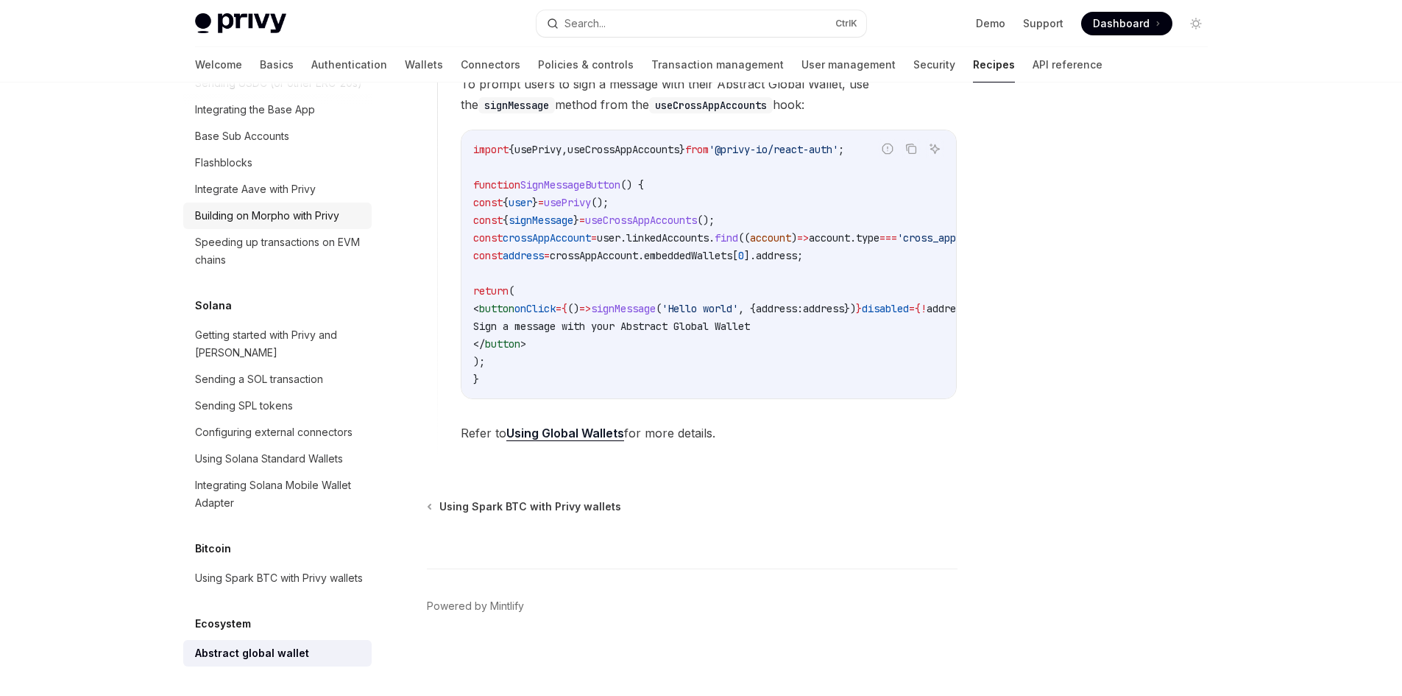
click at [275, 207] on div "Building on Morpho with Privy" at bounding box center [267, 216] width 144 height 18
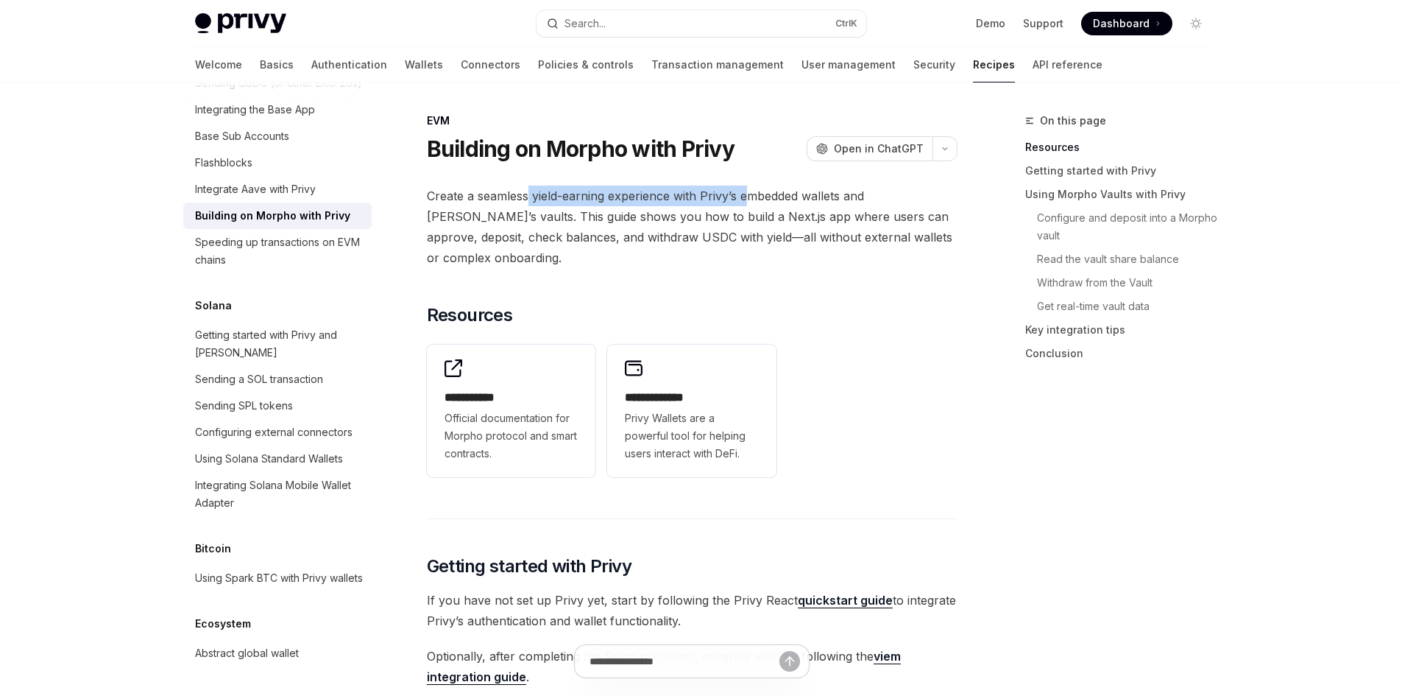
drag, startPoint x: 527, startPoint y: 192, endPoint x: 770, endPoint y: 233, distance: 246.4
click at [752, 201] on span "Create a seamless yield-earning experience with Privy’s embedded wallets and Mo…" at bounding box center [692, 227] width 531 height 82
click at [833, 250] on span "Create a seamless yield-earning experience with Privy’s embedded wallets and Mo…" at bounding box center [692, 227] width 531 height 82
drag, startPoint x: 858, startPoint y: 247, endPoint x: 903, endPoint y: 259, distance: 45.9
click at [897, 246] on span "Create a seamless yield-earning experience with Privy’s embedded wallets and Mo…" at bounding box center [692, 227] width 531 height 82
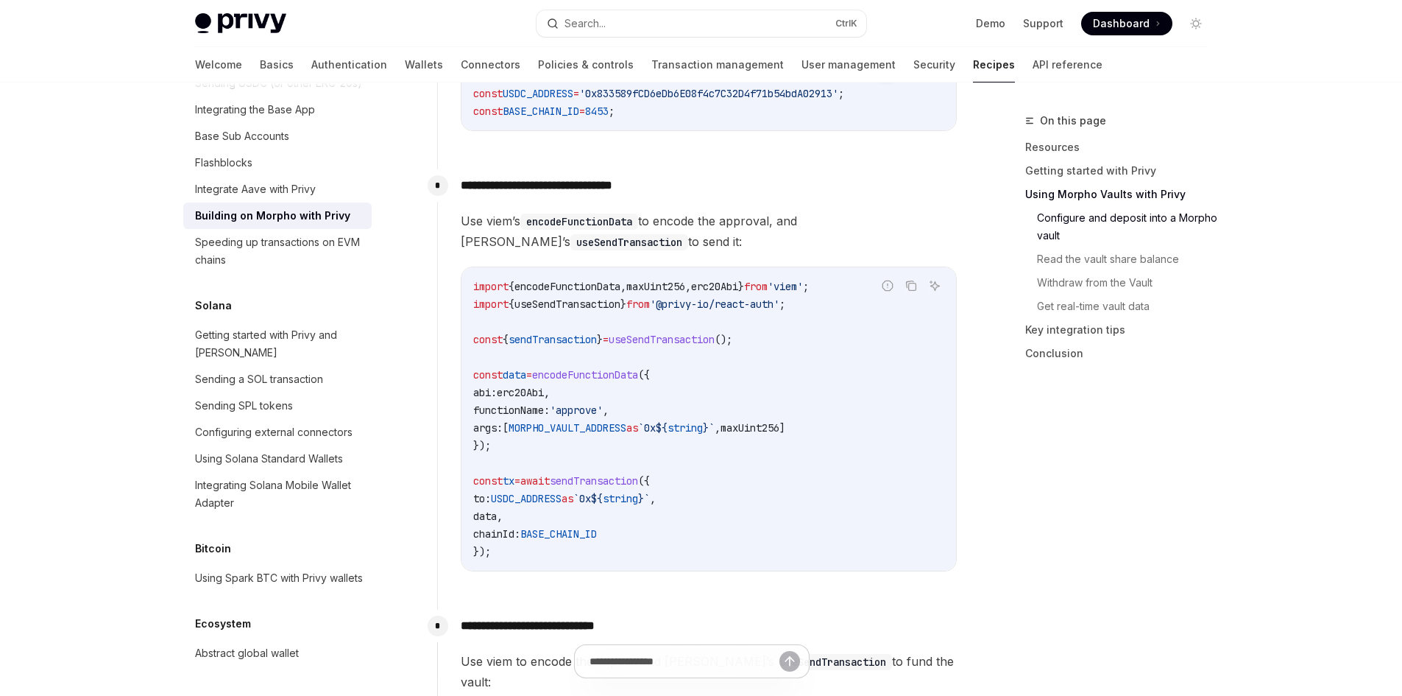
scroll to position [1104, 0]
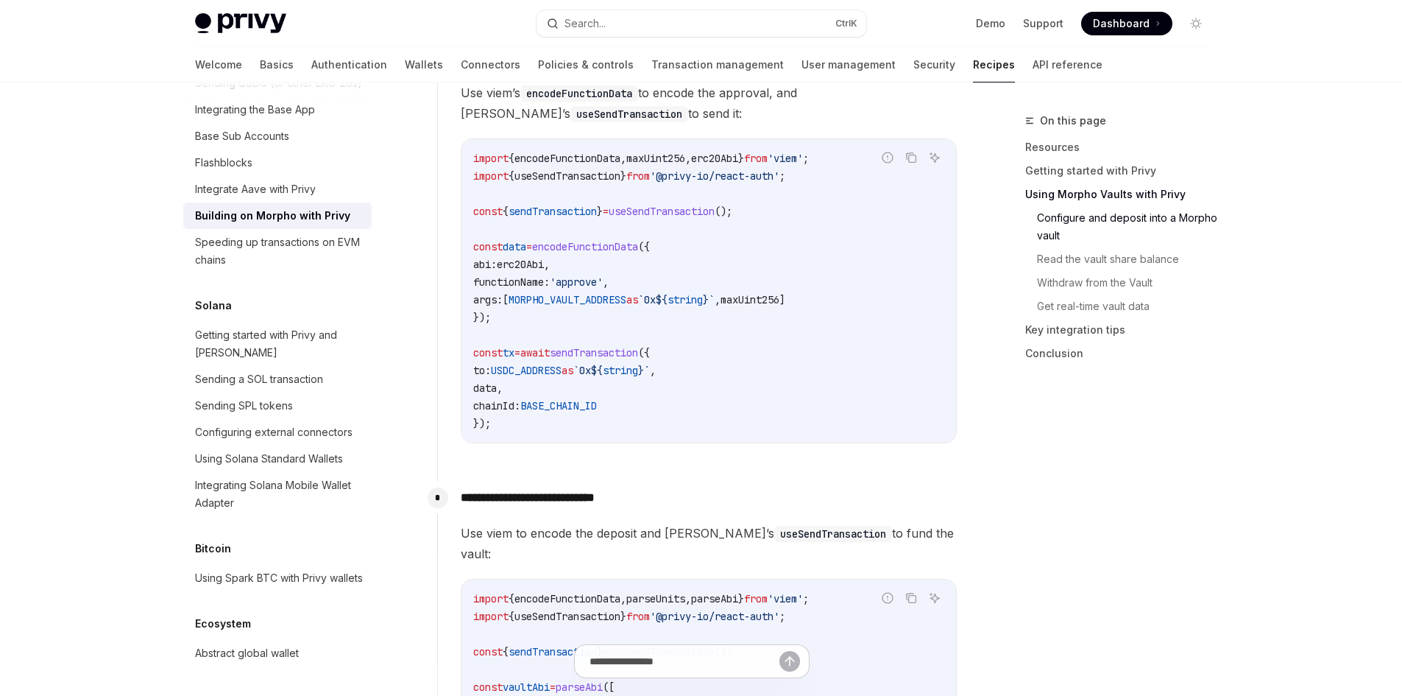
click at [624, 250] on span "encodeFunctionData" at bounding box center [585, 246] width 106 height 13
click at [746, 342] on code "import { encodeFunctionData , maxUint256 , erc20Abi } from 'viem' ; import { us…" at bounding box center [708, 290] width 471 height 283
click at [562, 374] on span "USDC_ADDRESS" at bounding box center [526, 370] width 71 height 13
click at [562, 373] on span "USDC_ADDRESS" at bounding box center [526, 370] width 71 height 13
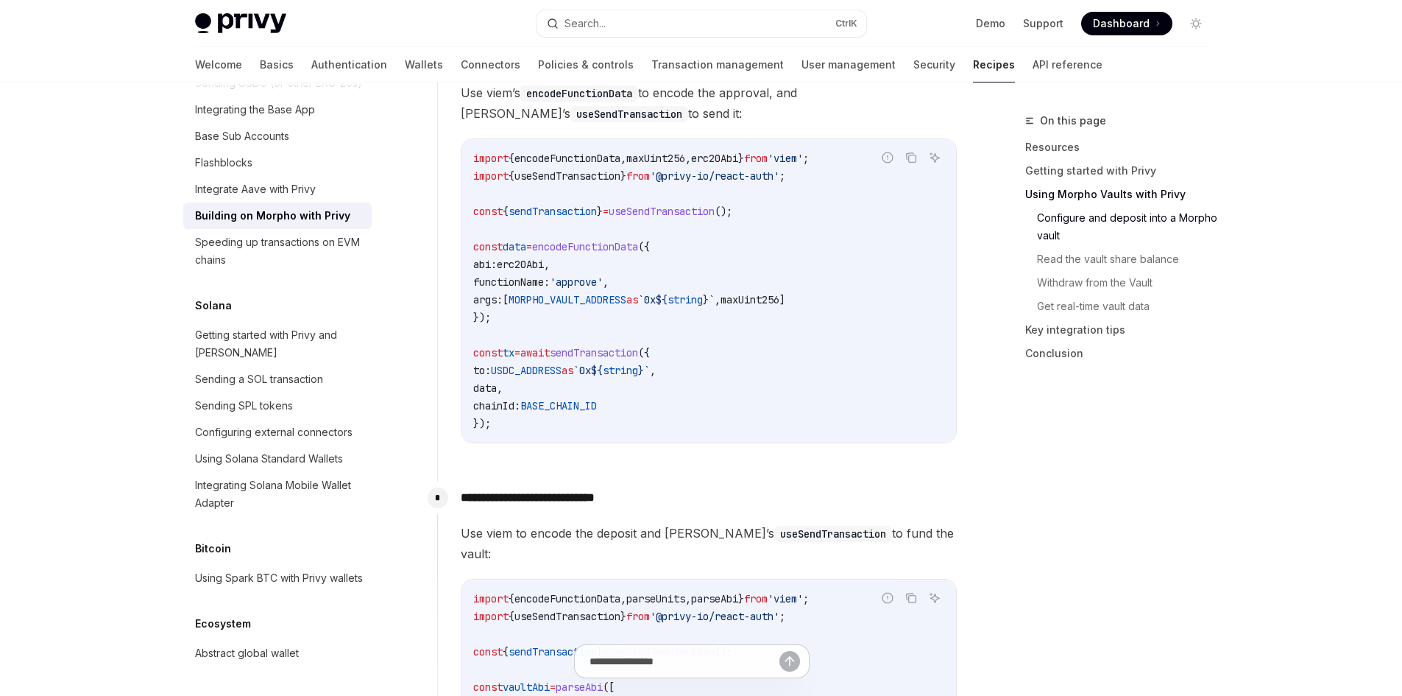
click at [747, 368] on code "import { encodeFunctionData , maxUint256 , erc20Abi } from 'viem' ; import { us…" at bounding box center [708, 290] width 471 height 283
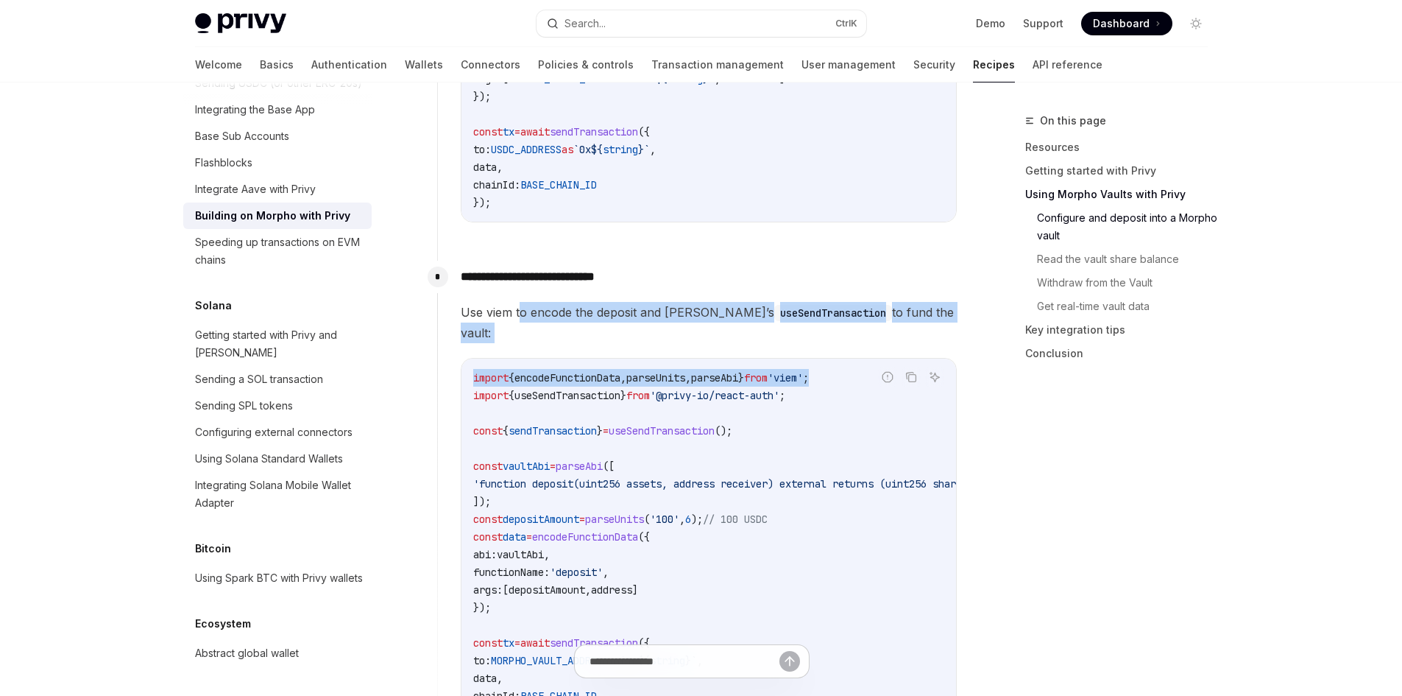
drag, startPoint x: 537, startPoint y: 325, endPoint x: 886, endPoint y: 333, distance: 349.1
click at [884, 333] on div "Use viem to encode the deposit and Privy’s useSendTransaction to fund the vault…" at bounding box center [709, 517] width 496 height 431
click at [921, 325] on span "Use viem to encode the deposit and Privy’s useSendTransaction to fund the vault:" at bounding box center [709, 322] width 496 height 41
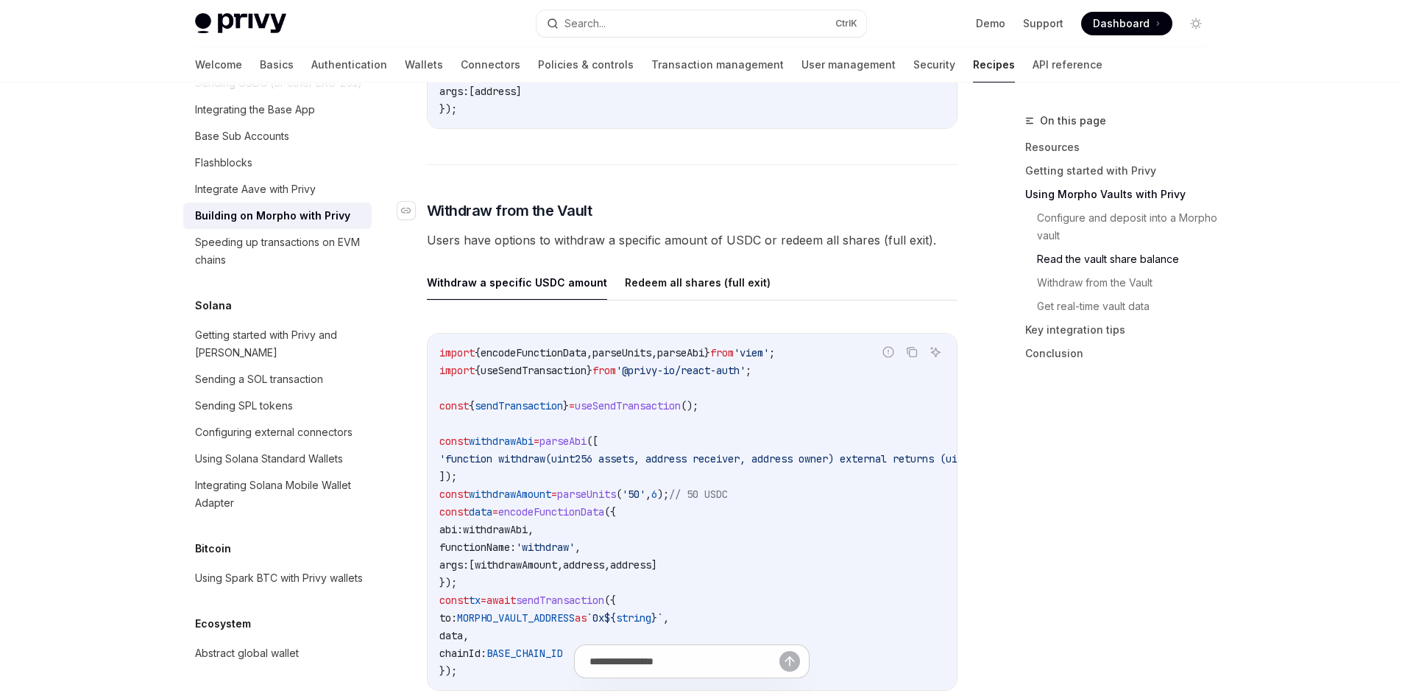
scroll to position [2798, 0]
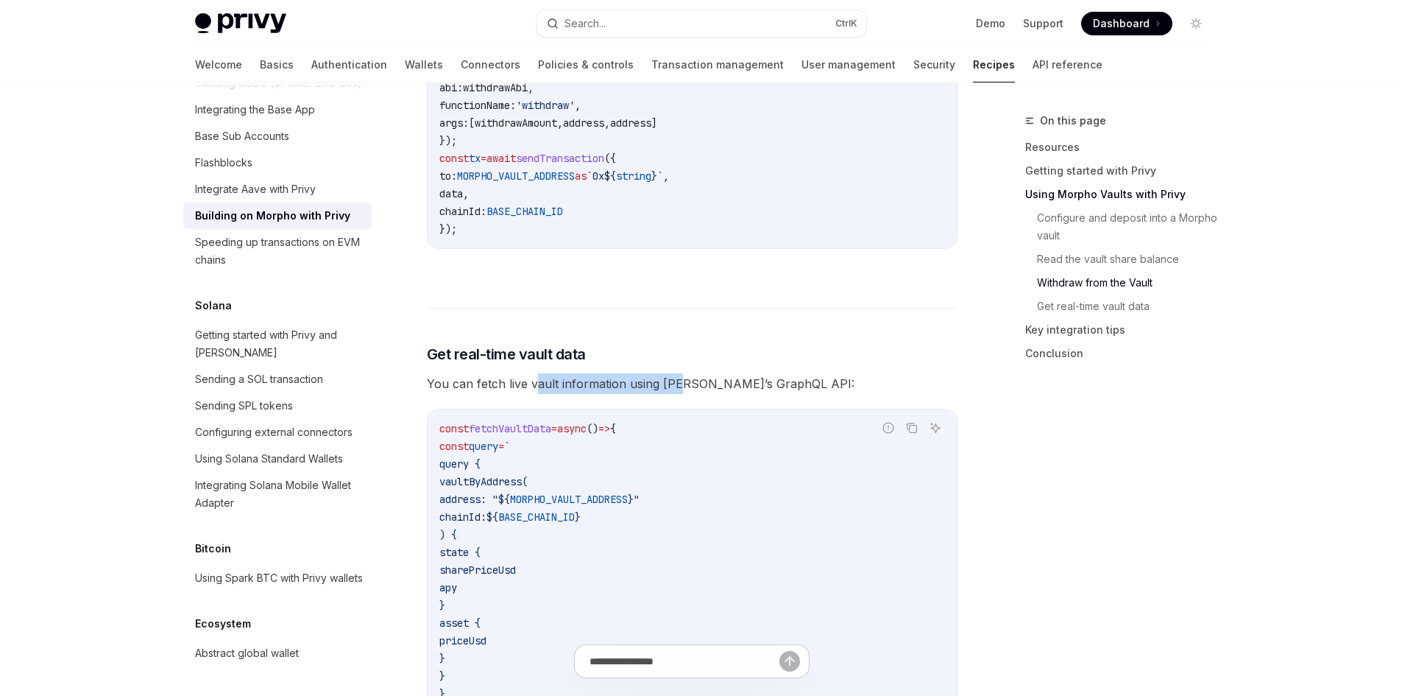
drag, startPoint x: 538, startPoint y: 378, endPoint x: 699, endPoint y: 382, distance: 161.3
click at [688, 382] on span "You can fetch live vault information using Morpho’s GraphQL API:" at bounding box center [692, 383] width 531 height 21
click at [789, 384] on span "You can fetch live vault information using Morpho’s GraphQL API:" at bounding box center [692, 383] width 531 height 21
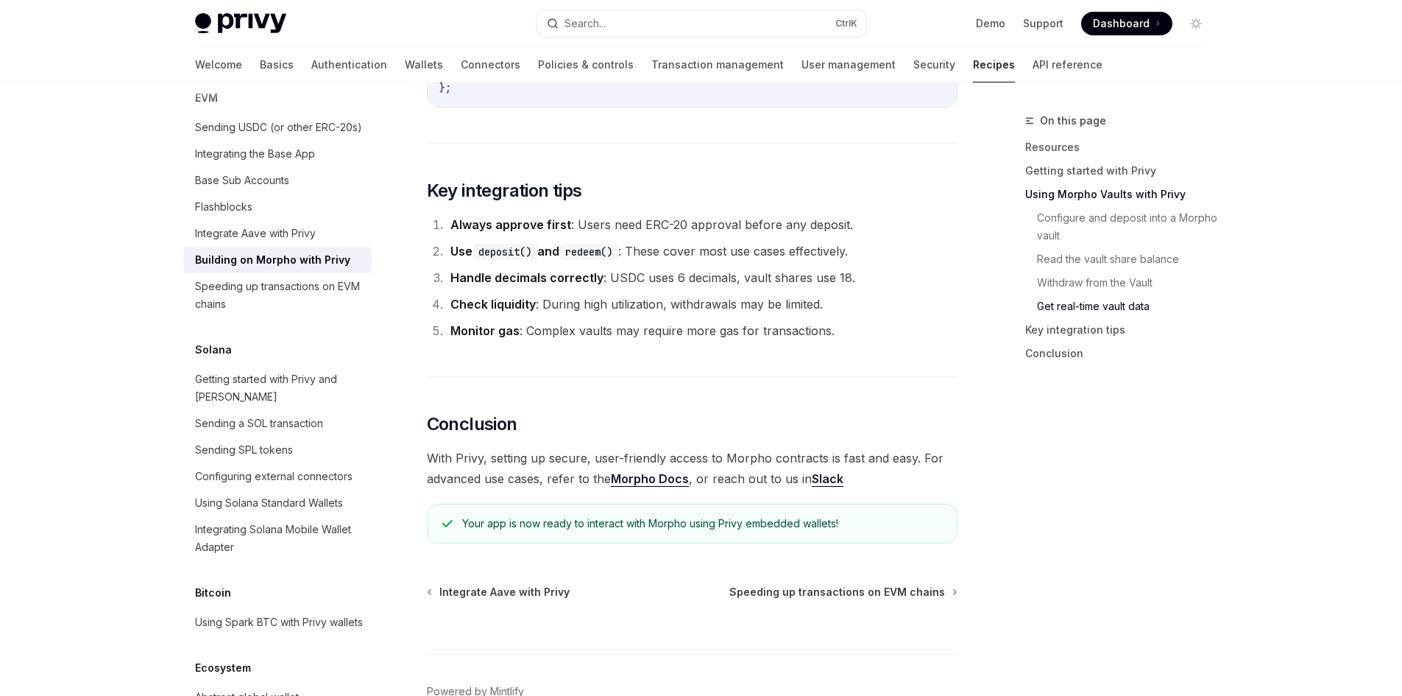
scroll to position [3460, 0]
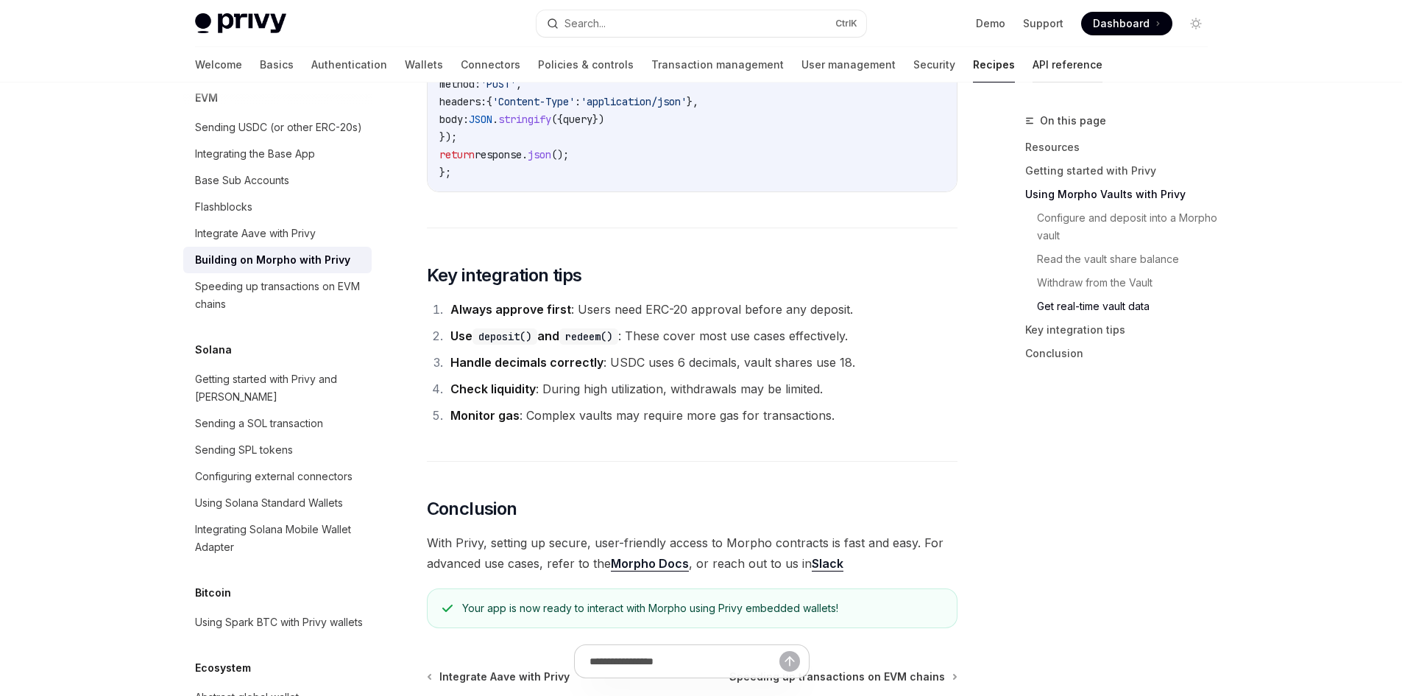
click at [1033, 66] on link "API reference" at bounding box center [1068, 64] width 70 height 35
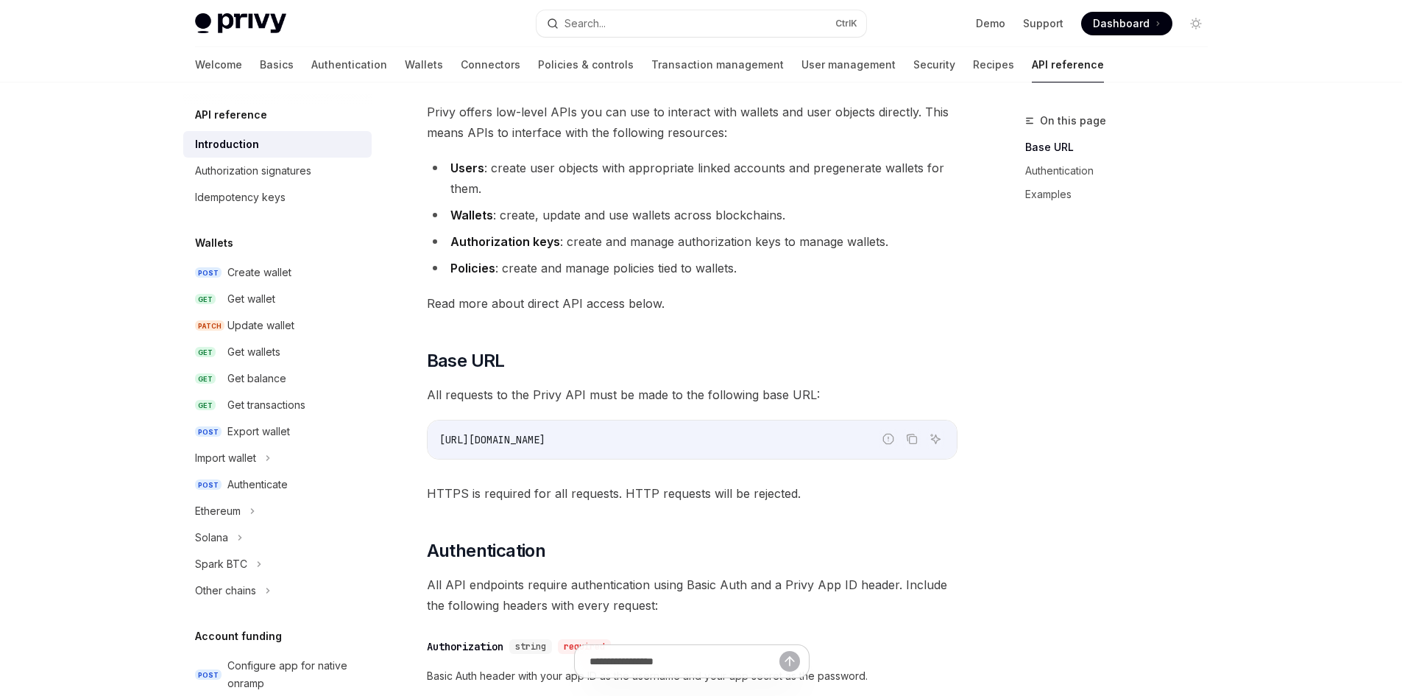
scroll to position [294, 0]
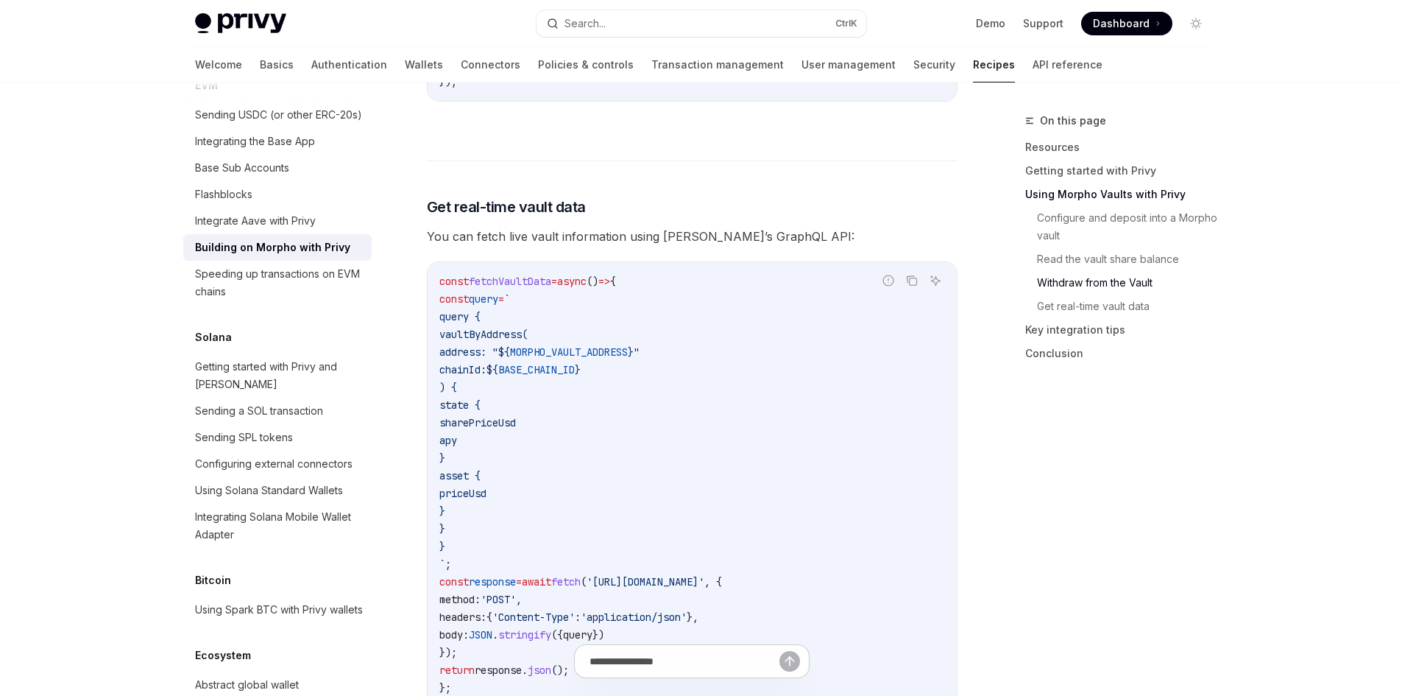
scroll to position [2577, 0]
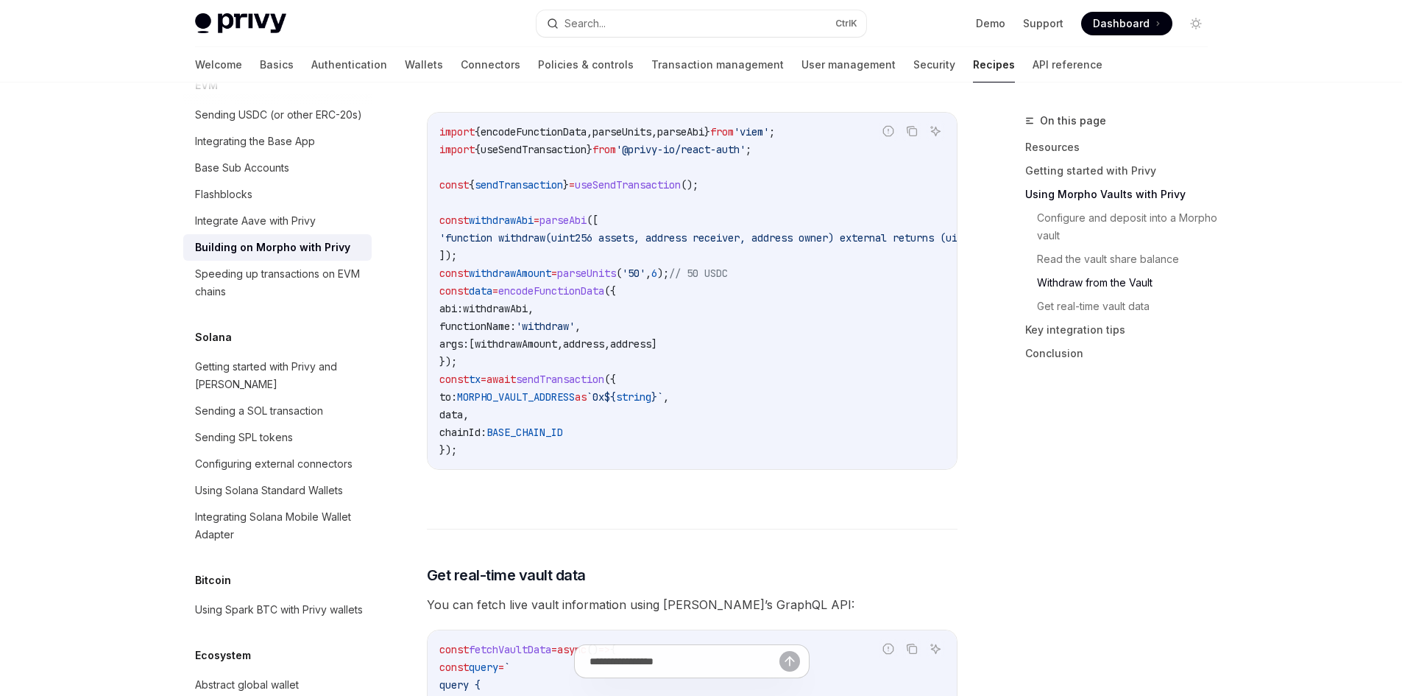
click at [687, 604] on span "You can fetch live vault information using Morpho’s GraphQL API:" at bounding box center [692, 604] width 531 height 21
copy span "Morpho’s"
click at [311, 66] on link "Authentication" at bounding box center [349, 64] width 76 height 35
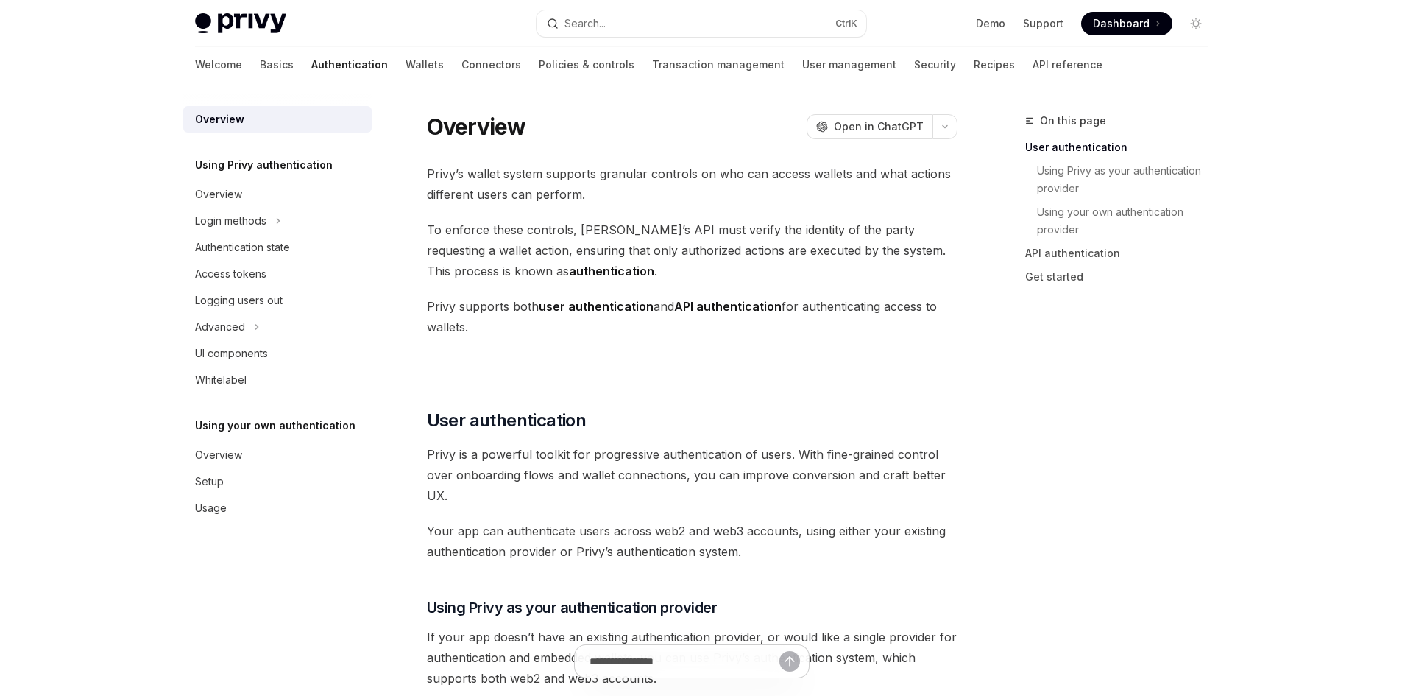
click at [223, 21] on img at bounding box center [240, 23] width 91 height 21
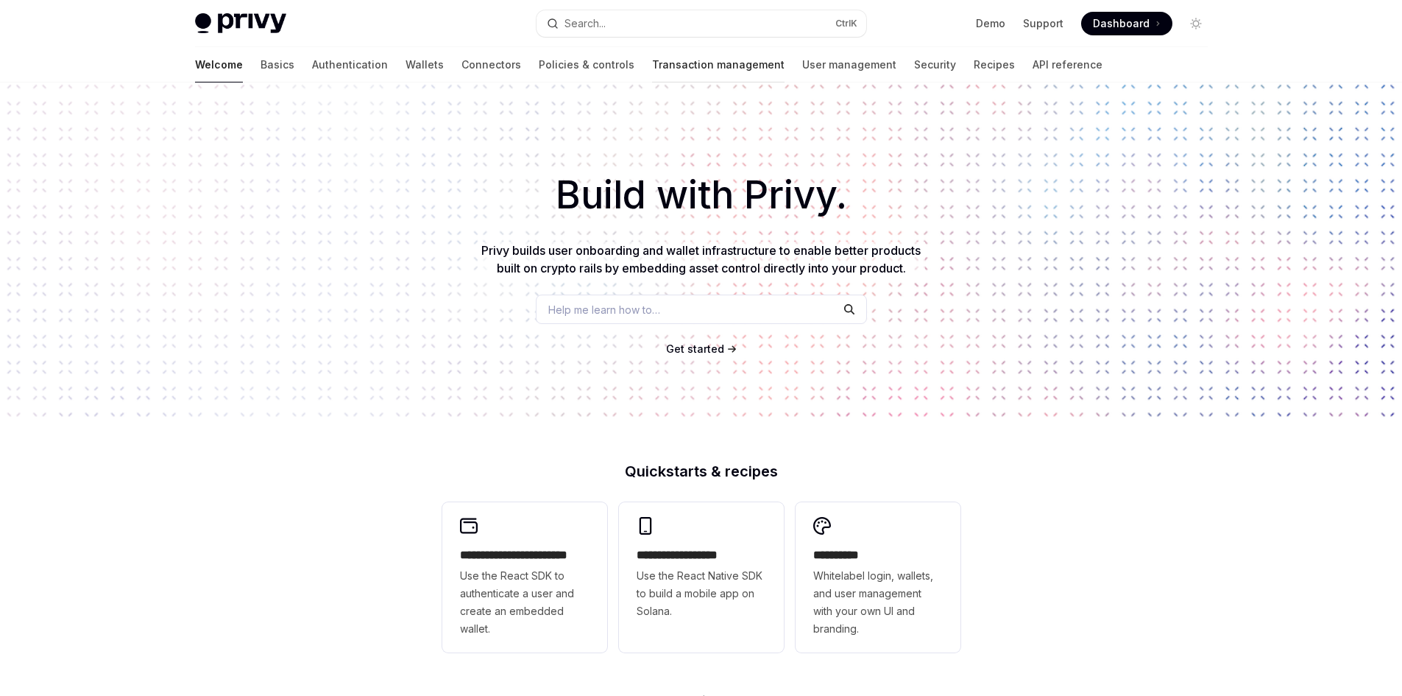
click at [652, 60] on link "Transaction management" at bounding box center [718, 64] width 133 height 35
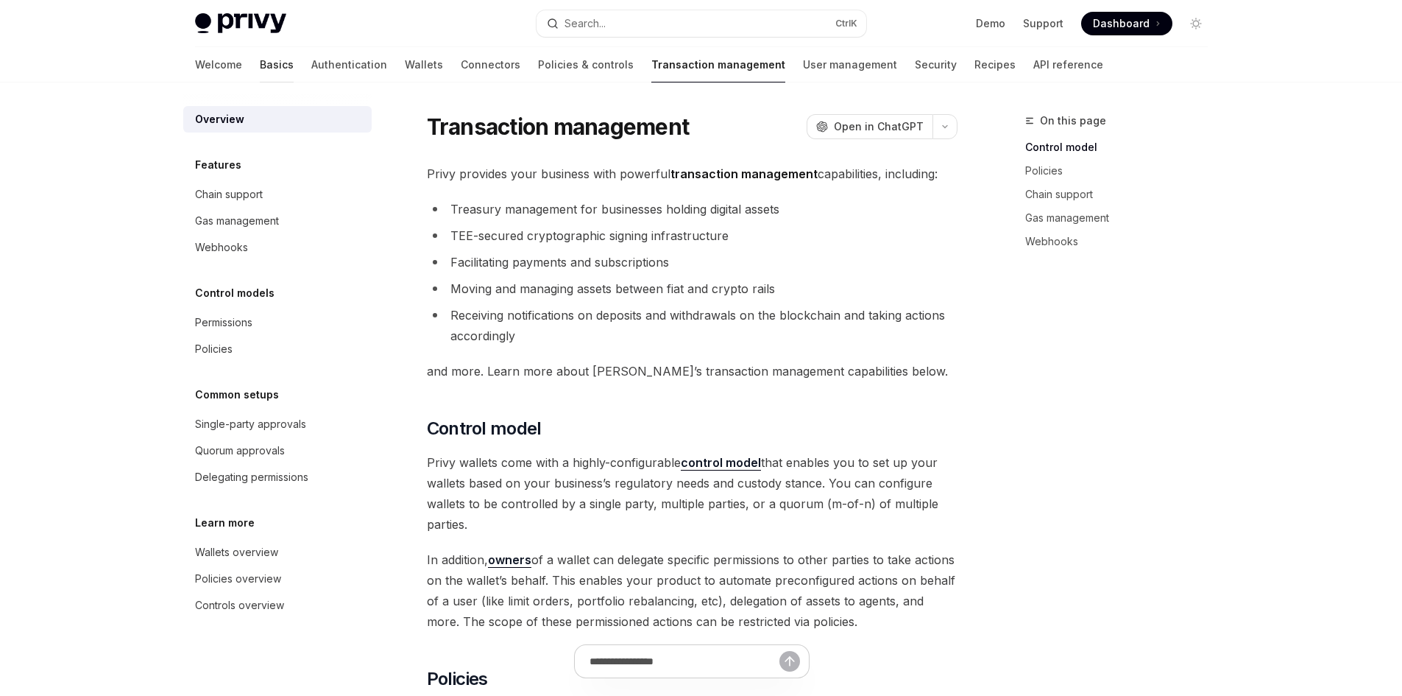
click at [260, 64] on link "Basics" at bounding box center [277, 64] width 34 height 35
type textarea "*"
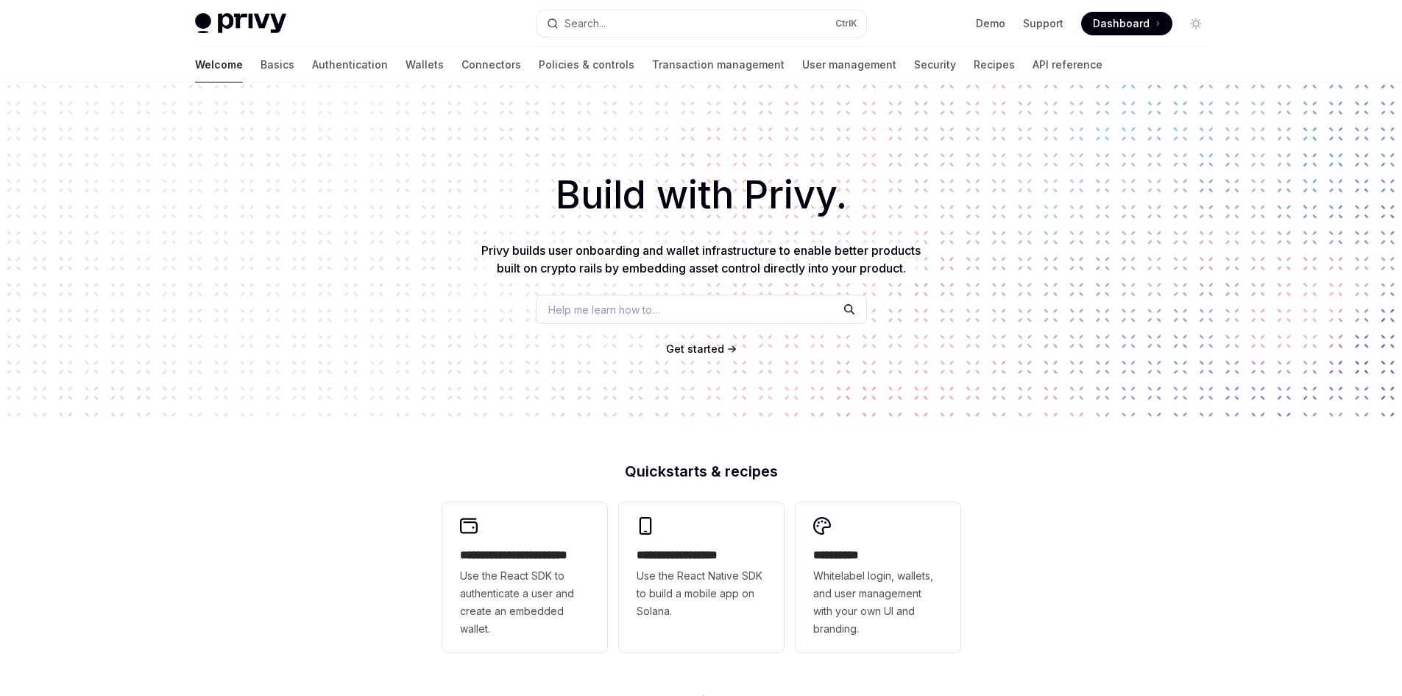
click at [312, 68] on link "Authentication" at bounding box center [350, 64] width 76 height 35
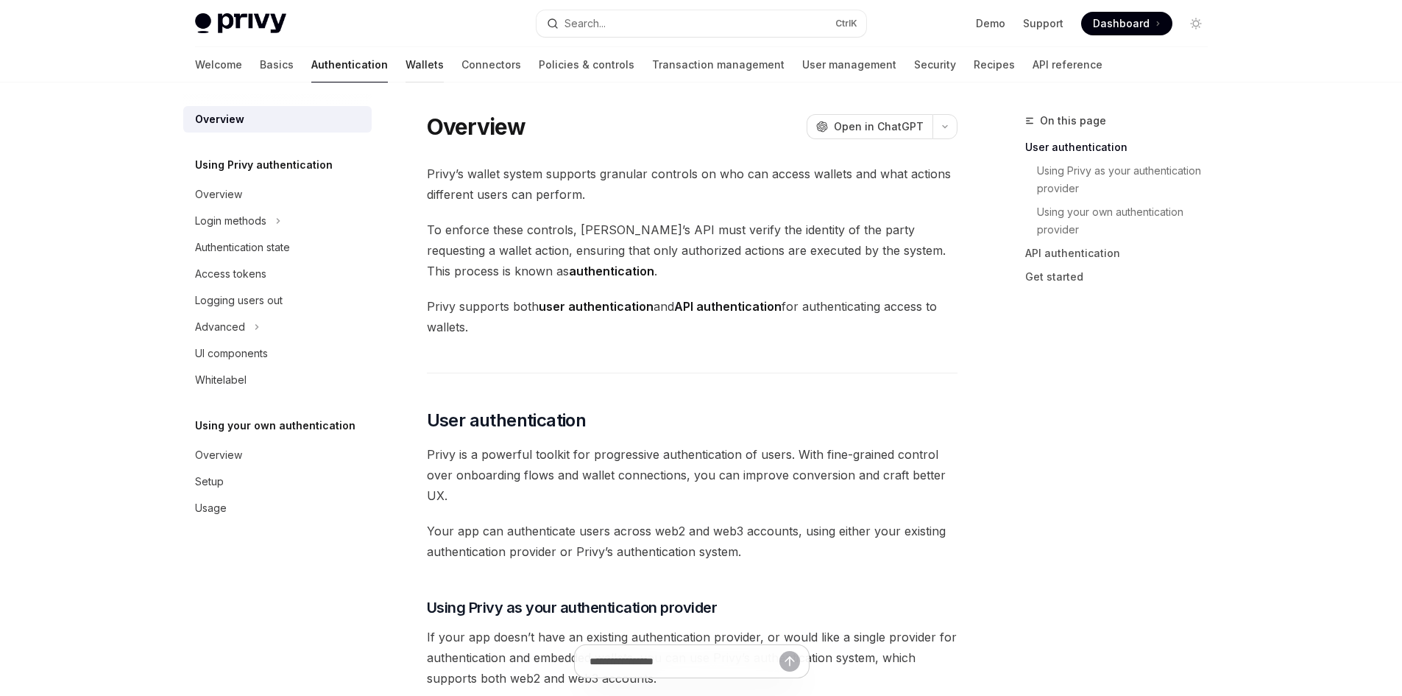
click at [406, 73] on link "Wallets" at bounding box center [425, 64] width 38 height 35
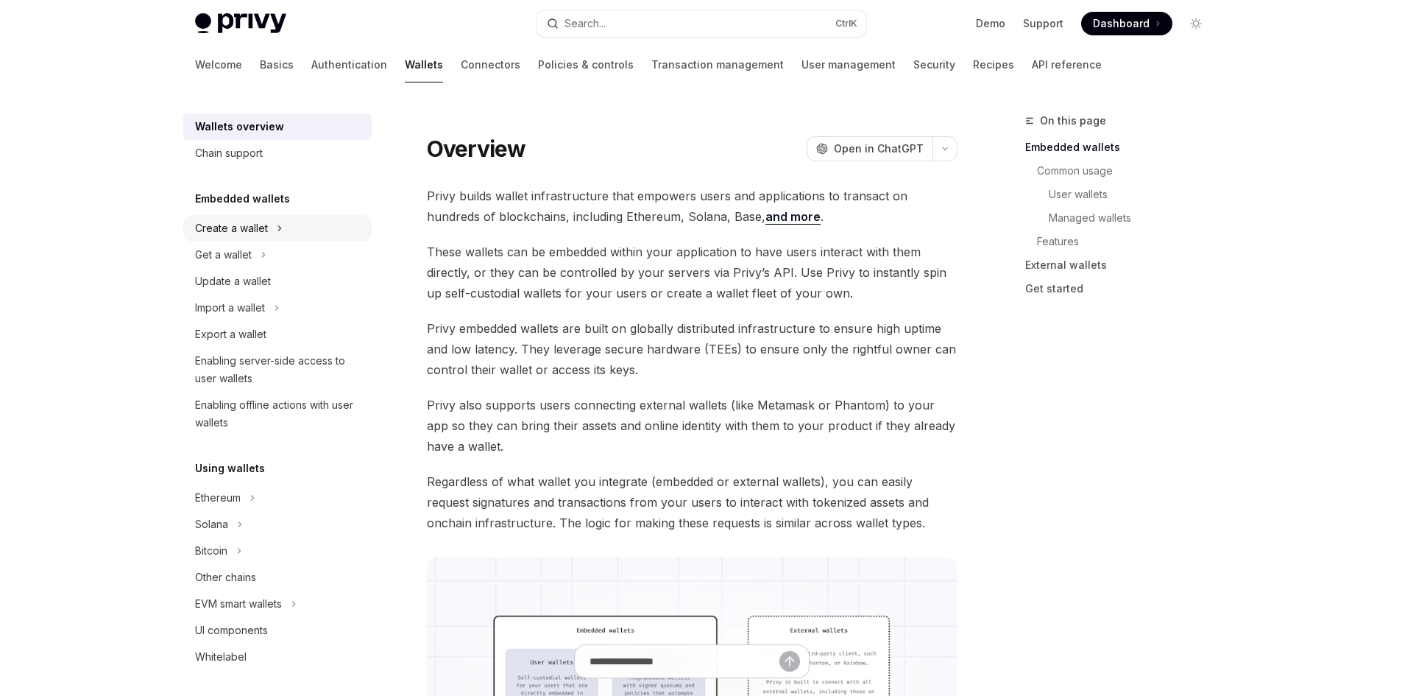
click at [254, 222] on div "Create a wallet" at bounding box center [231, 228] width 73 height 18
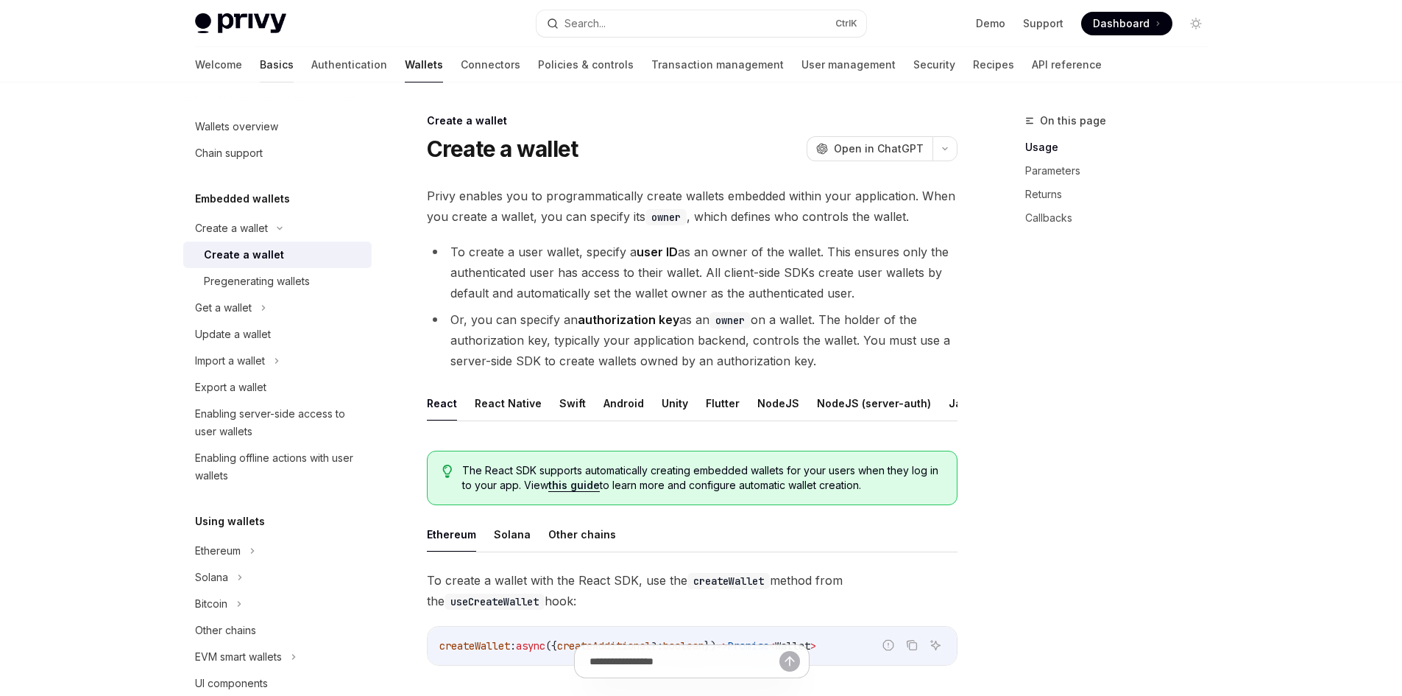
click at [260, 63] on link "Basics" at bounding box center [277, 64] width 34 height 35
type textarea "*"
